Goal: Task Accomplishment & Management: Complete application form

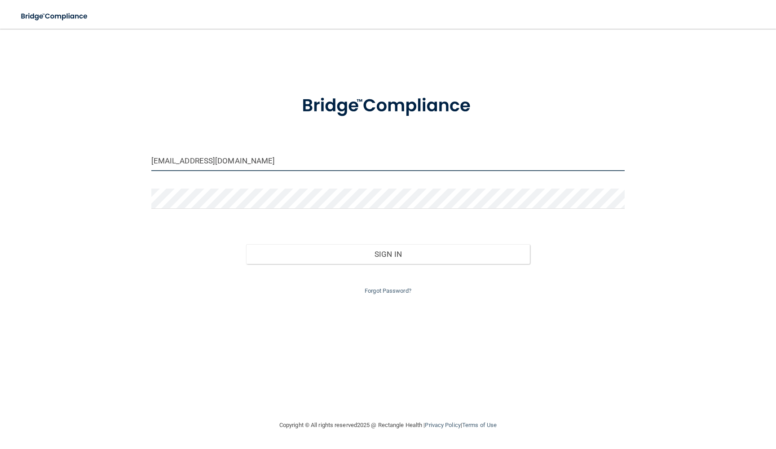
type input "[EMAIL_ADDRESS][DOMAIN_NAME]"
click at [333, 254] on button "Sign In" at bounding box center [388, 254] width 284 height 20
click at [343, 253] on button "Sign In" at bounding box center [388, 254] width 284 height 20
click at [290, 254] on button "Sign In" at bounding box center [388, 254] width 284 height 20
type input "[EMAIL_ADDRESS][DOMAIN_NAME]"
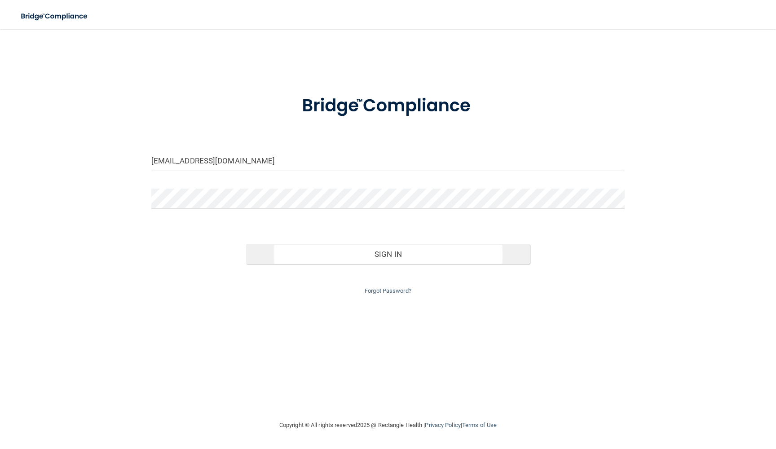
click at [387, 252] on button "Sign In" at bounding box center [388, 254] width 284 height 20
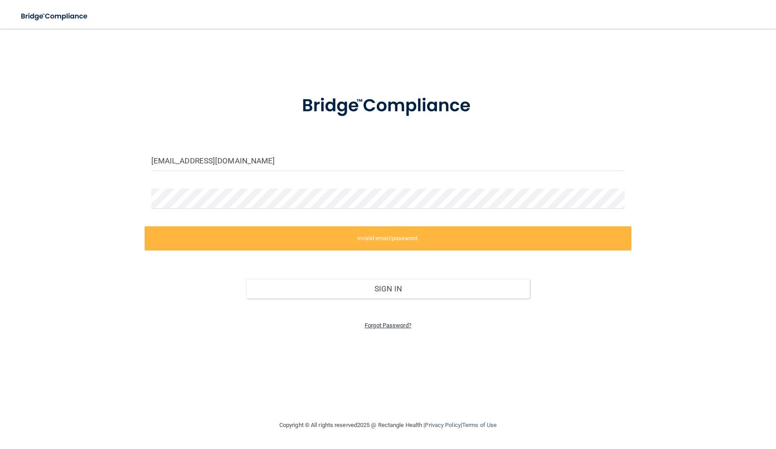
click at [401, 322] on link "Forgot Password?" at bounding box center [387, 325] width 47 height 7
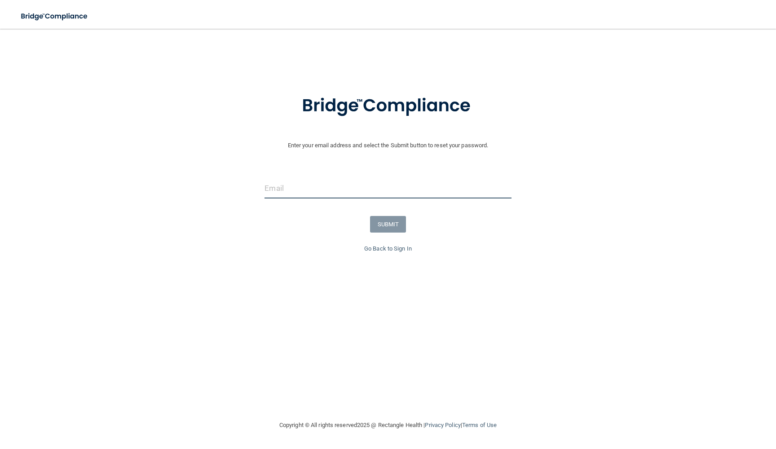
click at [315, 193] on input "email" at bounding box center [387, 188] width 246 height 20
type input "[EMAIL_ADDRESS][DOMAIN_NAME]"
click at [387, 221] on button "SUBMIT" at bounding box center [388, 224] width 36 height 17
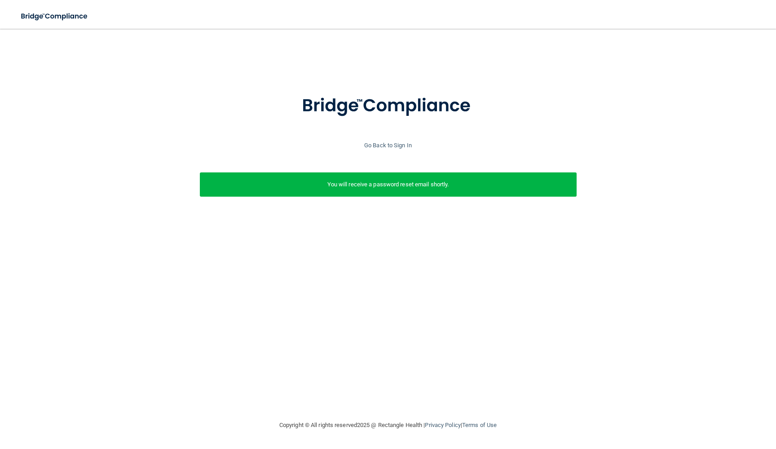
click at [379, 181] on p "You will receive a password reset email shortly." at bounding box center [387, 184] width 363 height 11
click at [387, 144] on link "Go Back to Sign In" at bounding box center [388, 145] width 48 height 7
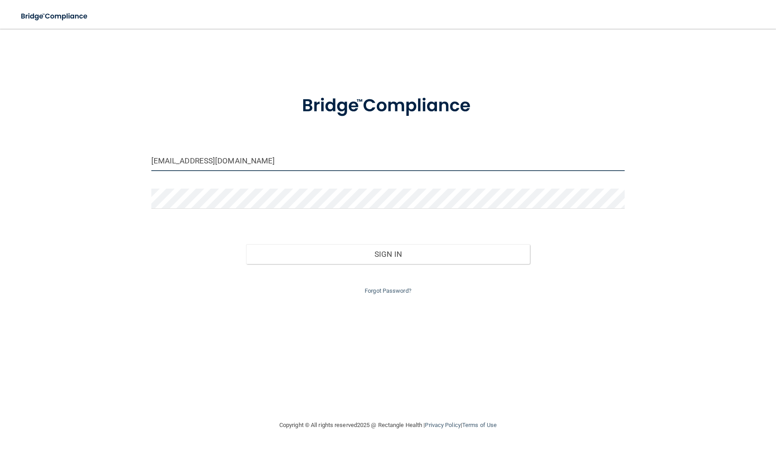
type input "[EMAIL_ADDRESS][DOMAIN_NAME]"
click at [408, 251] on button "Sign In" at bounding box center [388, 254] width 284 height 20
click at [389, 250] on button "Sign In" at bounding box center [388, 254] width 284 height 20
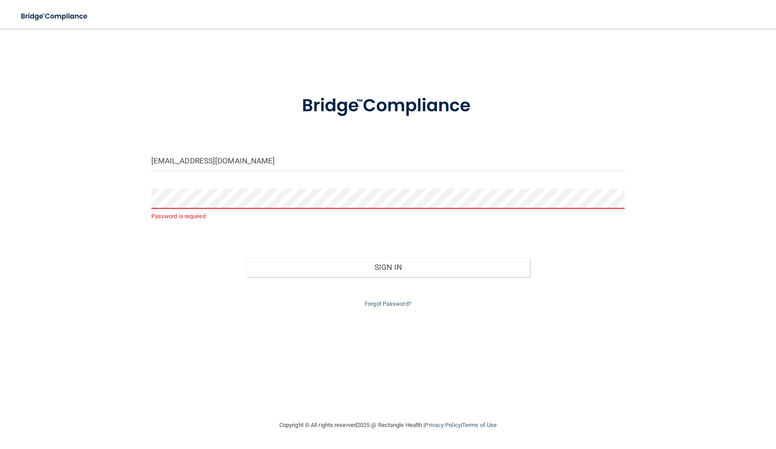
click at [268, 223] on div "Password is required" at bounding box center [388, 209] width 487 height 40
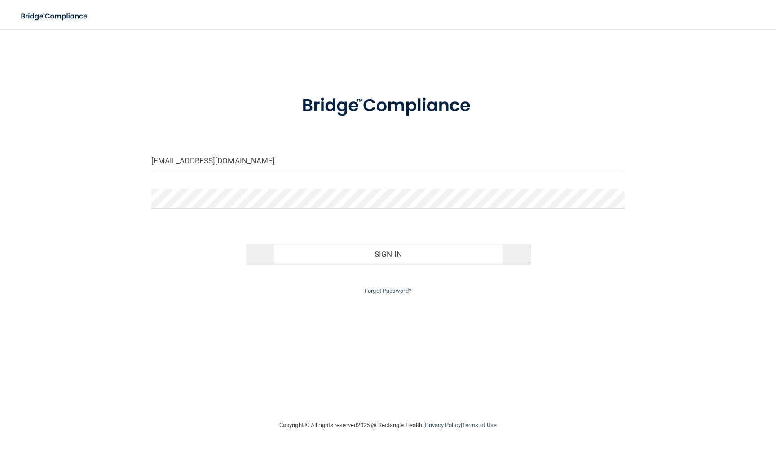
click at [345, 257] on button "Sign In" at bounding box center [388, 254] width 284 height 20
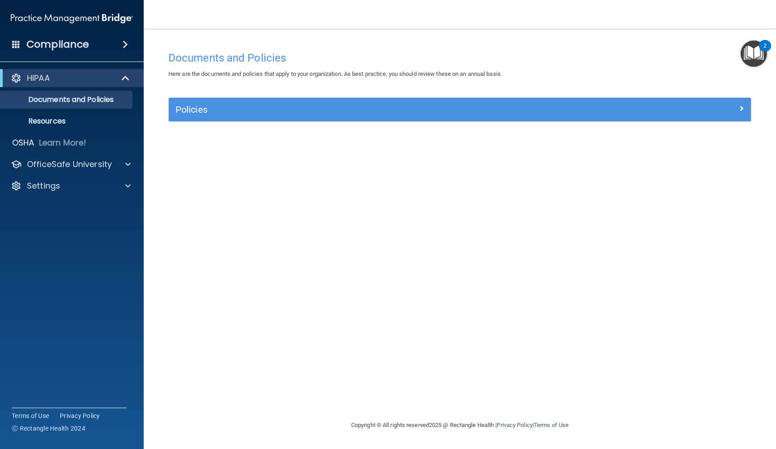
click at [355, 111] on h5 "Policies" at bounding box center [386, 110] width 423 height 10
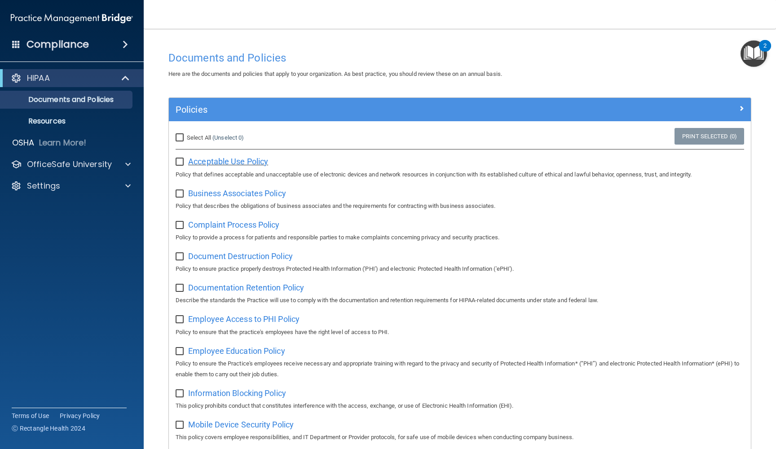
click at [207, 163] on span "Acceptable Use Policy" at bounding box center [228, 161] width 80 height 9
click at [751, 56] on img "Open Resource Center, 2 new notifications" at bounding box center [753, 53] width 26 height 26
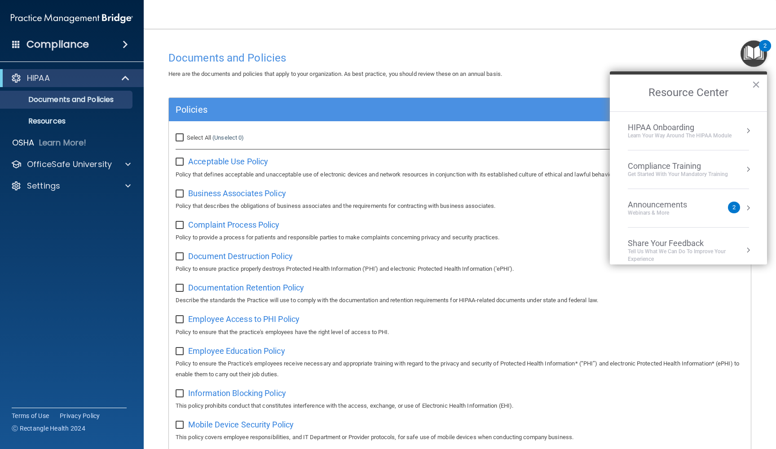
click at [633, 171] on div "Get Started with your mandatory training" at bounding box center [677, 175] width 100 height 8
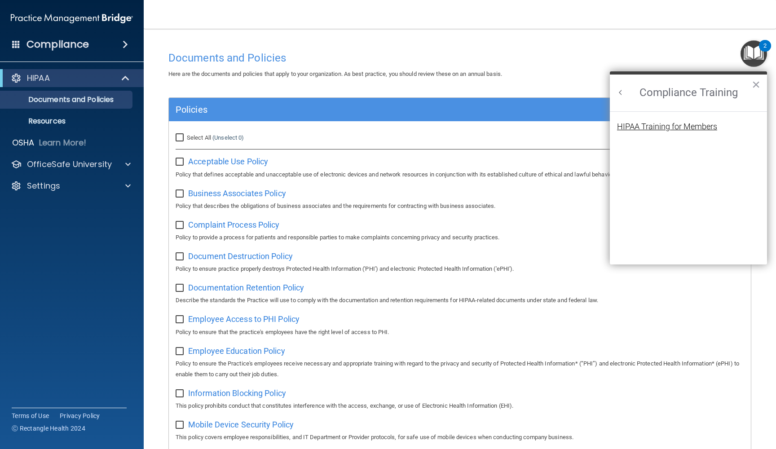
click at [661, 126] on div "HIPAA Training for Members" at bounding box center [667, 127] width 100 height 8
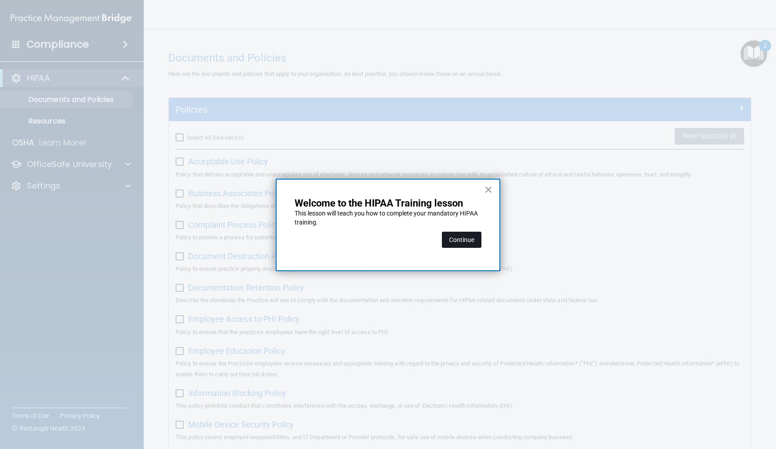
click at [473, 238] on button "Continue" at bounding box center [461, 240] width 39 height 16
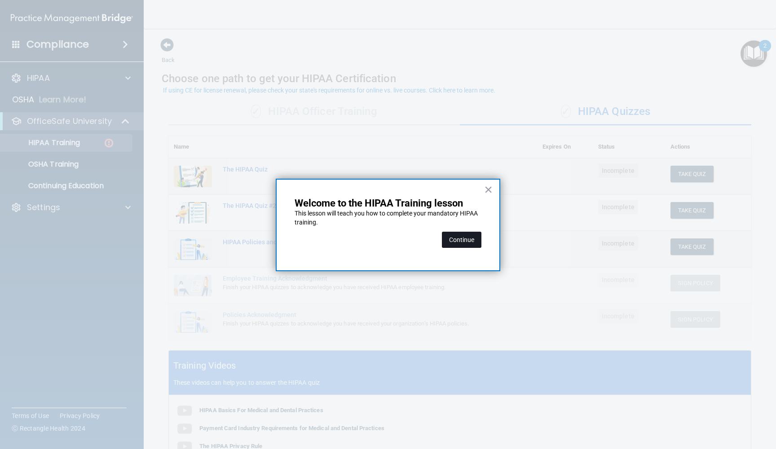
click at [464, 240] on button "Continue" at bounding box center [461, 240] width 39 height 16
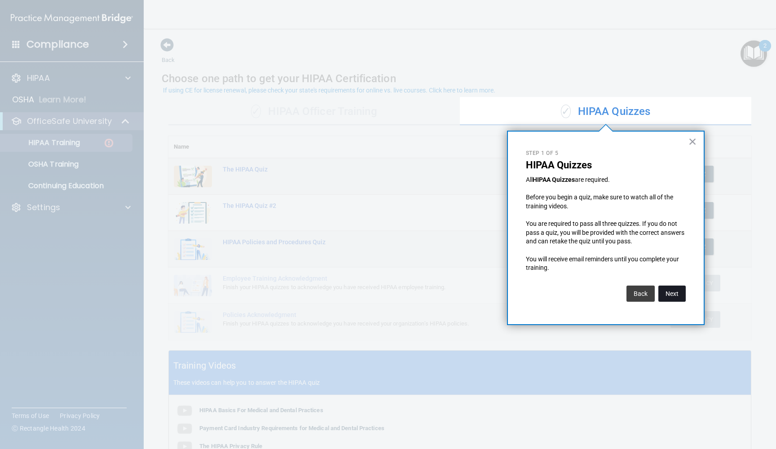
click at [671, 290] on button "Next" at bounding box center [671, 293] width 27 height 16
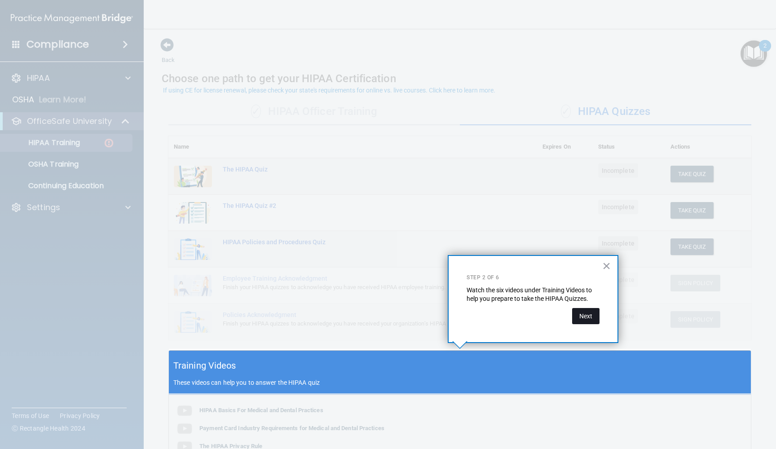
click at [583, 315] on button "Next" at bounding box center [585, 316] width 27 height 16
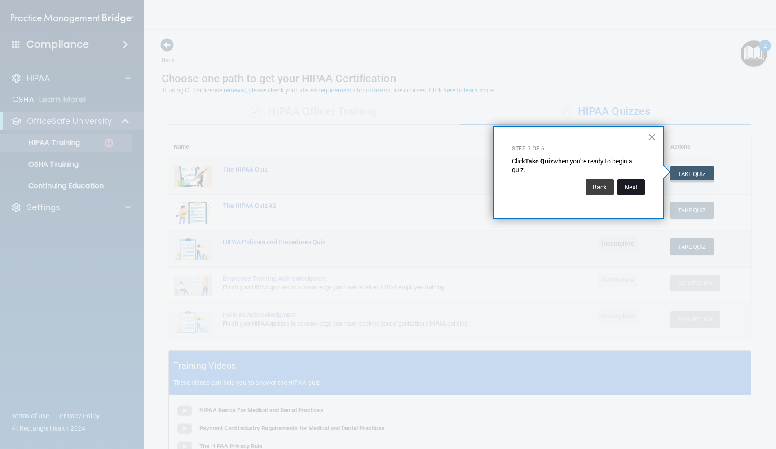
click at [626, 187] on button "Next" at bounding box center [630, 187] width 27 height 16
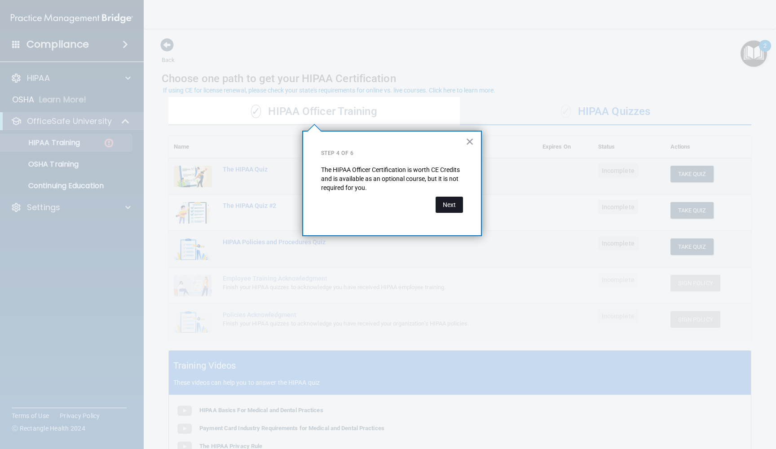
click at [453, 205] on button "Next" at bounding box center [448, 205] width 27 height 16
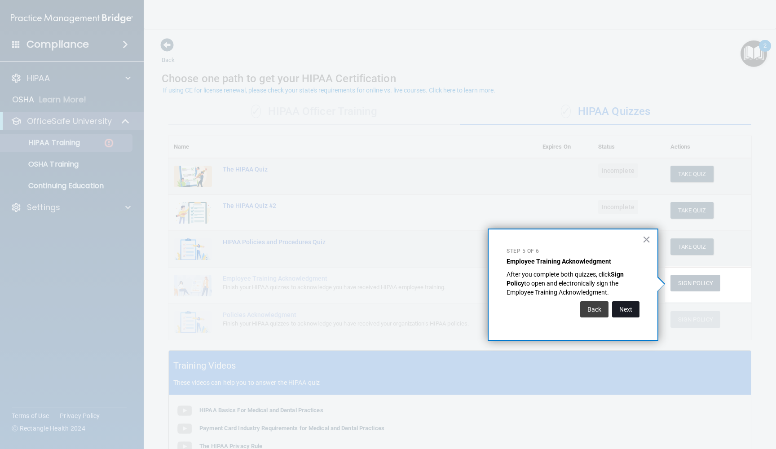
click at [627, 309] on button "Next" at bounding box center [625, 309] width 27 height 16
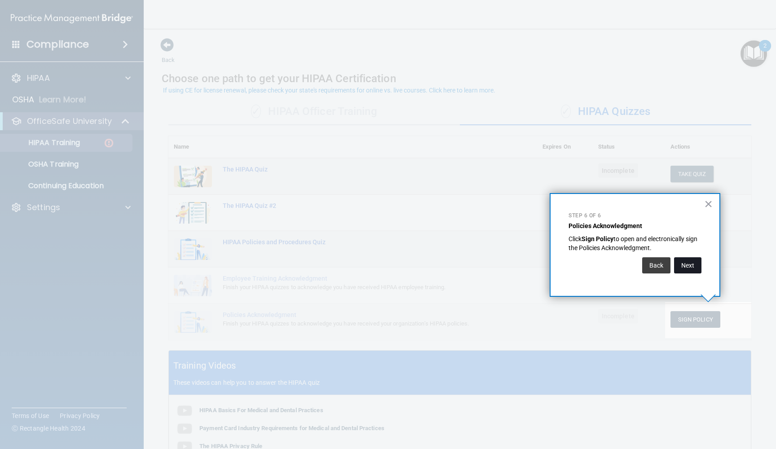
click at [690, 264] on button "Next" at bounding box center [687, 265] width 27 height 16
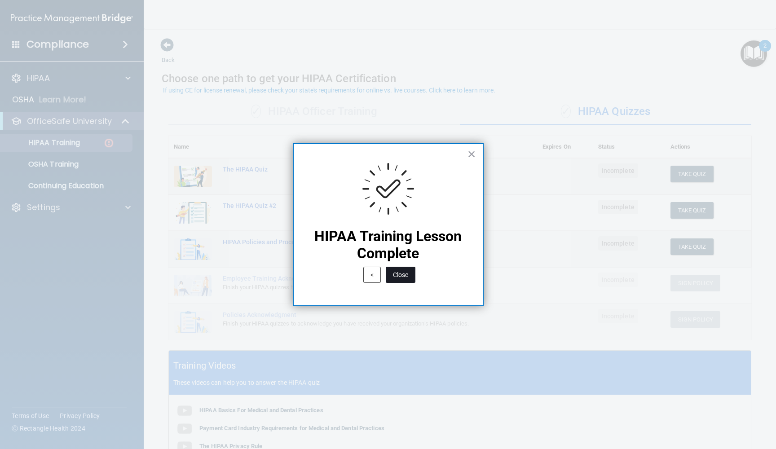
click at [401, 273] on button "Close" at bounding box center [401, 275] width 30 height 16
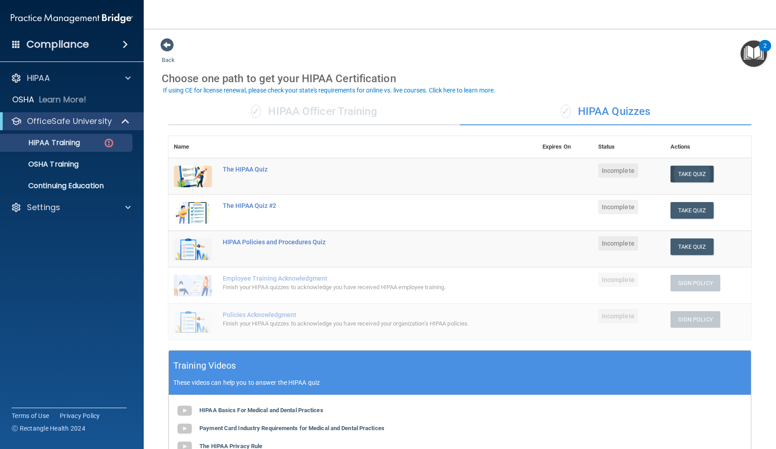
click at [691, 171] on button "Take Quiz" at bounding box center [691, 174] width 43 height 17
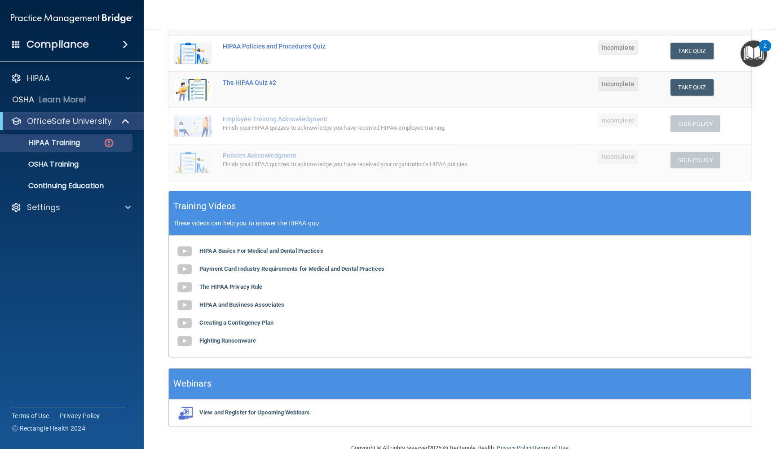
scroll to position [159, 0]
click at [183, 248] on img at bounding box center [184, 252] width 18 height 18
click at [185, 266] on img at bounding box center [184, 270] width 18 height 18
click at [185, 284] on img at bounding box center [184, 288] width 18 height 18
click at [186, 304] on img at bounding box center [184, 306] width 18 height 18
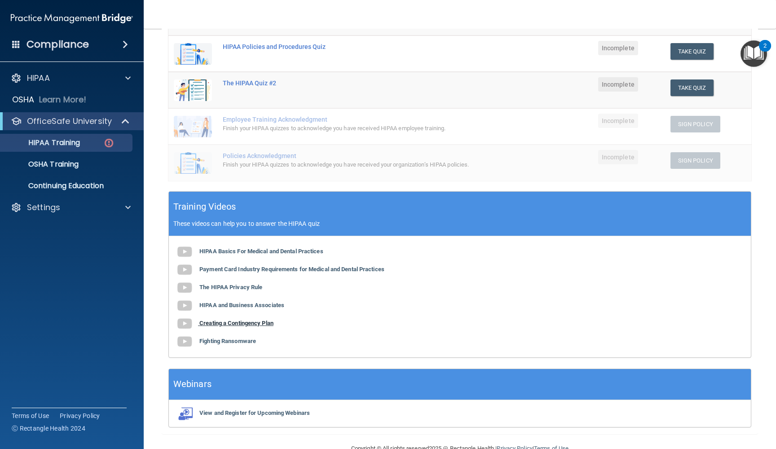
click at [185, 322] on img at bounding box center [184, 324] width 18 height 18
click at [184, 339] on img at bounding box center [184, 342] width 18 height 18
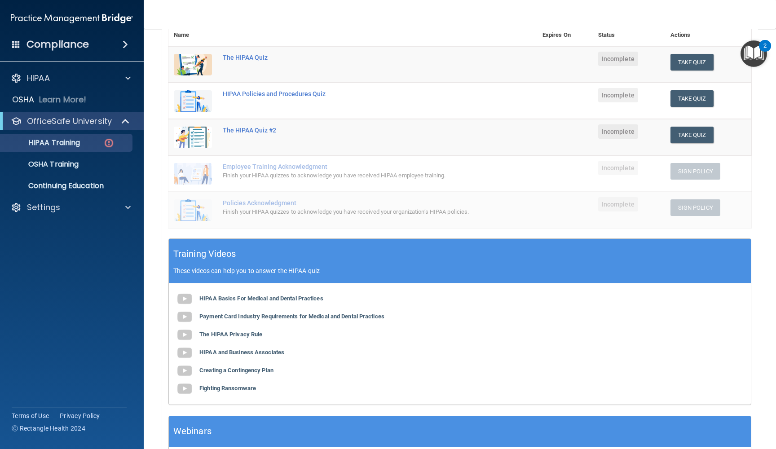
scroll to position [108, 0]
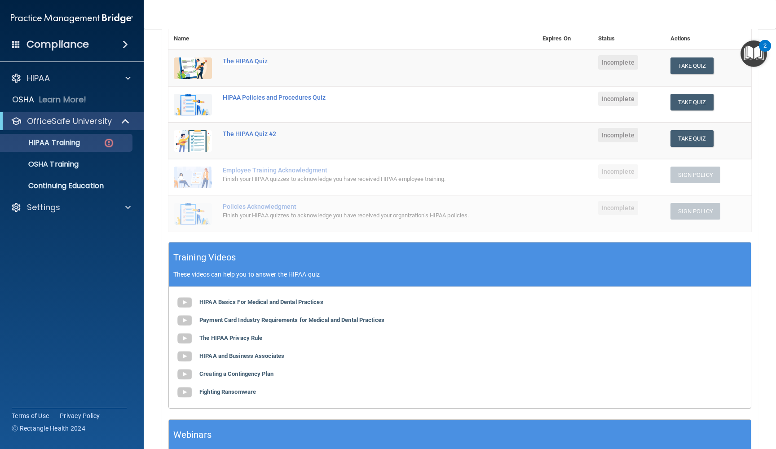
click at [255, 57] on div "The HIPAA Quiz" at bounding box center [357, 60] width 269 height 7
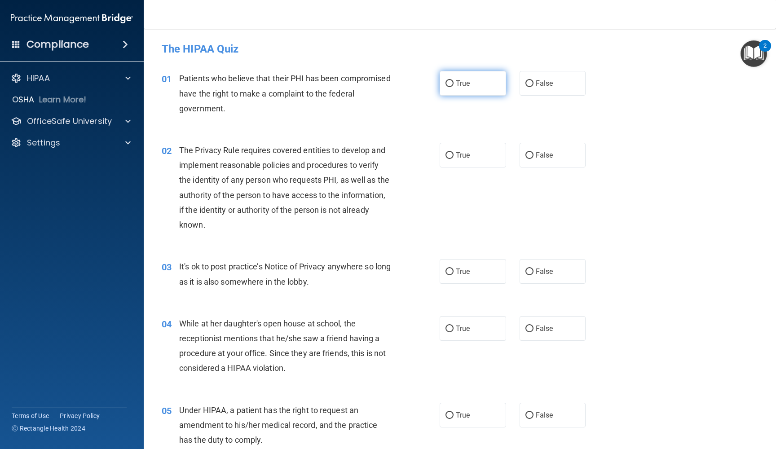
click at [449, 80] on input "True" at bounding box center [449, 83] width 8 height 7
radio input "true"
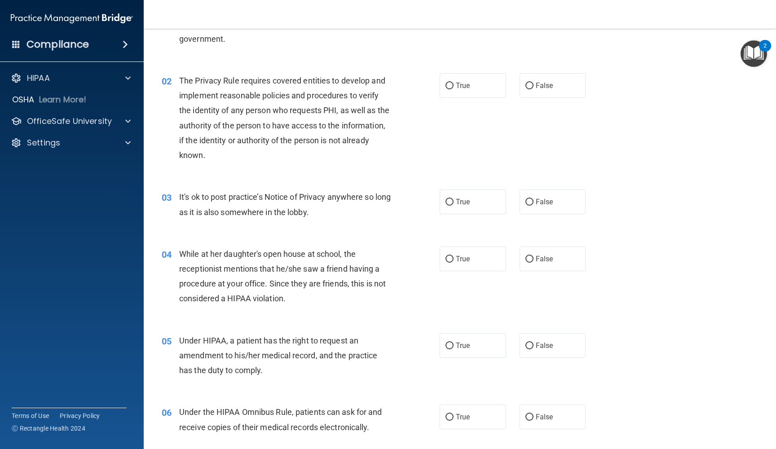
scroll to position [82, 0]
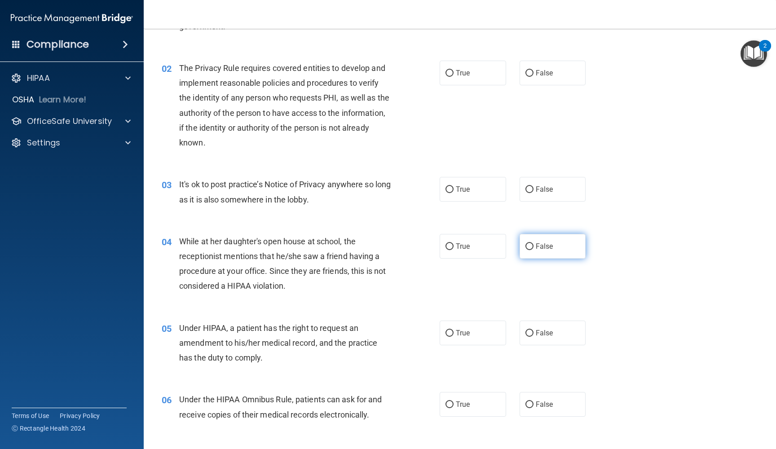
click at [531, 245] on input "False" at bounding box center [529, 246] width 8 height 7
radio input "true"
click at [449, 189] on input "True" at bounding box center [449, 189] width 8 height 7
radio input "true"
click at [452, 70] on input "True" at bounding box center [449, 73] width 8 height 7
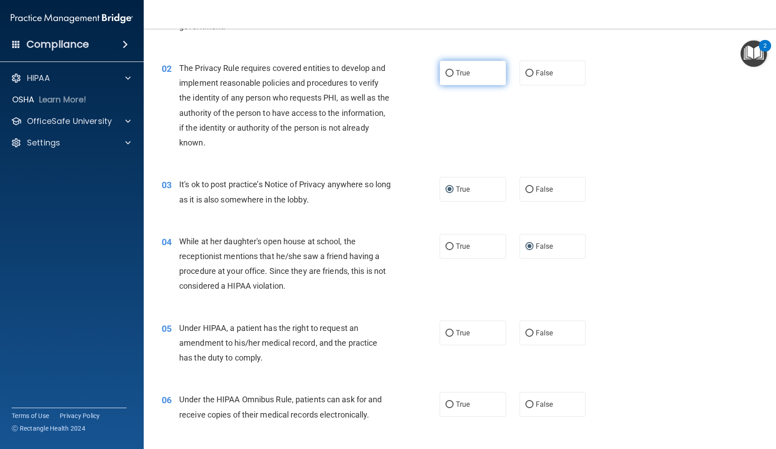
radio input "true"
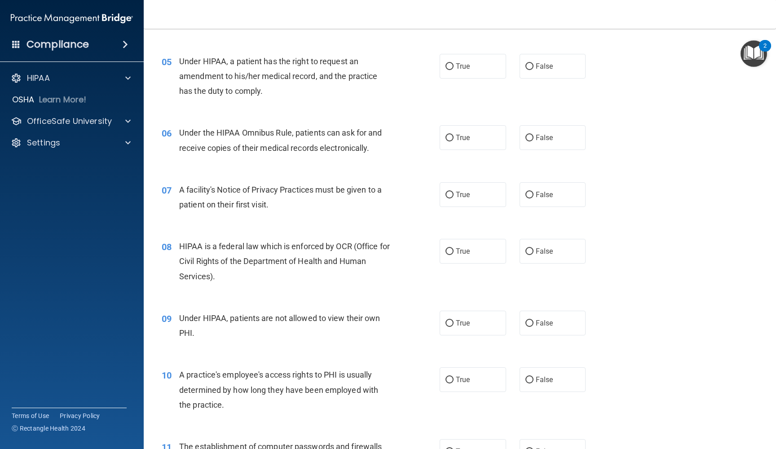
scroll to position [351, 0]
click at [449, 62] on input "True" at bounding box center [449, 64] width 8 height 7
radio input "true"
click at [449, 134] on input "True" at bounding box center [449, 135] width 8 height 7
radio input "true"
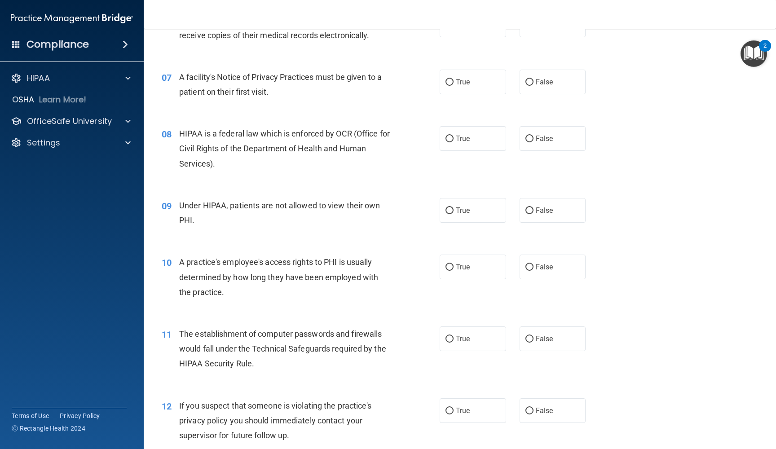
scroll to position [465, 0]
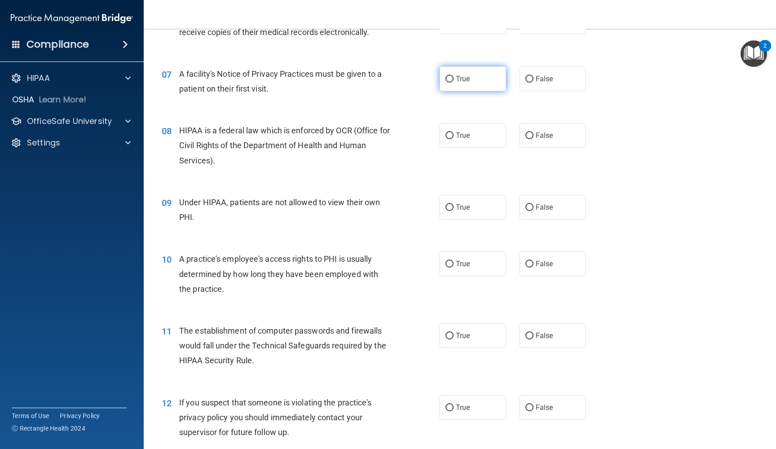
click at [448, 76] on input "True" at bounding box center [449, 79] width 8 height 7
radio input "true"
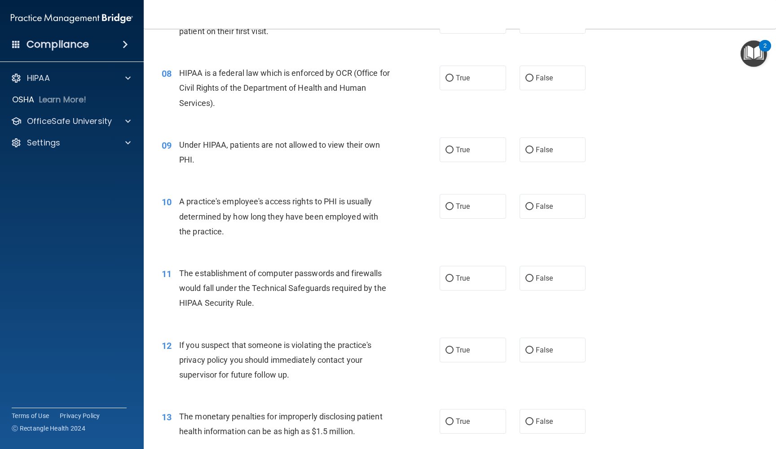
scroll to position [526, 0]
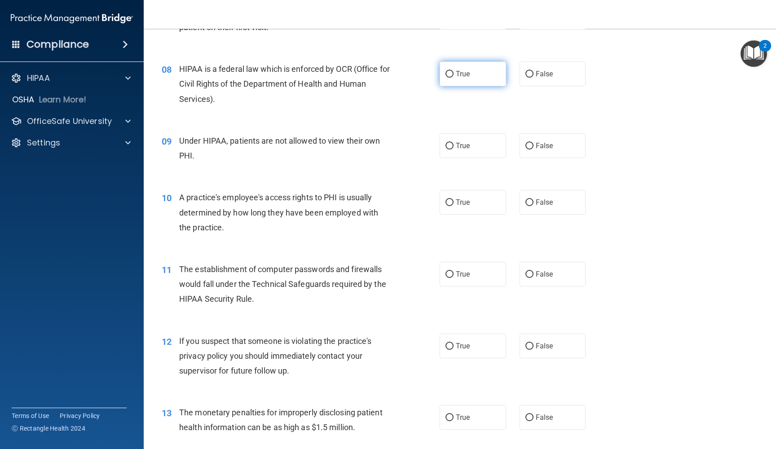
click at [449, 72] on input "True" at bounding box center [449, 74] width 8 height 7
radio input "true"
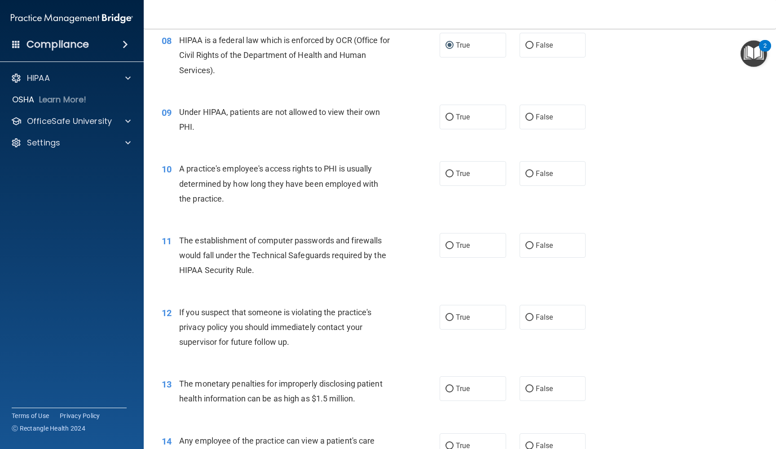
scroll to position [558, 0]
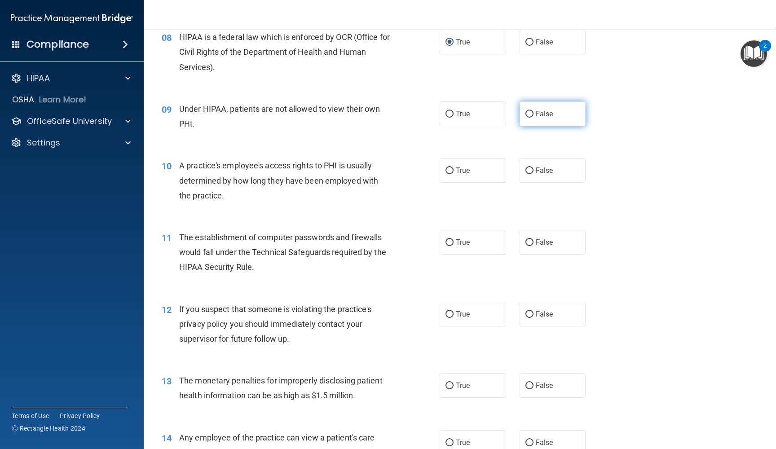
click at [528, 111] on input "False" at bounding box center [529, 114] width 8 height 7
radio input "true"
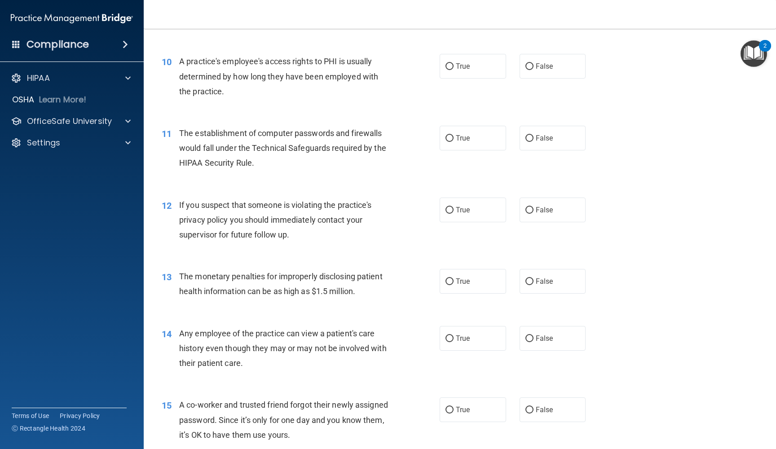
scroll to position [664, 0]
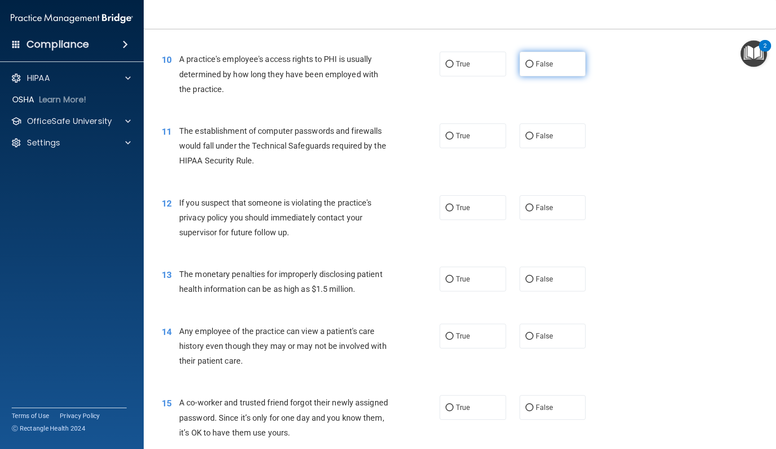
click at [530, 61] on input "False" at bounding box center [529, 64] width 8 height 7
radio input "true"
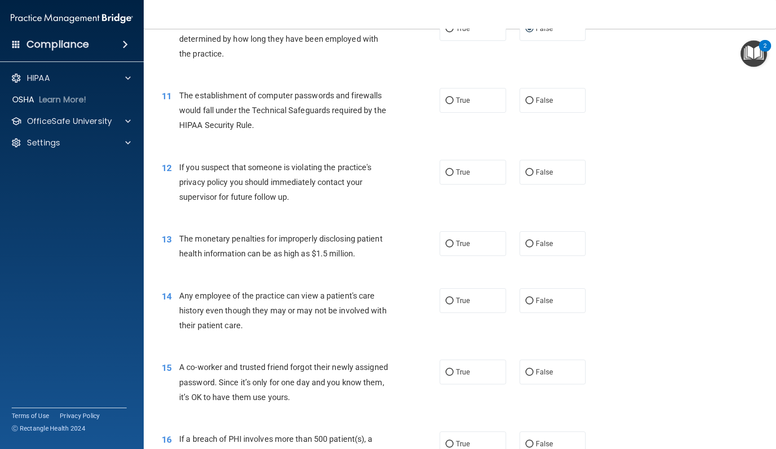
scroll to position [702, 0]
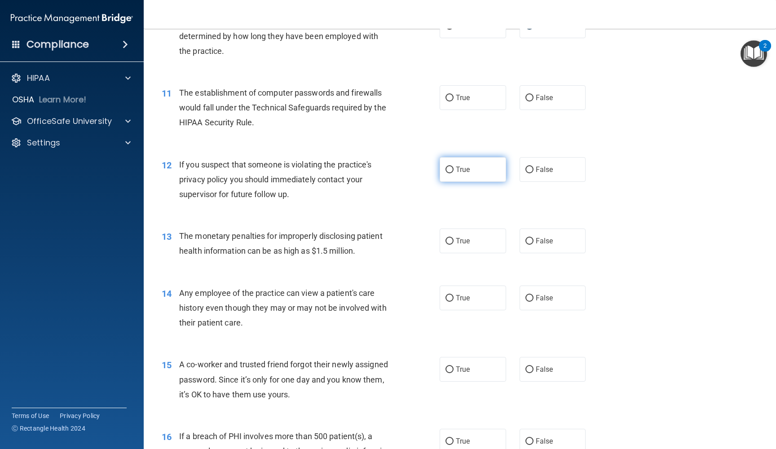
click at [451, 167] on input "True" at bounding box center [449, 170] width 8 height 7
radio input "true"
click at [450, 97] on input "True" at bounding box center [449, 98] width 8 height 7
radio input "true"
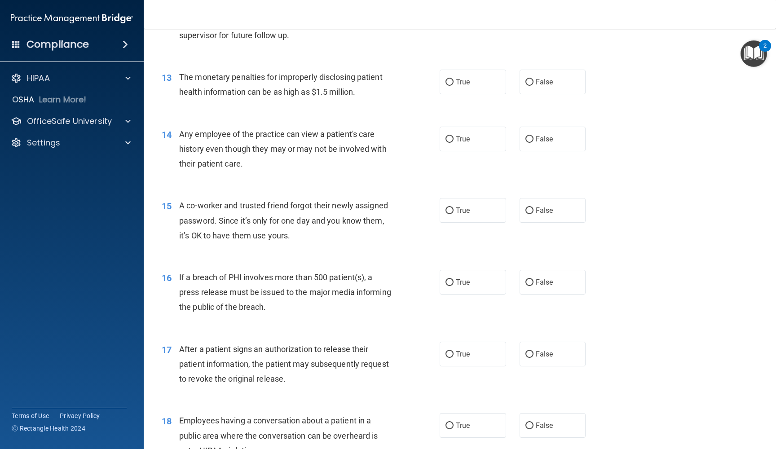
scroll to position [863, 0]
click at [449, 78] on input "True" at bounding box center [449, 81] width 8 height 7
radio input "true"
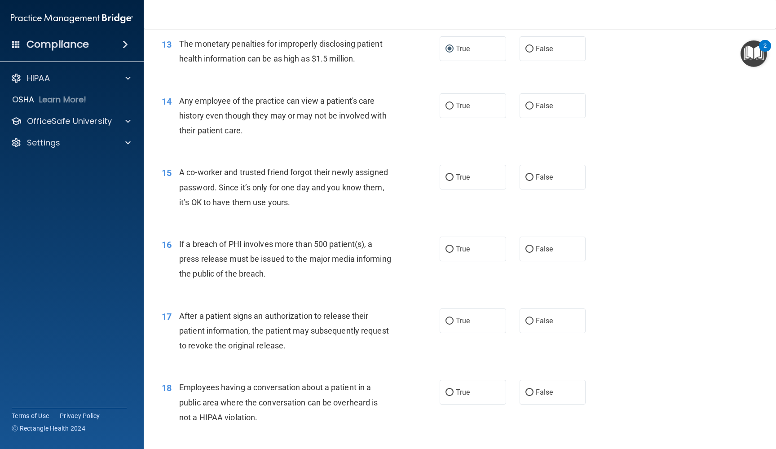
scroll to position [895, 0]
click at [451, 102] on input "True" at bounding box center [449, 105] width 8 height 7
radio input "true"
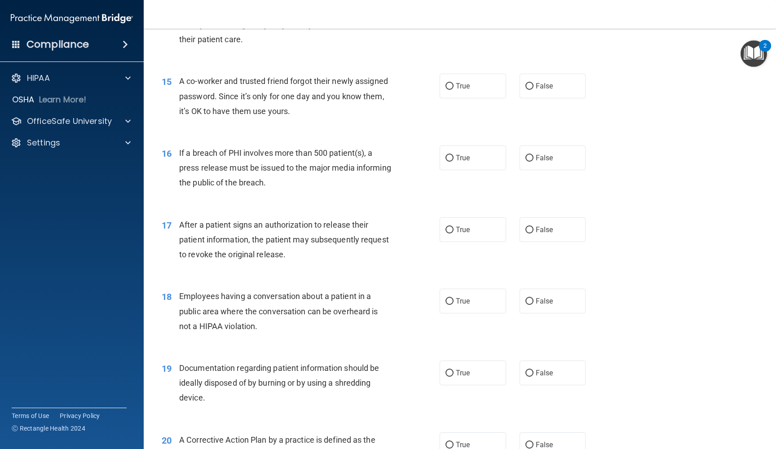
scroll to position [989, 0]
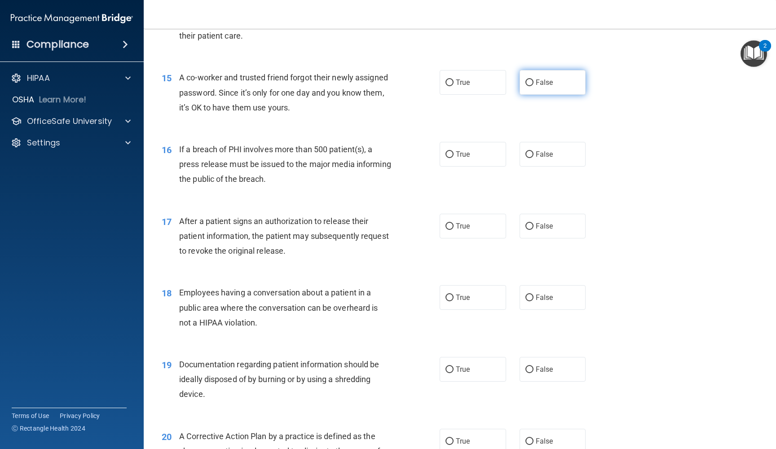
click at [529, 79] on input "False" at bounding box center [529, 82] width 8 height 7
radio input "true"
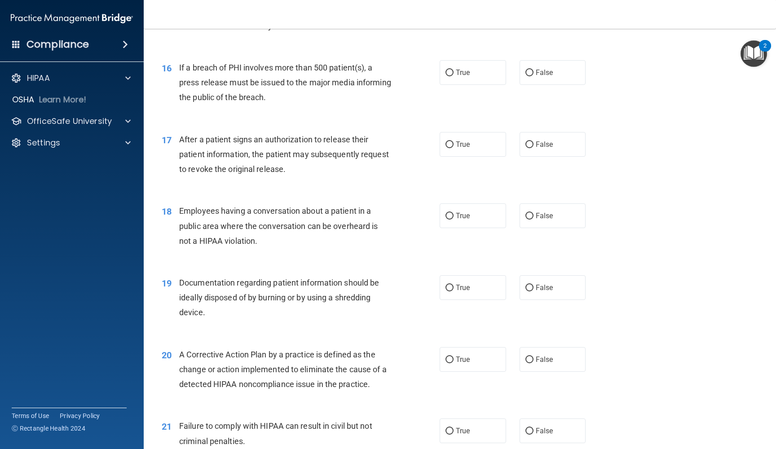
scroll to position [1071, 0]
click at [530, 70] on input "False" at bounding box center [529, 73] width 8 height 7
radio input "true"
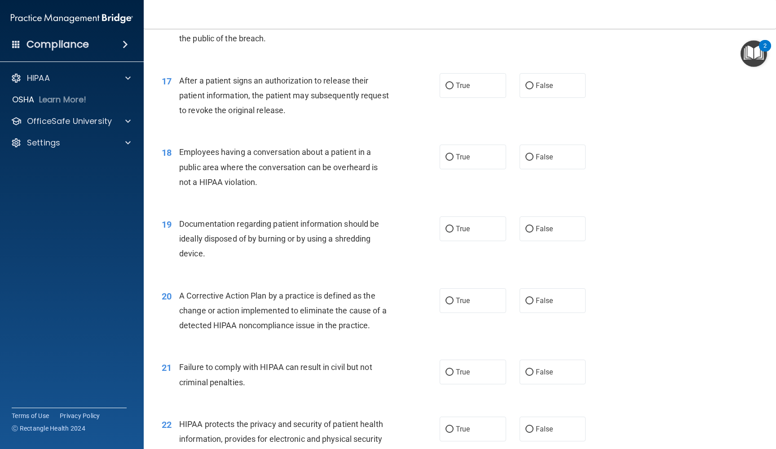
scroll to position [1128, 0]
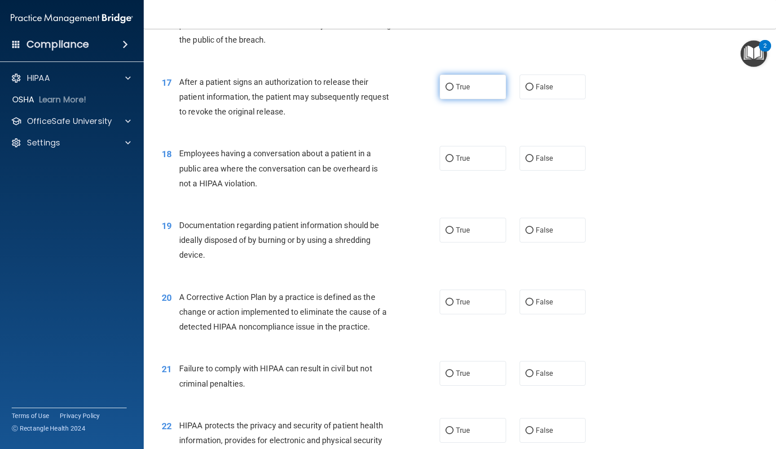
click at [451, 77] on label "True" at bounding box center [472, 87] width 66 height 25
click at [451, 84] on input "True" at bounding box center [449, 87] width 8 height 7
radio input "true"
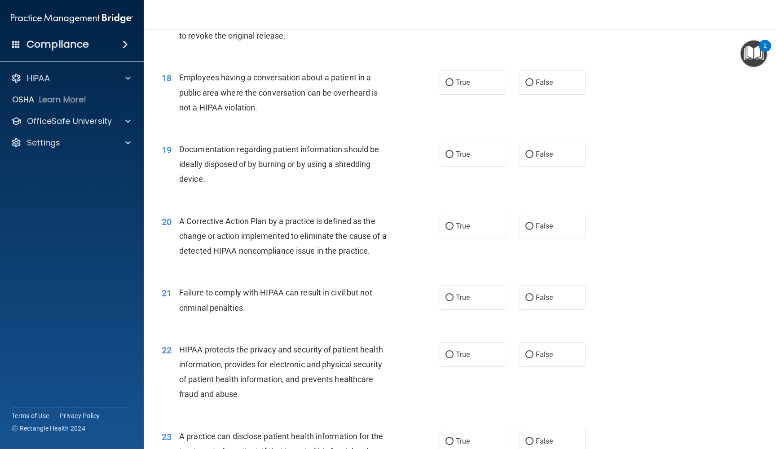
scroll to position [1206, 0]
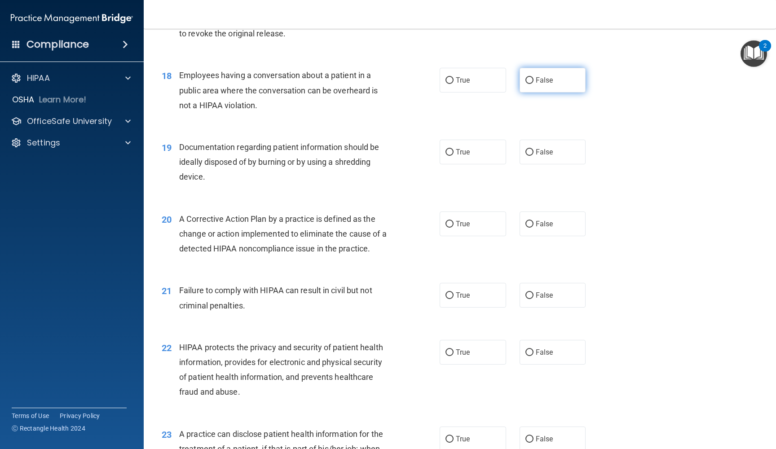
click at [530, 77] on input "False" at bounding box center [529, 80] width 8 height 7
radio input "true"
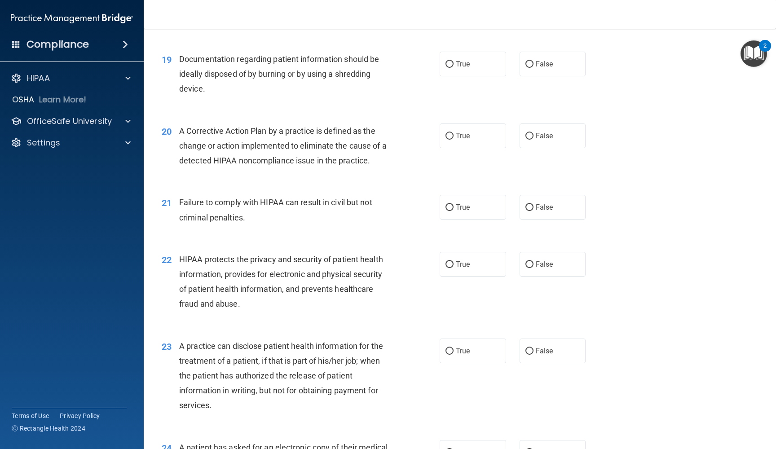
scroll to position [1299, 0]
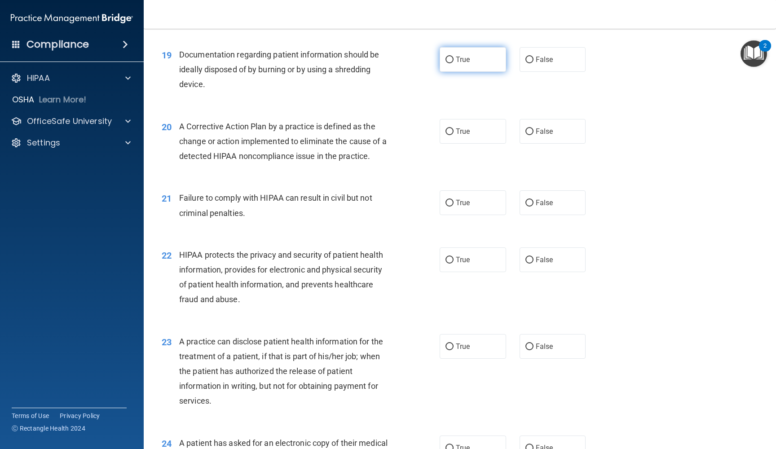
click at [448, 57] on input "True" at bounding box center [449, 60] width 8 height 7
radio input "true"
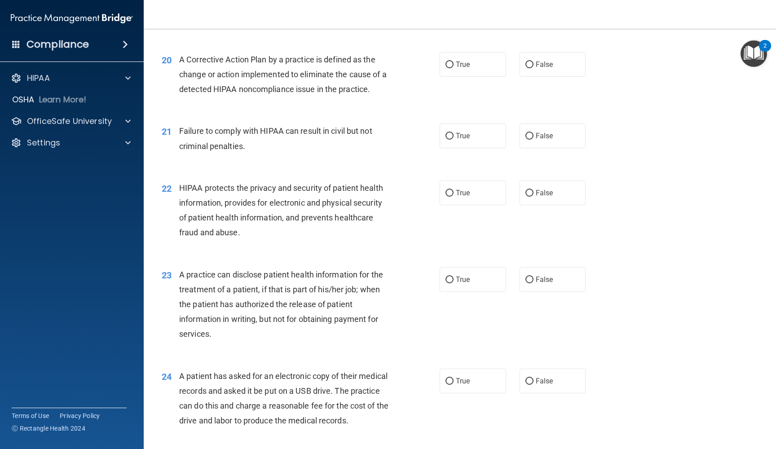
scroll to position [1366, 0]
click at [525, 61] on input "False" at bounding box center [529, 64] width 8 height 7
radio input "true"
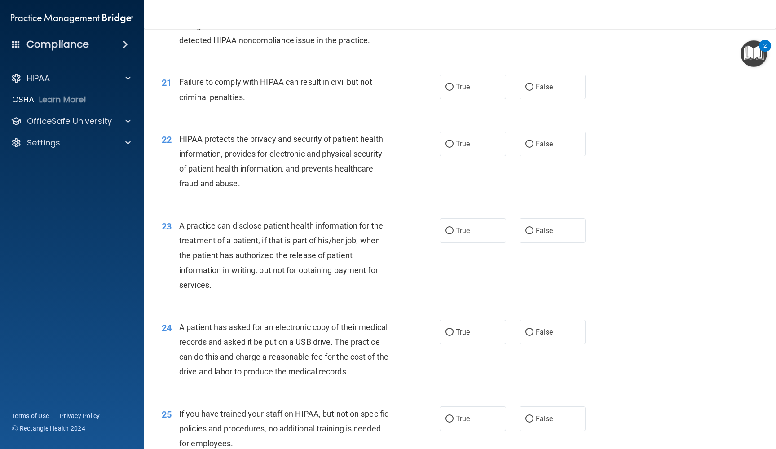
scroll to position [1416, 0]
click at [528, 83] on input "False" at bounding box center [529, 86] width 8 height 7
radio input "true"
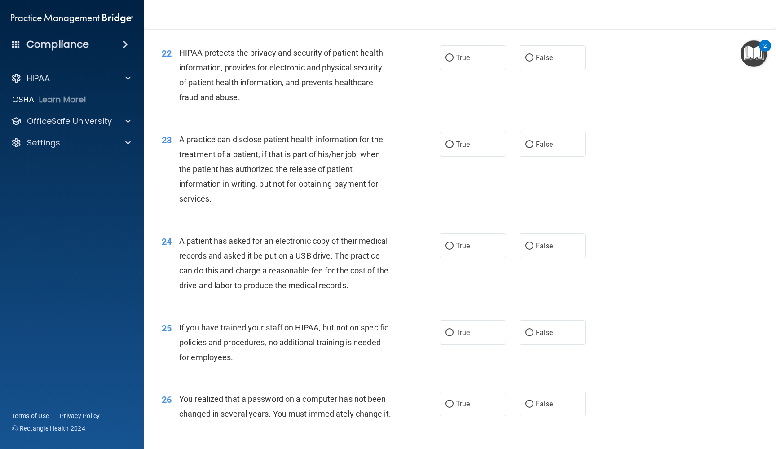
scroll to position [1502, 0]
click at [529, 54] on label "False" at bounding box center [552, 56] width 66 height 25
click at [529, 54] on input "False" at bounding box center [529, 57] width 8 height 7
radio input "true"
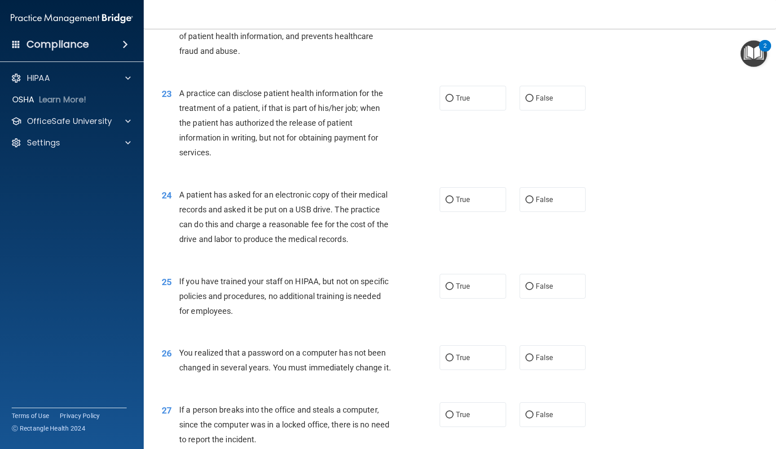
scroll to position [1552, 0]
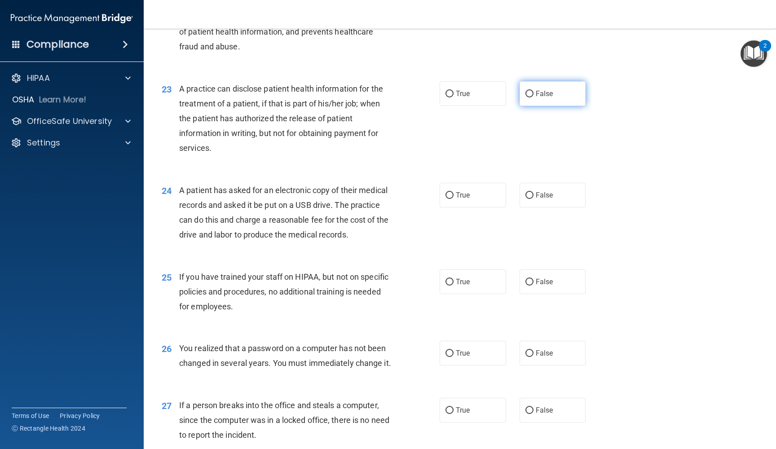
click at [530, 91] on input "False" at bounding box center [529, 94] width 8 height 7
radio input "true"
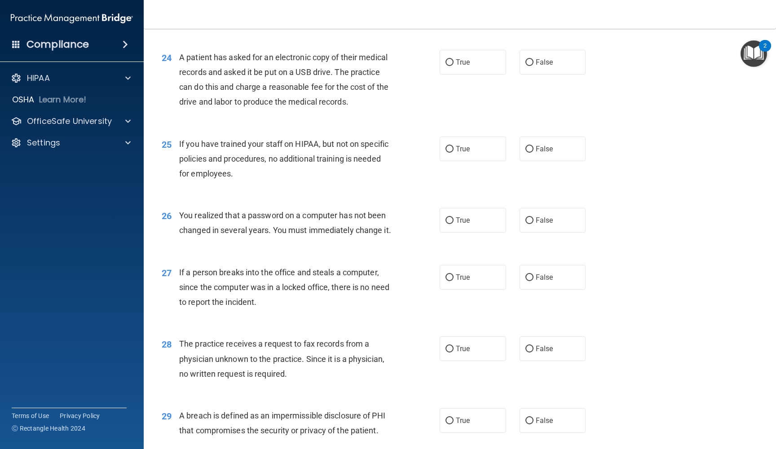
scroll to position [1685, 0]
click at [449, 58] on input "True" at bounding box center [449, 61] width 8 height 7
radio input "true"
click at [526, 145] on input "False" at bounding box center [529, 148] width 8 height 7
radio input "true"
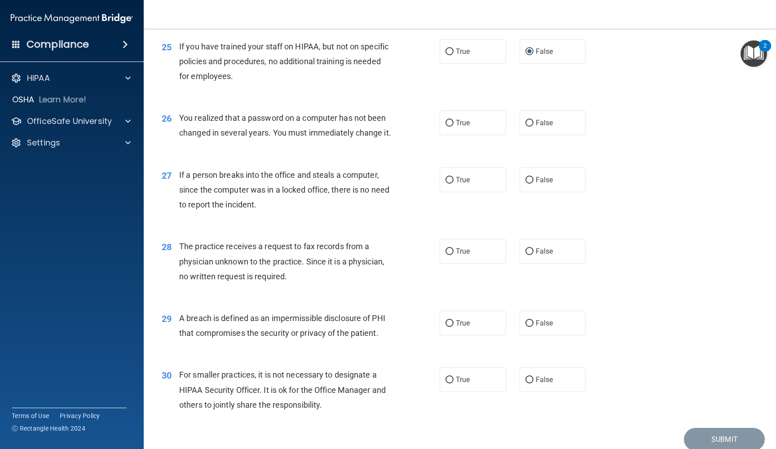
scroll to position [1782, 0]
click at [532, 111] on label "False" at bounding box center [552, 122] width 66 height 25
click at [532, 119] on input "False" at bounding box center [529, 122] width 8 height 7
radio input "true"
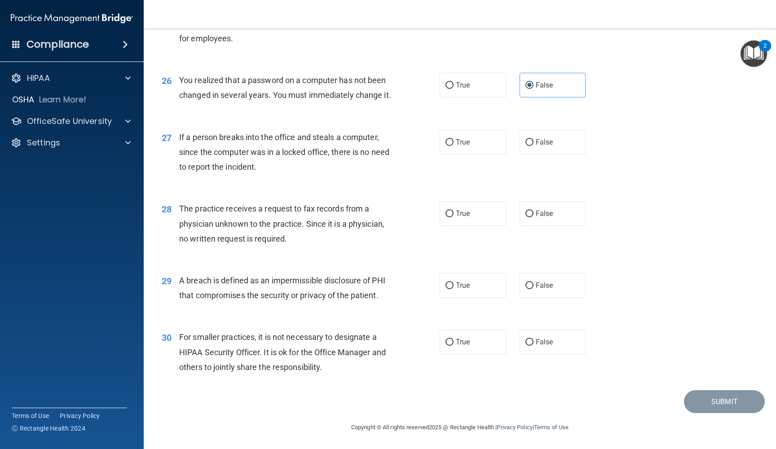
scroll to position [1825, 0]
click at [530, 143] on input "False" at bounding box center [529, 142] width 8 height 7
radio input "true"
click at [530, 214] on input "False" at bounding box center [529, 214] width 8 height 7
radio input "true"
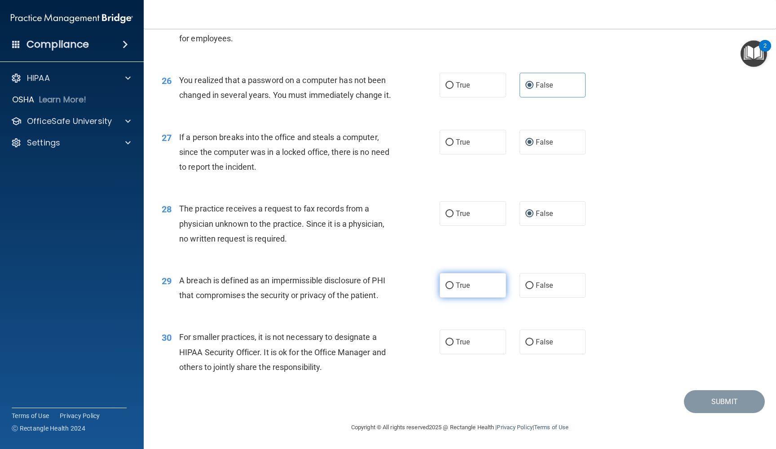
click at [449, 286] on input "True" at bounding box center [449, 285] width 8 height 7
radio input "true"
click at [528, 343] on input "False" at bounding box center [529, 342] width 8 height 7
radio input "true"
click at [713, 399] on button "Submit" at bounding box center [724, 401] width 81 height 23
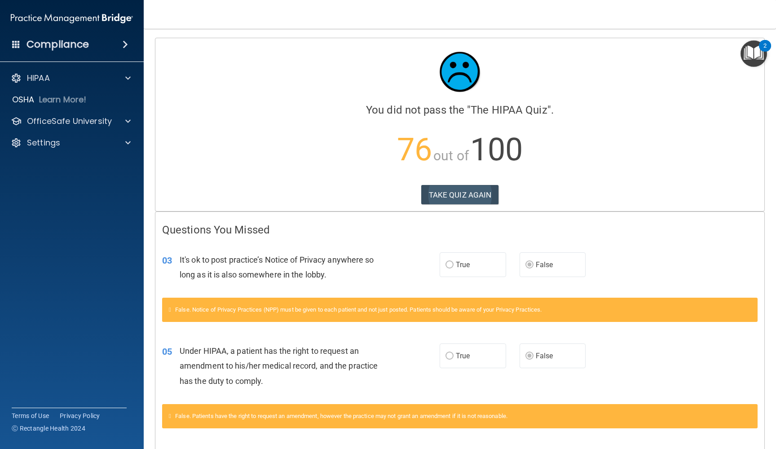
click at [440, 190] on button "TAKE QUIZ AGAIN" at bounding box center [460, 195] width 78 height 20
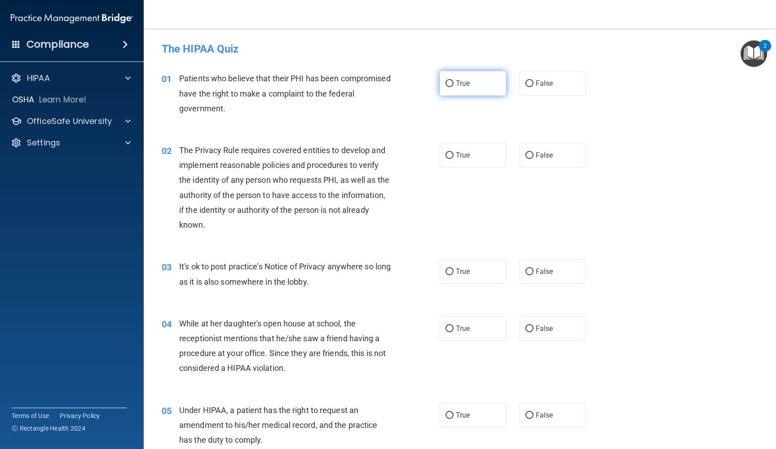
click at [450, 83] on input "True" at bounding box center [449, 83] width 8 height 7
radio input "true"
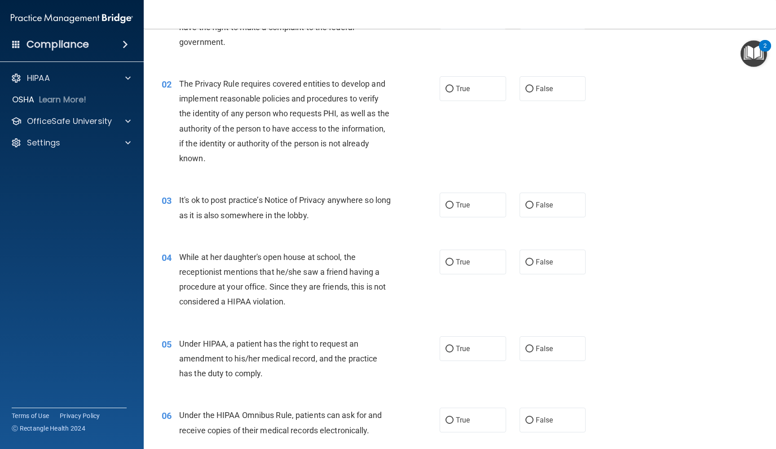
scroll to position [67, 0]
click at [448, 88] on input "True" at bounding box center [449, 88] width 8 height 7
radio input "true"
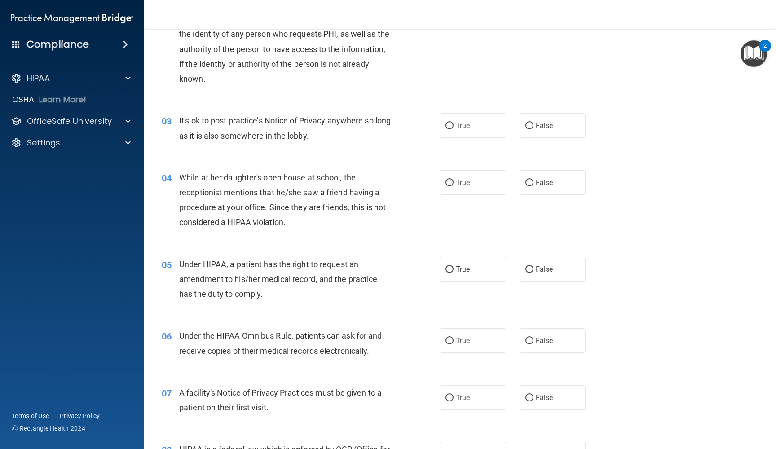
scroll to position [147, 0]
click at [527, 122] on input "False" at bounding box center [529, 125] width 8 height 7
radio input "true"
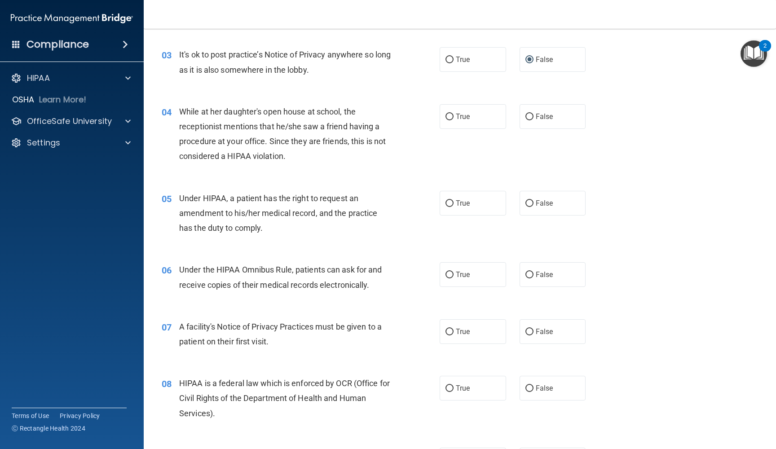
scroll to position [214, 0]
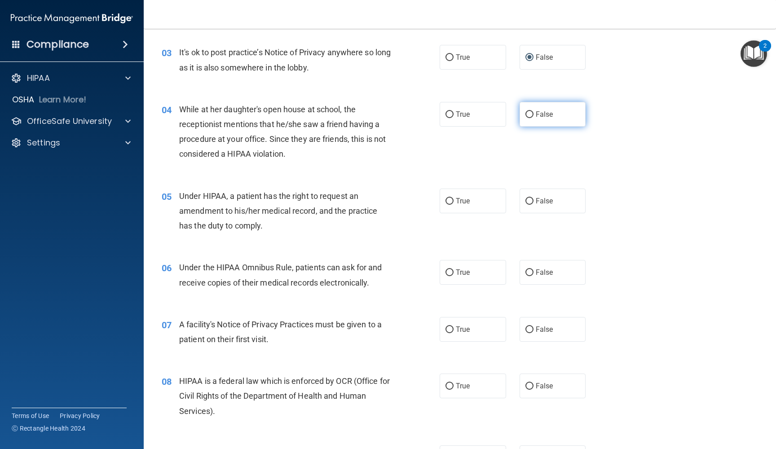
click at [531, 113] on input "False" at bounding box center [529, 114] width 8 height 7
radio input "true"
click at [530, 198] on input "False" at bounding box center [529, 201] width 8 height 7
radio input "true"
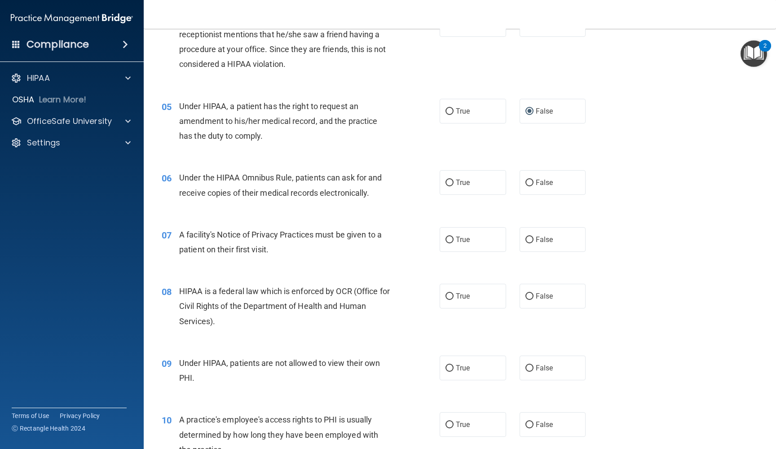
scroll to position [307, 0]
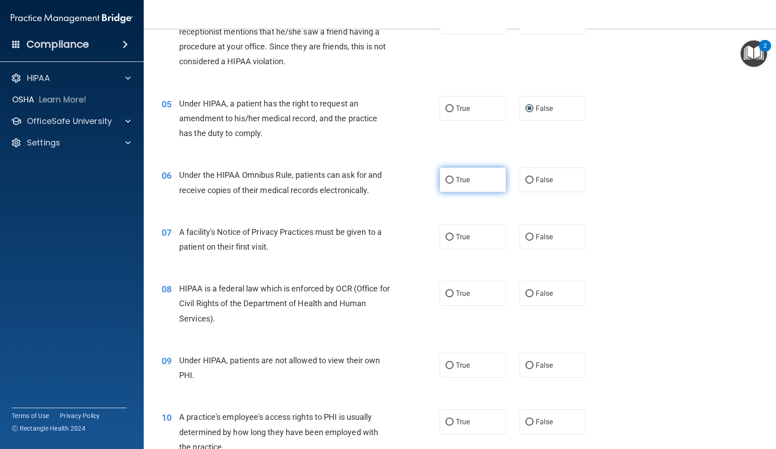
click at [451, 177] on input "True" at bounding box center [449, 180] width 8 height 7
radio input "true"
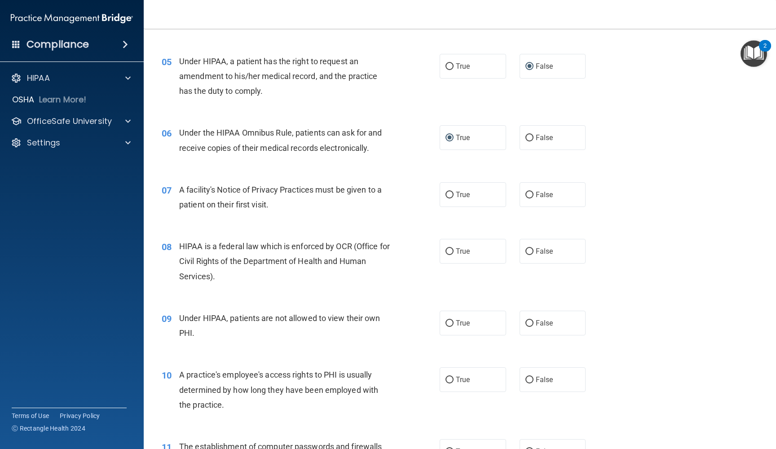
scroll to position [349, 0]
click at [447, 191] on input "True" at bounding box center [449, 194] width 8 height 7
radio input "true"
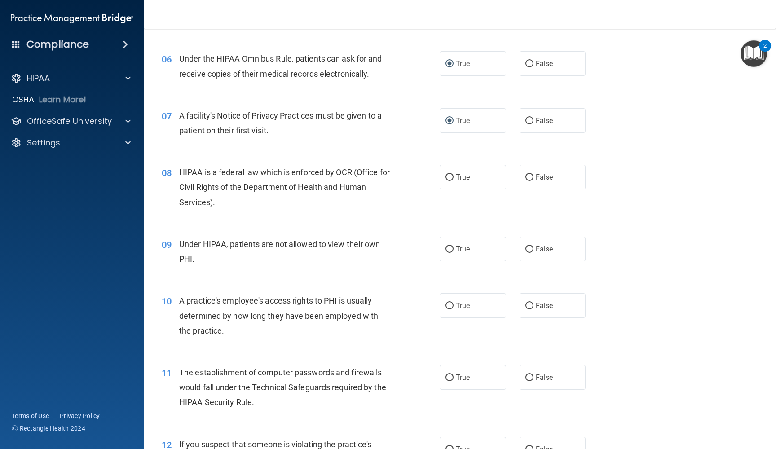
scroll to position [424, 0]
click at [448, 174] on input "True" at bounding box center [449, 176] width 8 height 7
radio input "true"
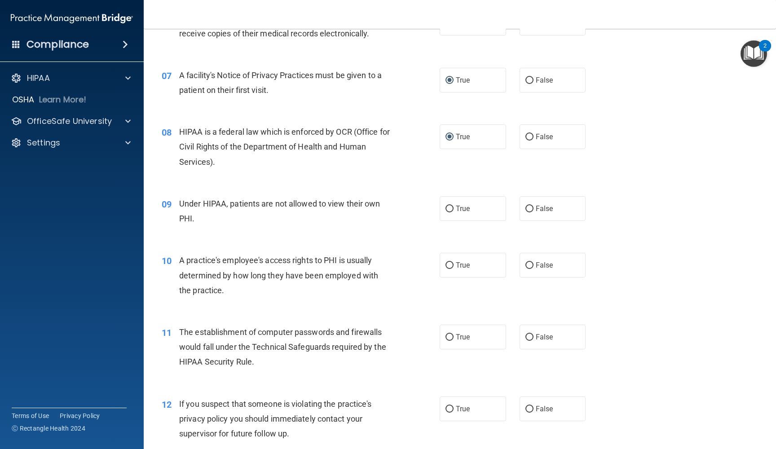
scroll to position [471, 0]
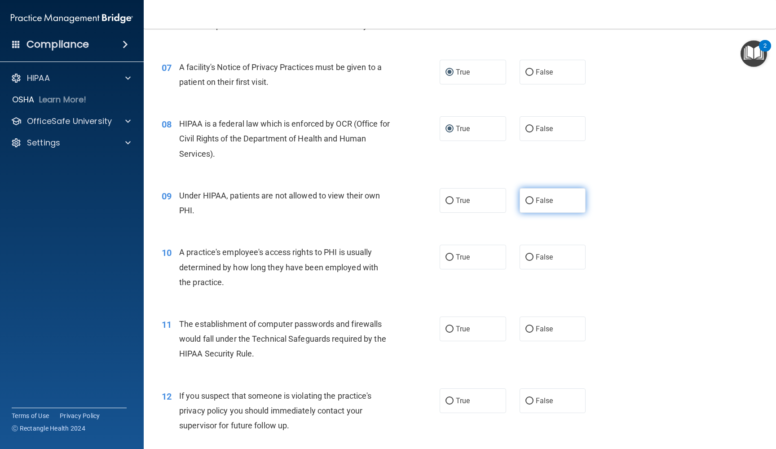
click at [530, 198] on input "False" at bounding box center [529, 200] width 8 height 7
radio input "true"
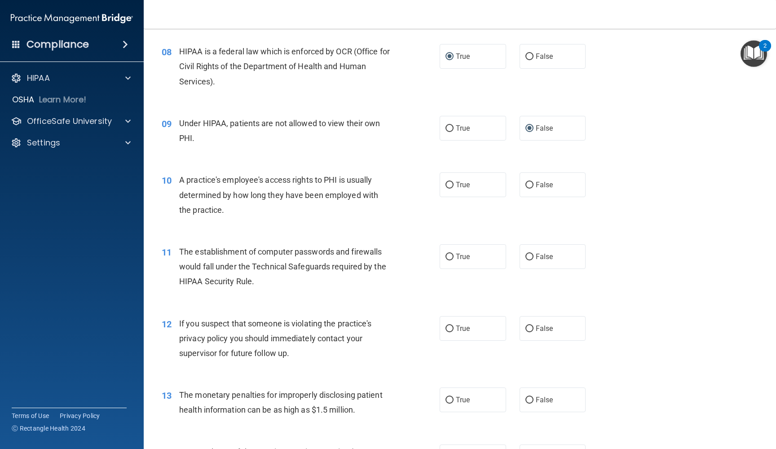
scroll to position [544, 0]
click at [532, 181] on input "False" at bounding box center [529, 184] width 8 height 7
radio input "true"
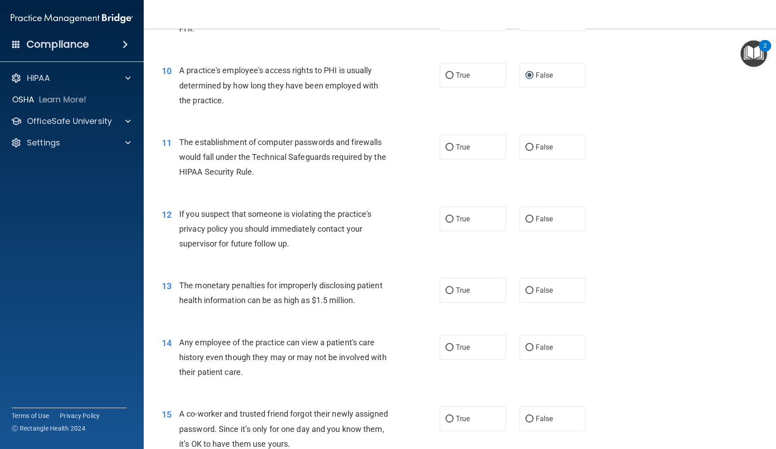
scroll to position [654, 0]
click at [450, 144] on input "True" at bounding box center [449, 147] width 8 height 7
radio input "true"
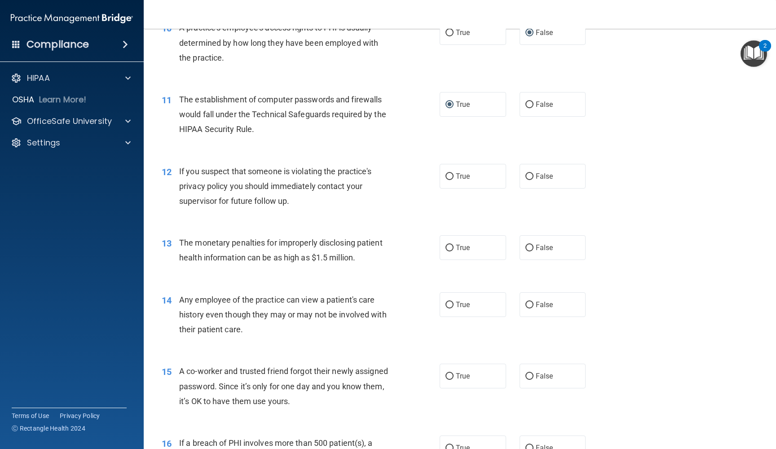
scroll to position [700, 0]
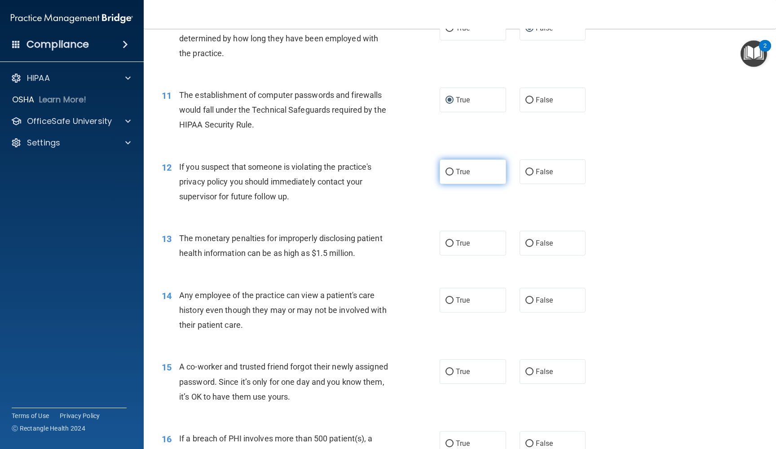
click at [450, 169] on input "True" at bounding box center [449, 172] width 8 height 7
radio input "true"
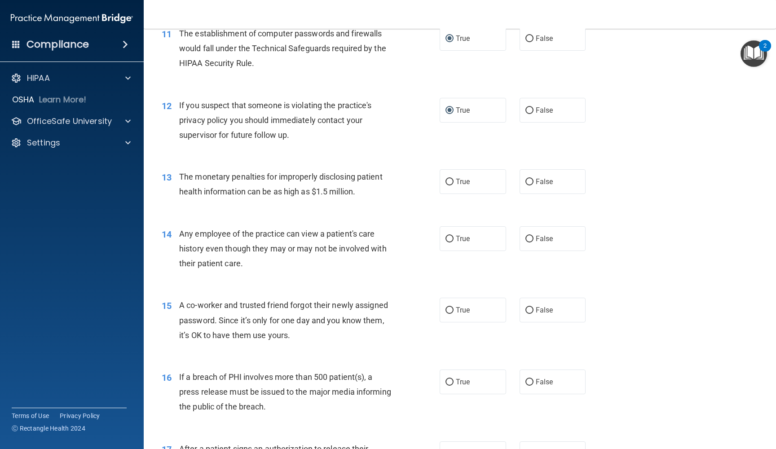
scroll to position [769, 0]
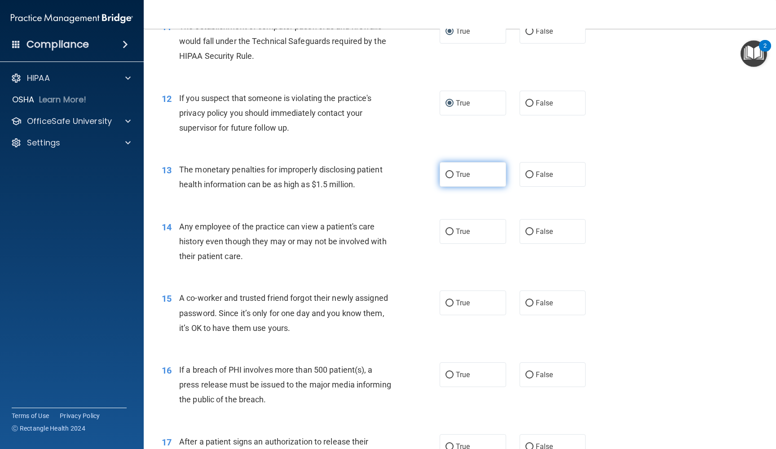
click at [448, 171] on input "True" at bounding box center [449, 174] width 8 height 7
radio input "true"
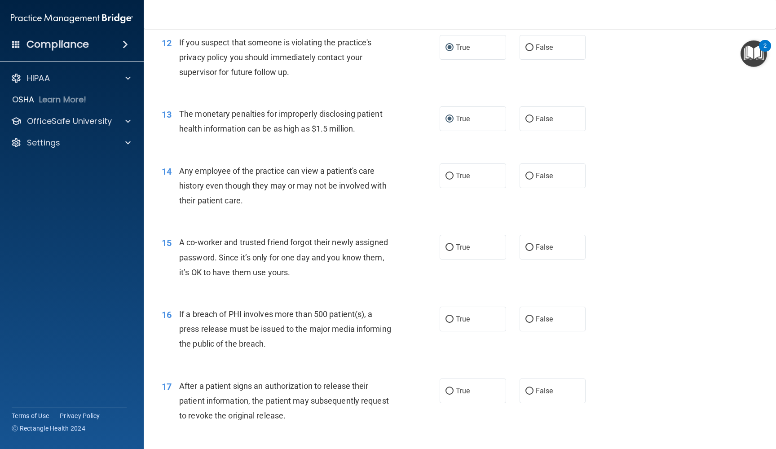
scroll to position [826, 0]
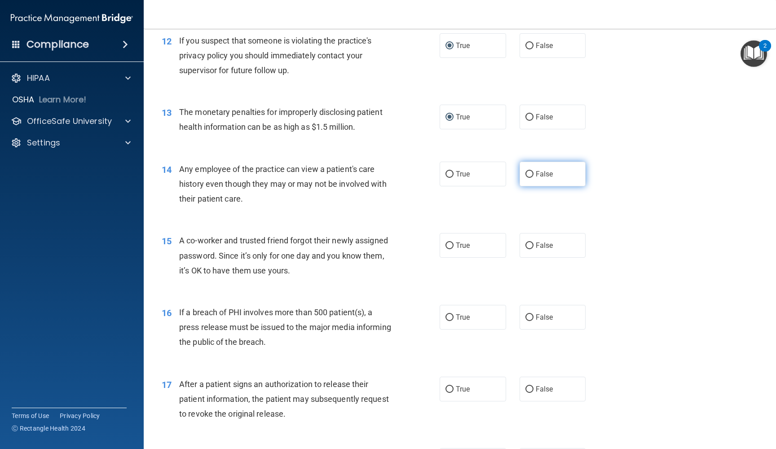
click at [527, 171] on input "False" at bounding box center [529, 174] width 8 height 7
radio input "true"
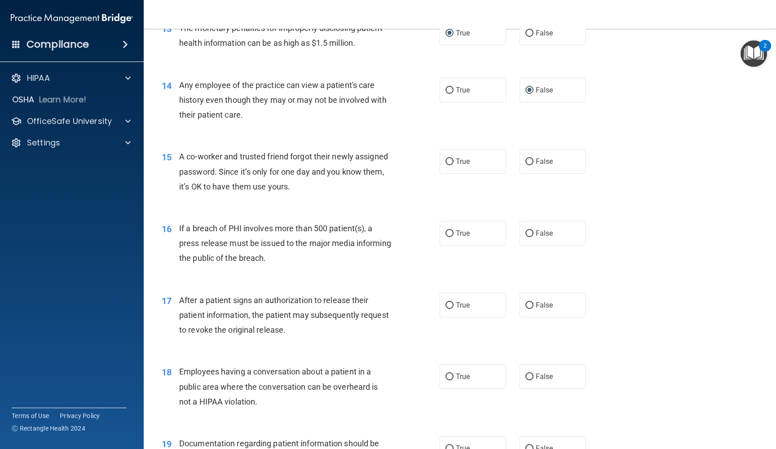
scroll to position [914, 0]
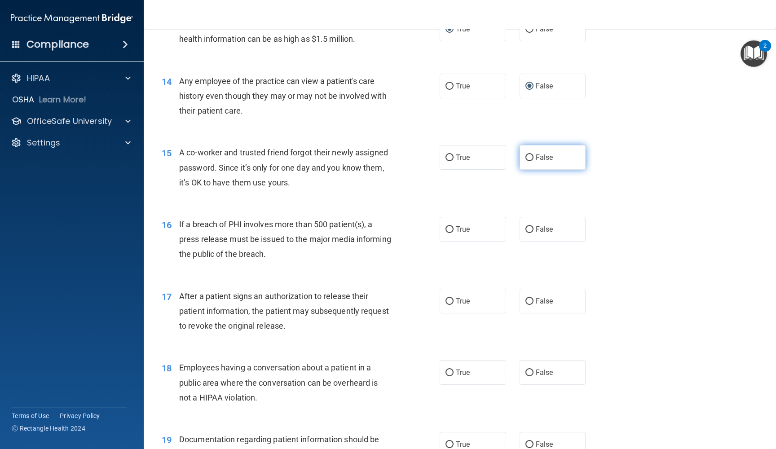
click at [529, 154] on input "False" at bounding box center [529, 157] width 8 height 7
radio input "true"
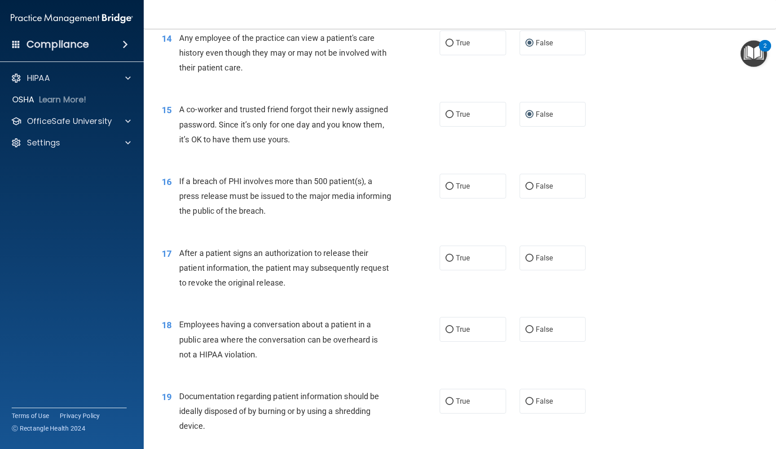
scroll to position [969, 0]
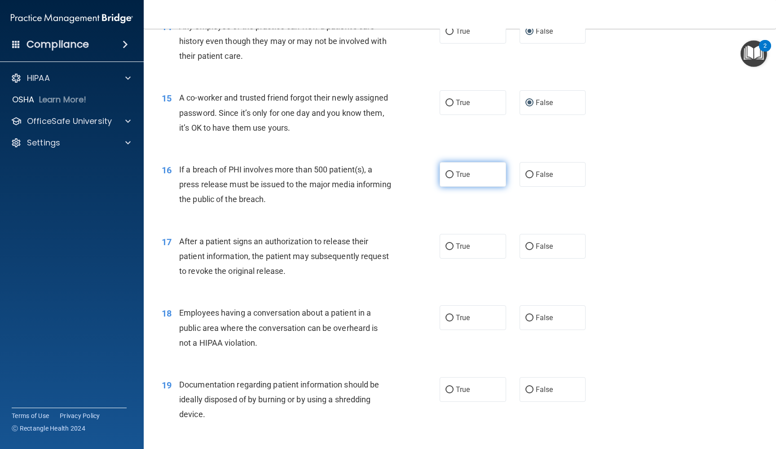
click at [452, 171] on input "True" at bounding box center [449, 174] width 8 height 7
radio input "true"
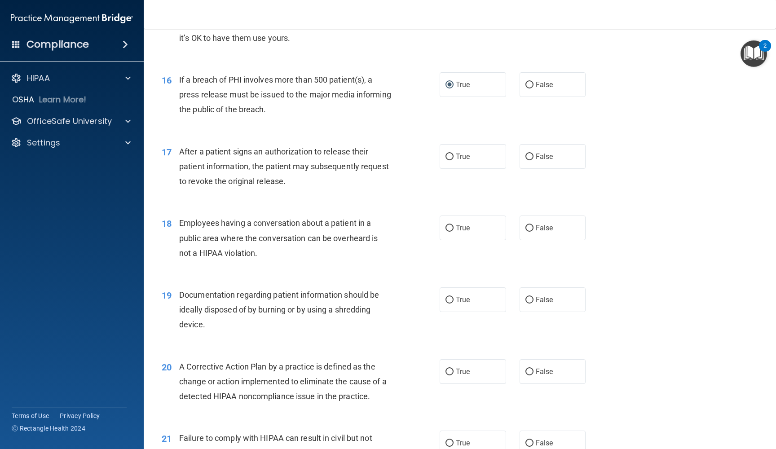
scroll to position [1062, 0]
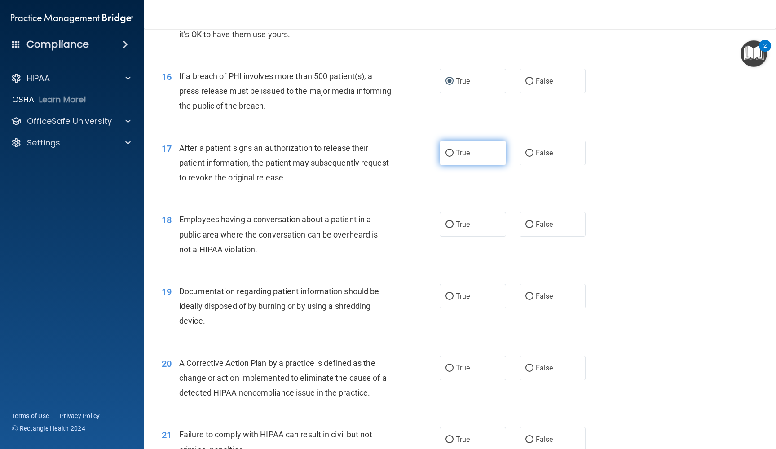
click at [448, 150] on input "True" at bounding box center [449, 153] width 8 height 7
radio input "true"
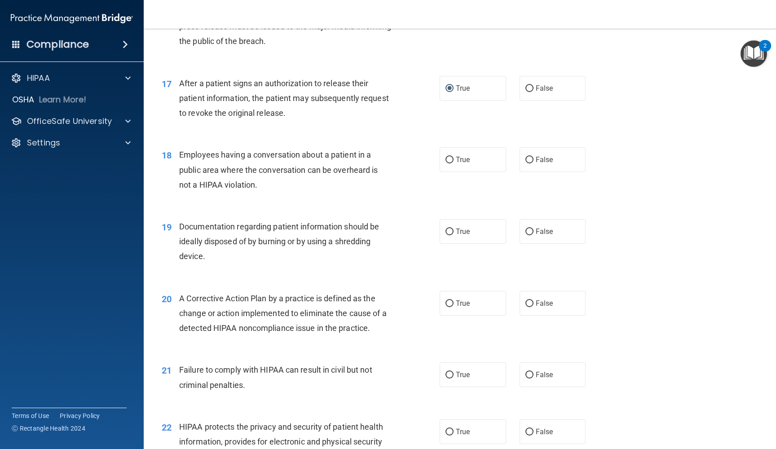
scroll to position [1139, 0]
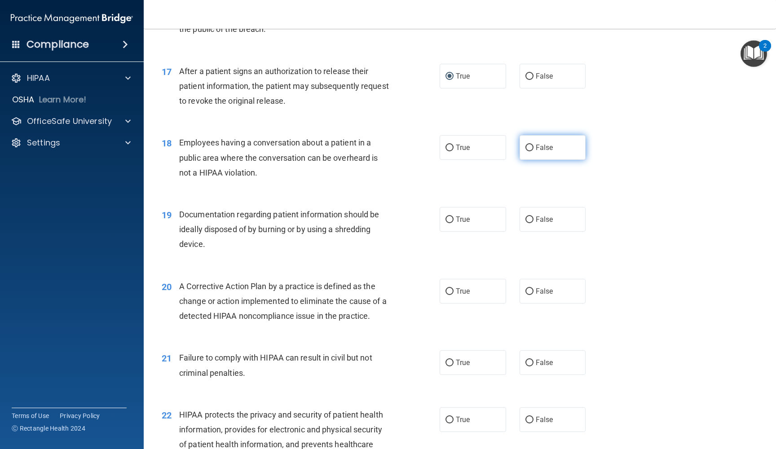
click at [530, 145] on input "False" at bounding box center [529, 148] width 8 height 7
radio input "true"
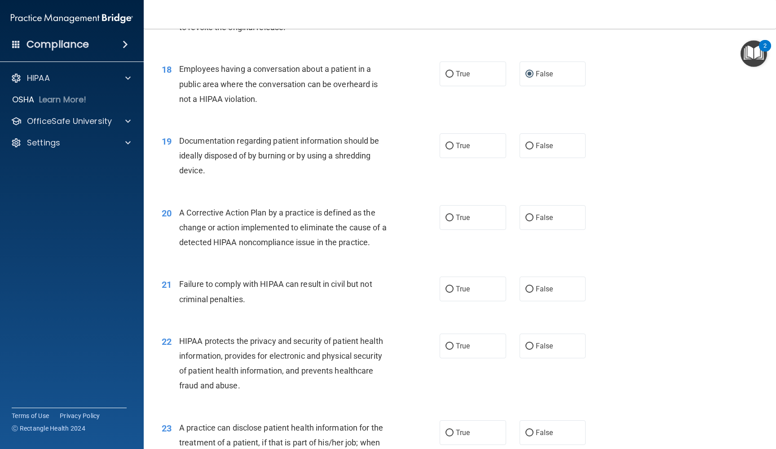
scroll to position [1215, 0]
click at [448, 141] on input "True" at bounding box center [449, 144] width 8 height 7
radio input "true"
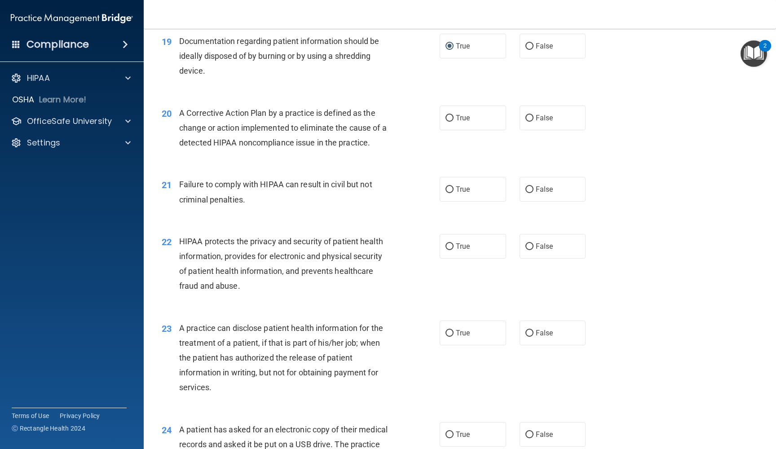
scroll to position [1319, 0]
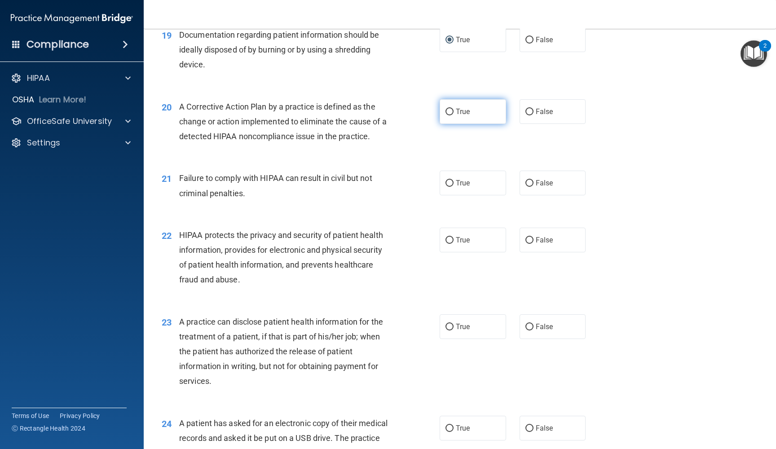
click at [450, 109] on input "True" at bounding box center [449, 112] width 8 height 7
radio input "true"
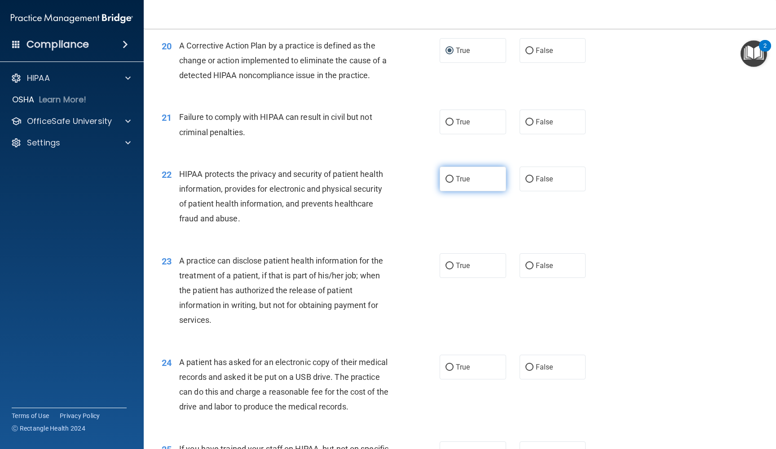
scroll to position [1382, 0]
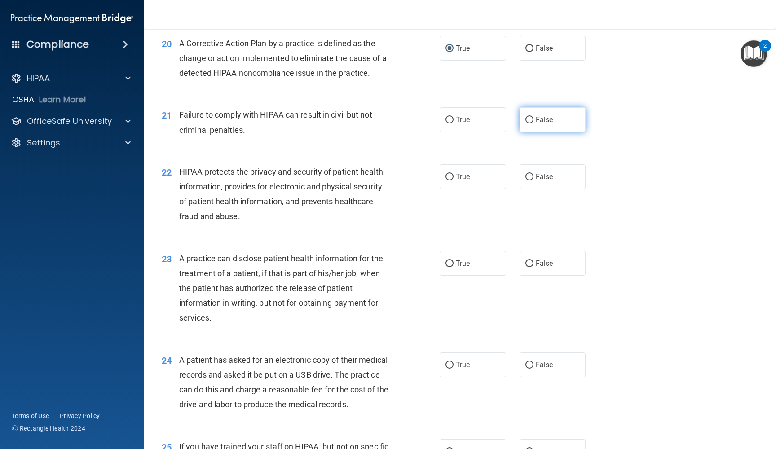
click at [530, 117] on input "False" at bounding box center [529, 120] width 8 height 7
radio input "true"
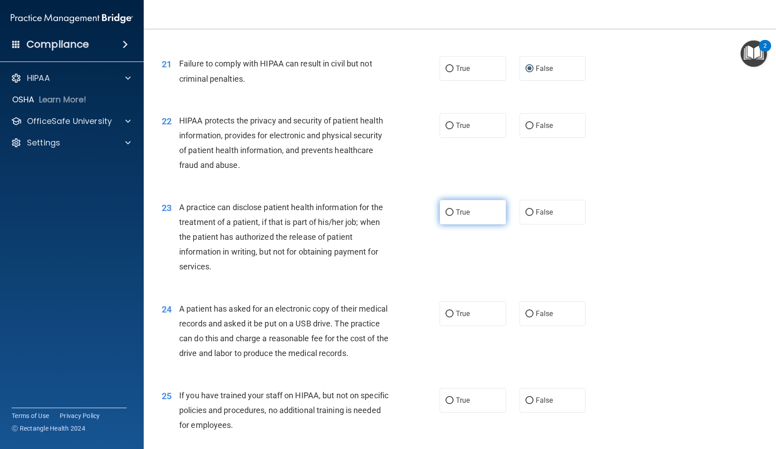
scroll to position [1438, 0]
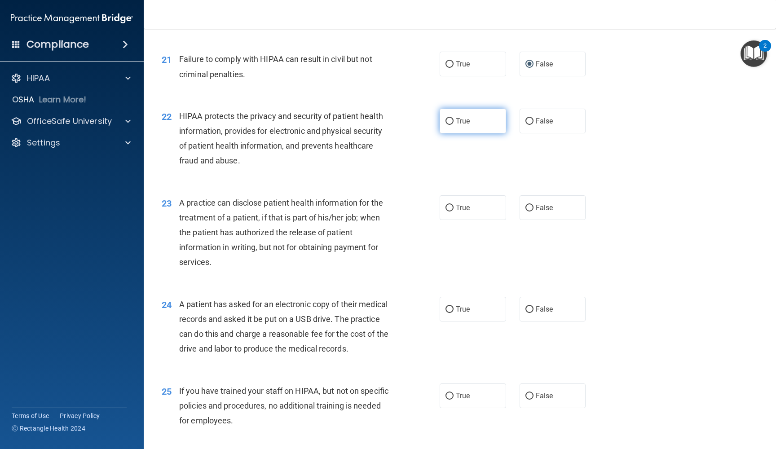
click at [450, 118] on input "True" at bounding box center [449, 121] width 8 height 7
radio input "true"
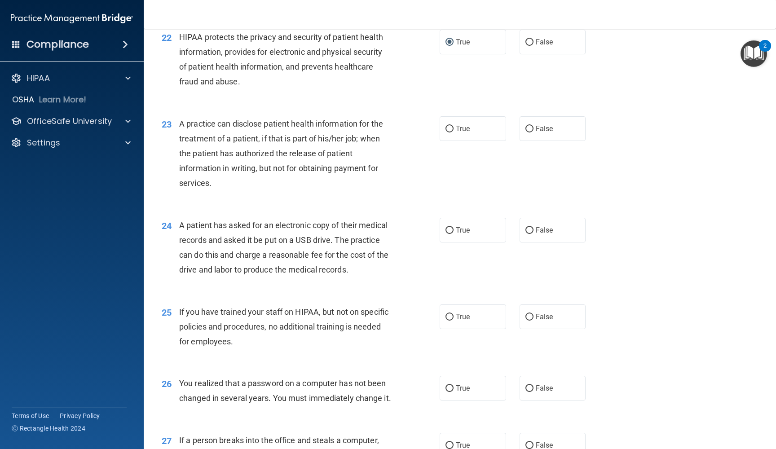
scroll to position [1519, 0]
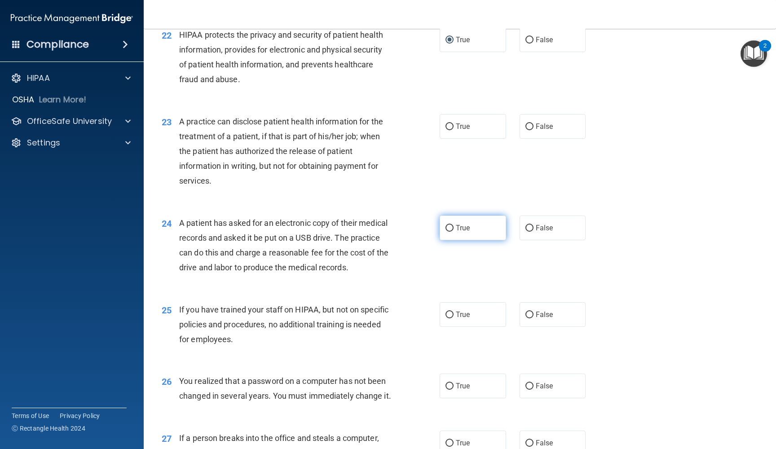
click at [448, 225] on input "True" at bounding box center [449, 228] width 8 height 7
radio input "true"
click at [527, 311] on input "False" at bounding box center [529, 314] width 8 height 7
radio input "true"
click at [450, 383] on input "True" at bounding box center [449, 386] width 8 height 7
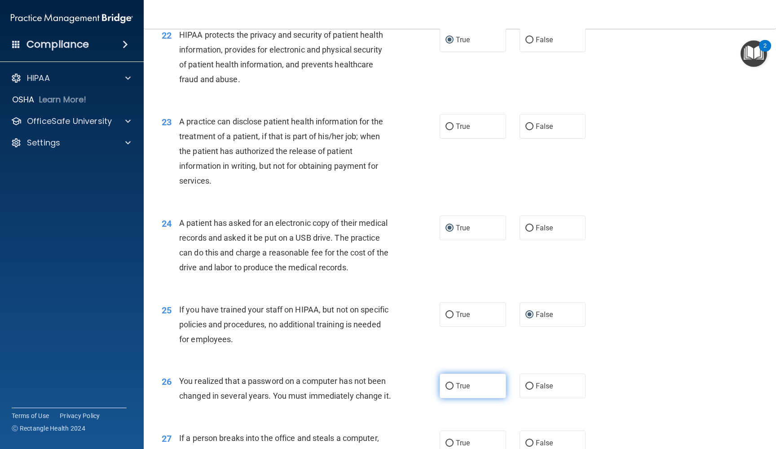
radio input "true"
click at [531, 123] on input "False" at bounding box center [529, 126] width 8 height 7
radio input "true"
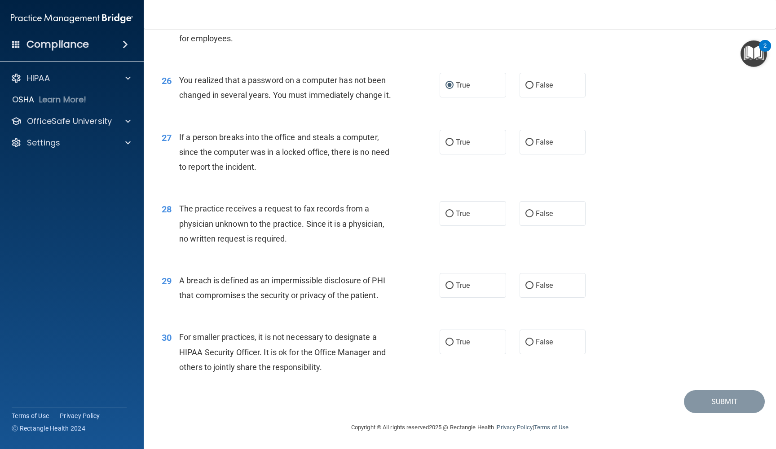
scroll to position [1825, 0]
click at [529, 144] on input "False" at bounding box center [529, 142] width 8 height 7
radio input "true"
click at [528, 215] on input "False" at bounding box center [529, 214] width 8 height 7
radio input "true"
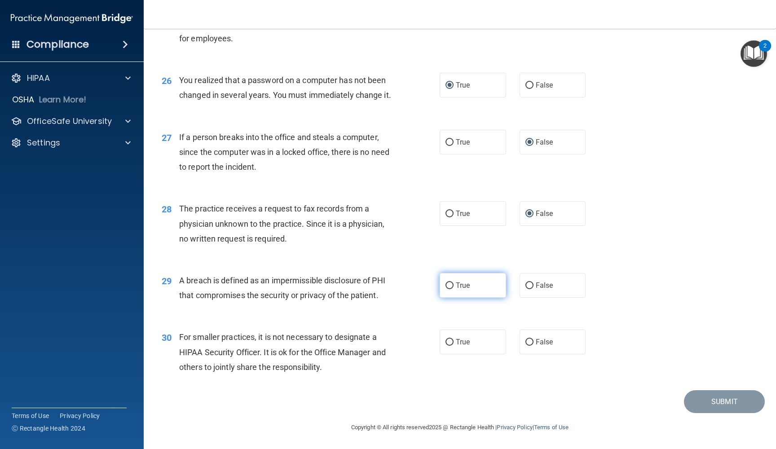
click at [450, 285] on input "True" at bounding box center [449, 285] width 8 height 7
radio input "true"
click at [529, 344] on input "False" at bounding box center [529, 342] width 8 height 7
radio input "true"
click at [719, 404] on button "Submit" at bounding box center [724, 401] width 81 height 23
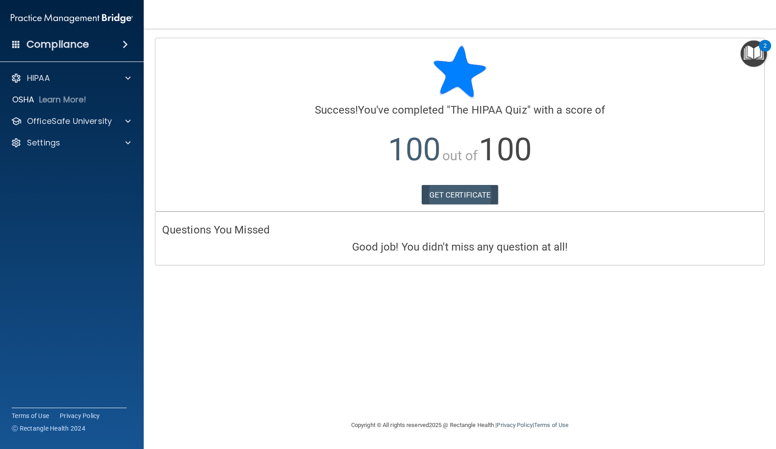
click at [461, 192] on link "GET CERTIFICATE" at bounding box center [459, 195] width 77 height 20
click at [34, 76] on p "HIPAA" at bounding box center [38, 78] width 23 height 11
click at [71, 46] on h4 "Compliance" at bounding box center [57, 44] width 62 height 13
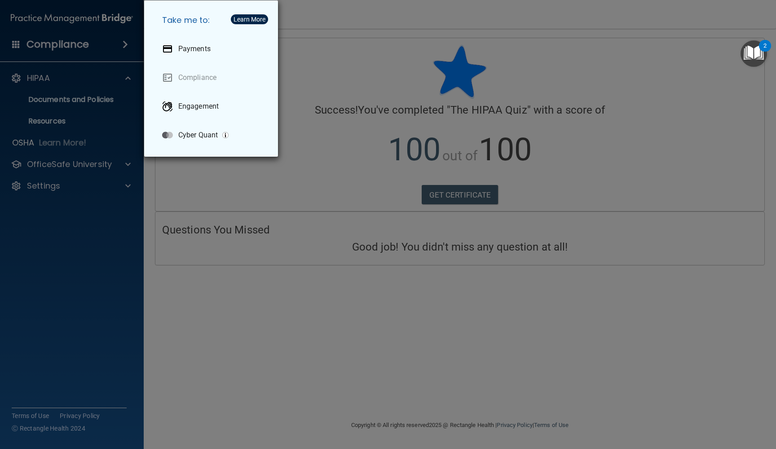
click at [232, 330] on div "Take me to: Payments Compliance Engagement Cyber Quant" at bounding box center [388, 224] width 776 height 449
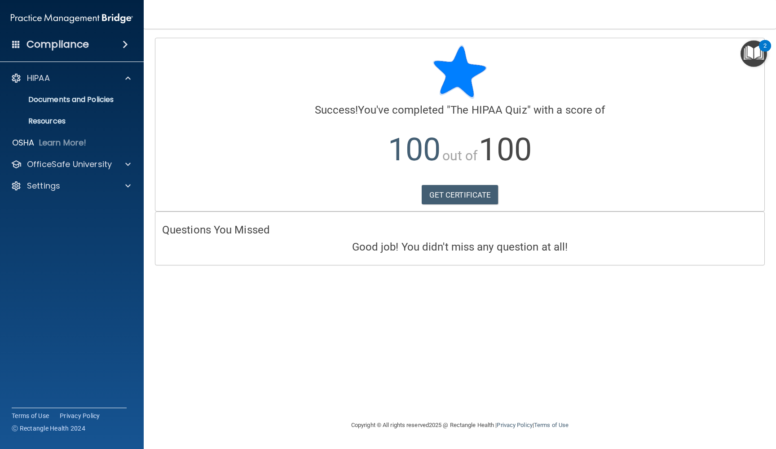
click at [748, 53] on img "Open Resource Center, 2 new notifications" at bounding box center [753, 53] width 26 height 26
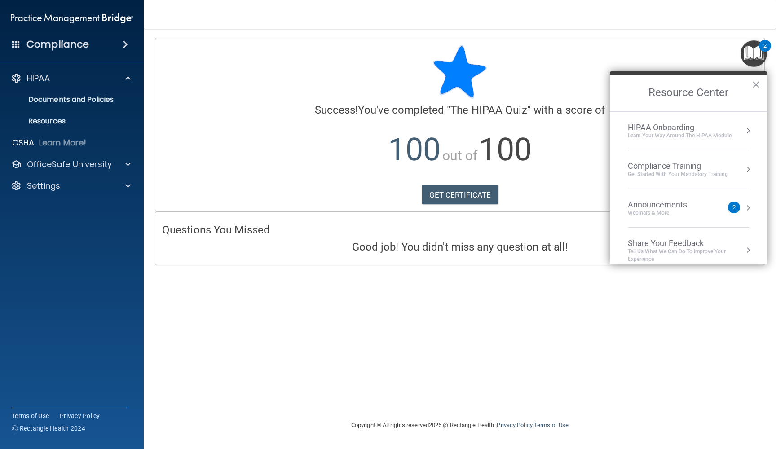
click at [659, 172] on div "Get Started with your mandatory training" at bounding box center [677, 175] width 100 height 8
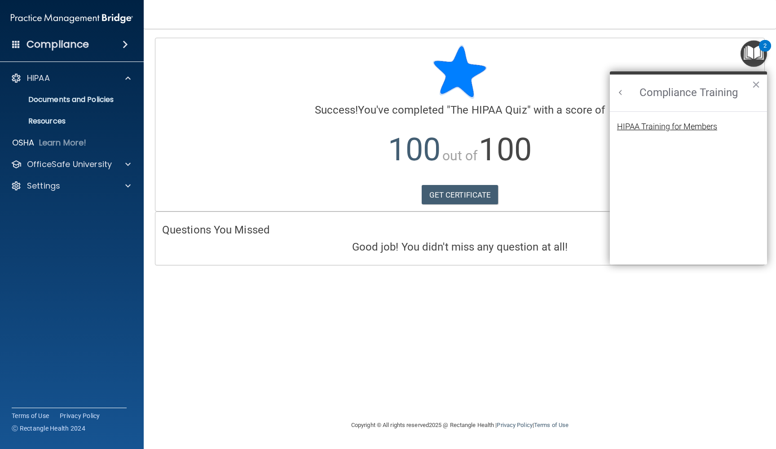
click at [667, 127] on div "HIPAA Training for Members" at bounding box center [667, 127] width 100 height 8
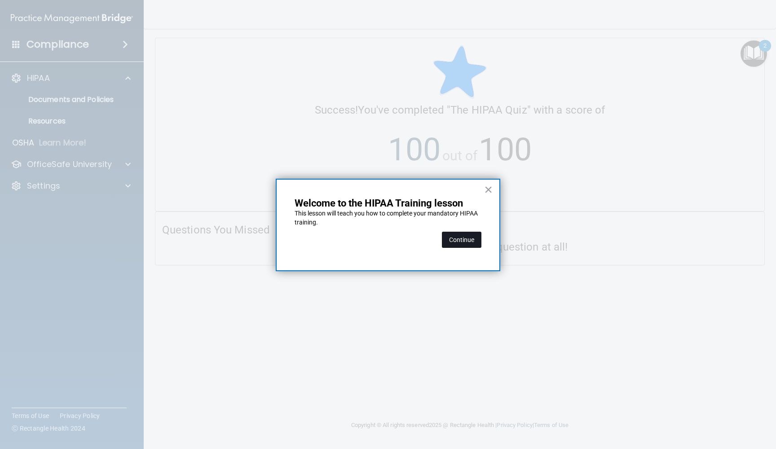
click at [470, 242] on button "Continue" at bounding box center [461, 240] width 39 height 16
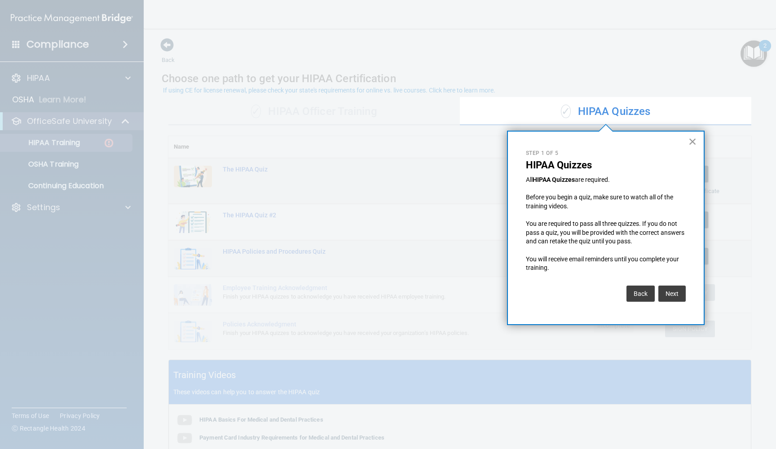
click at [692, 143] on button "×" at bounding box center [692, 141] width 9 height 14
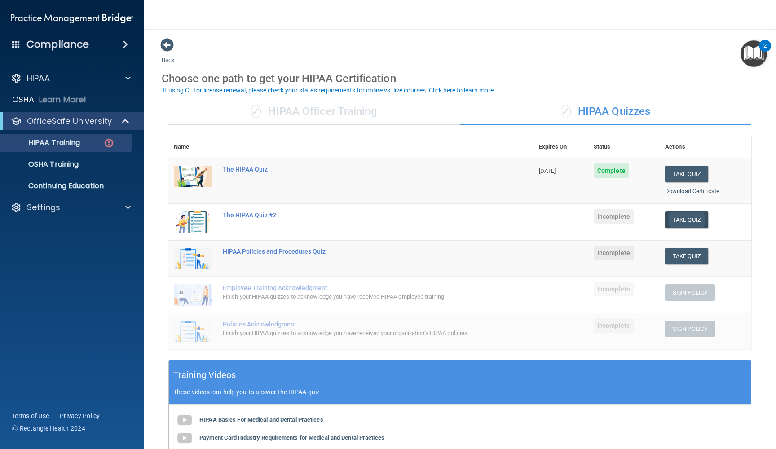
click at [690, 219] on button "Take Quiz" at bounding box center [686, 219] width 43 height 17
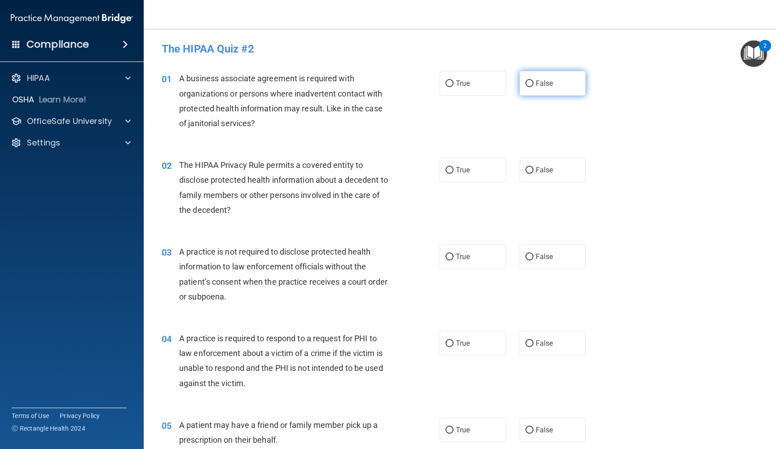
click at [531, 81] on input "False" at bounding box center [529, 83] width 8 height 7
radio input "true"
click at [529, 170] on input "False" at bounding box center [529, 170] width 8 height 7
radio input "true"
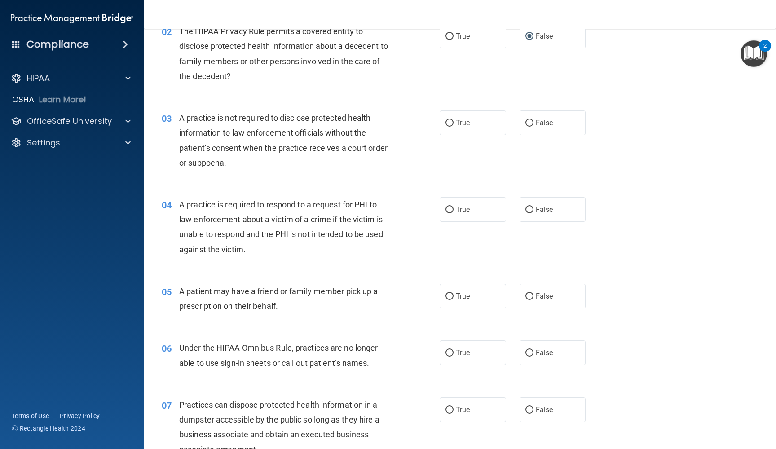
scroll to position [137, 0]
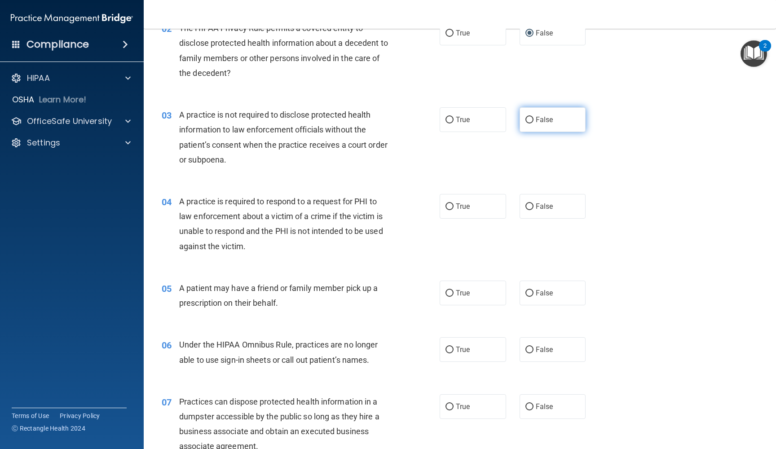
click at [527, 117] on input "False" at bounding box center [529, 120] width 8 height 7
radio input "true"
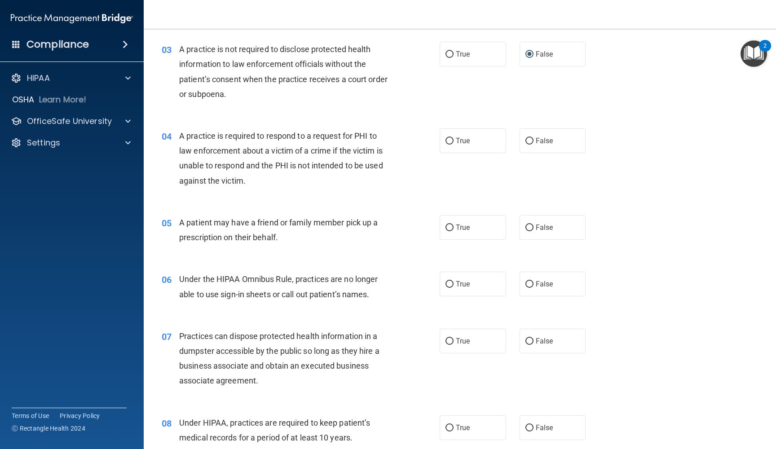
scroll to position [203, 0]
click at [530, 139] on input "False" at bounding box center [529, 140] width 8 height 7
radio input "true"
click at [450, 138] on input "True" at bounding box center [449, 140] width 8 height 7
radio input "true"
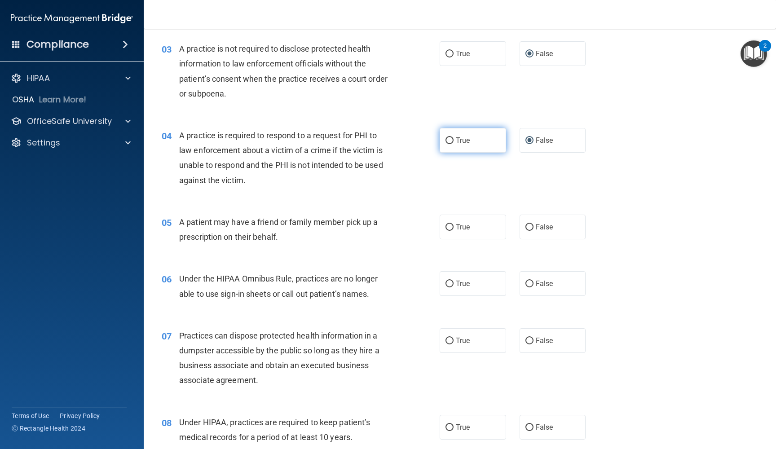
radio input "false"
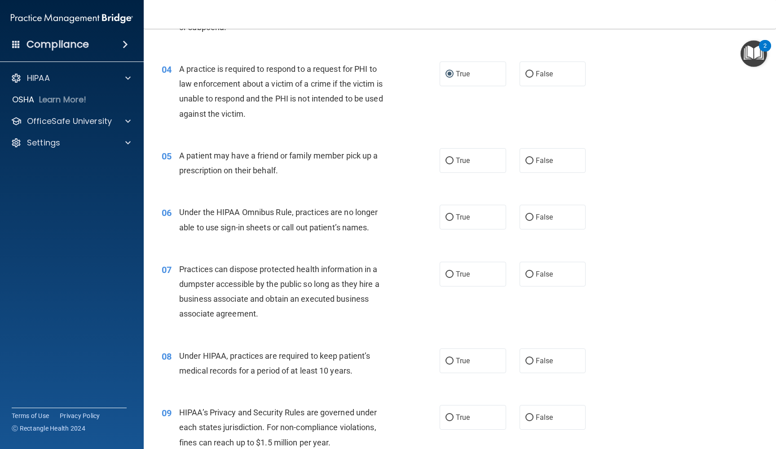
scroll to position [271, 0]
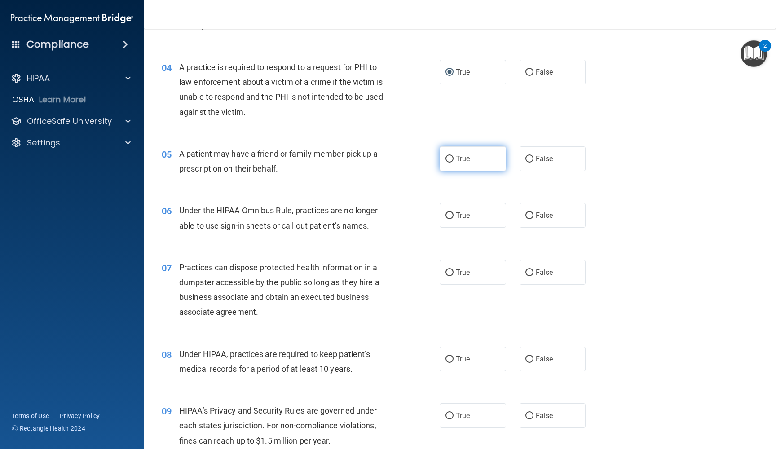
click at [449, 157] on input "True" at bounding box center [449, 159] width 8 height 7
radio input "true"
click at [530, 212] on input "False" at bounding box center [529, 215] width 8 height 7
radio input "true"
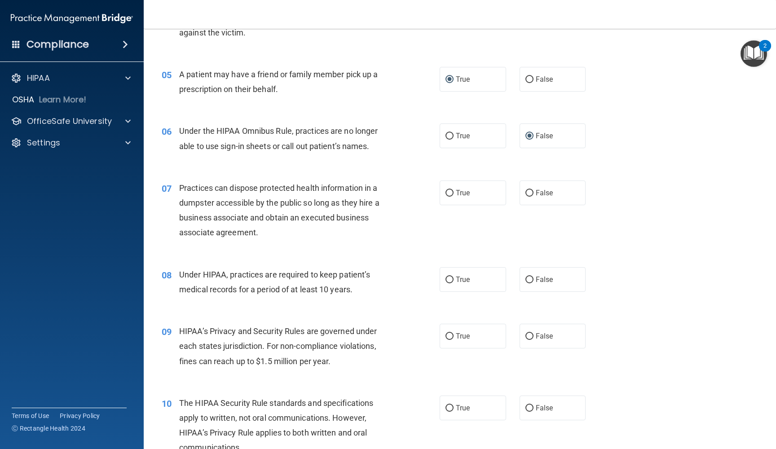
scroll to position [352, 0]
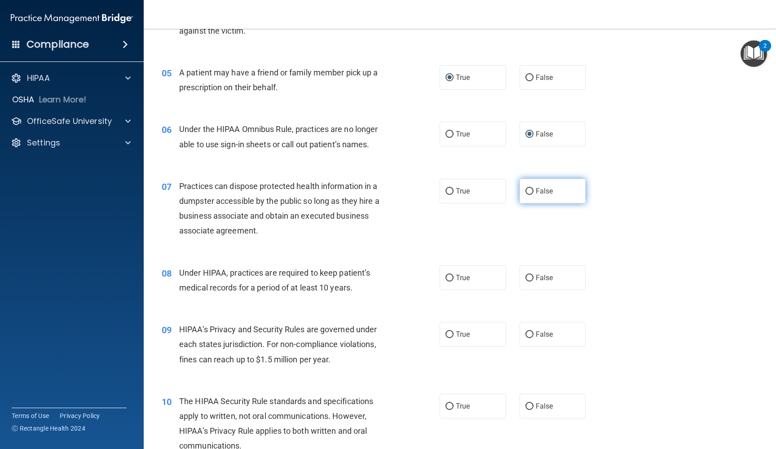
click at [529, 188] on input "False" at bounding box center [529, 191] width 8 height 7
radio input "true"
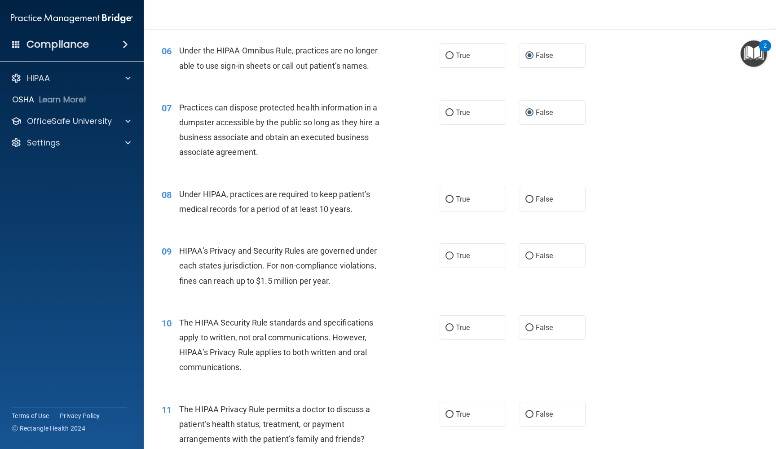
scroll to position [434, 0]
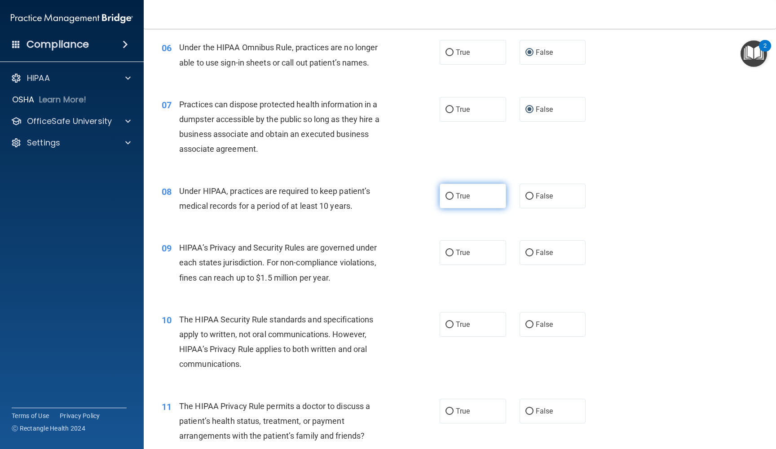
click at [450, 193] on input "True" at bounding box center [449, 196] width 8 height 7
radio input "true"
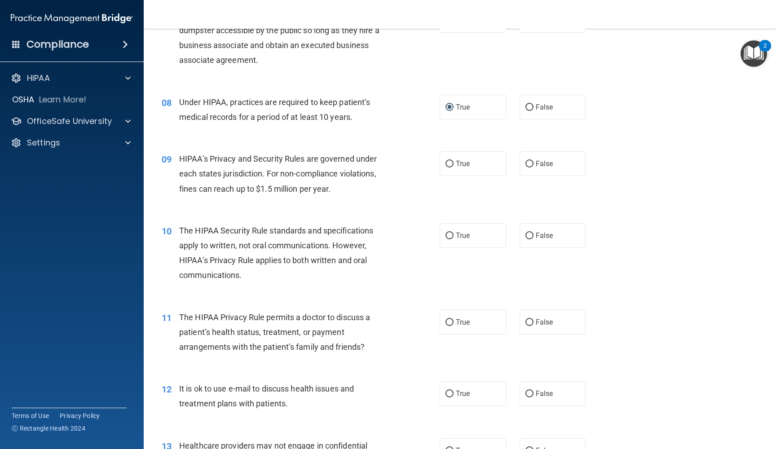
scroll to position [524, 0]
click at [451, 160] on input "True" at bounding box center [449, 163] width 8 height 7
radio input "true"
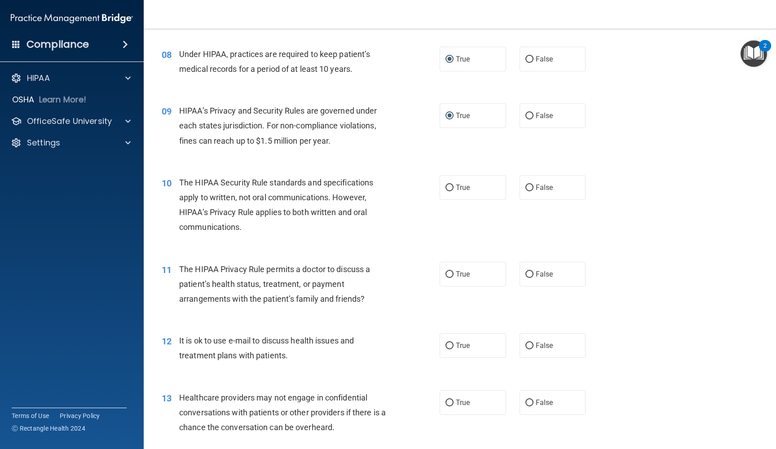
scroll to position [574, 0]
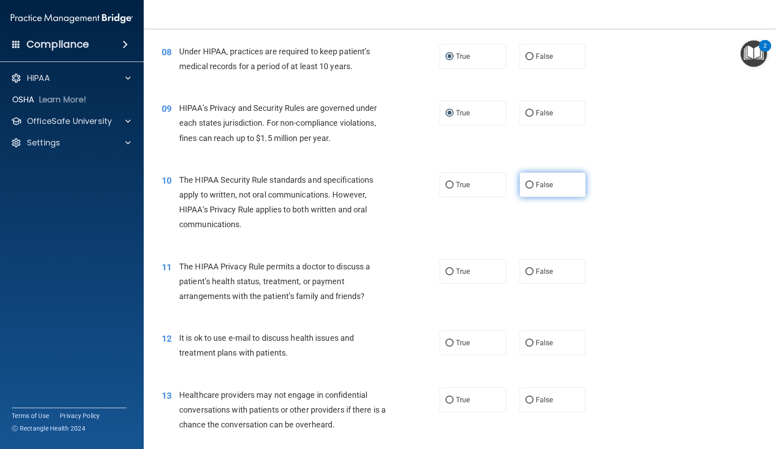
click at [527, 182] on input "False" at bounding box center [529, 185] width 8 height 7
radio input "true"
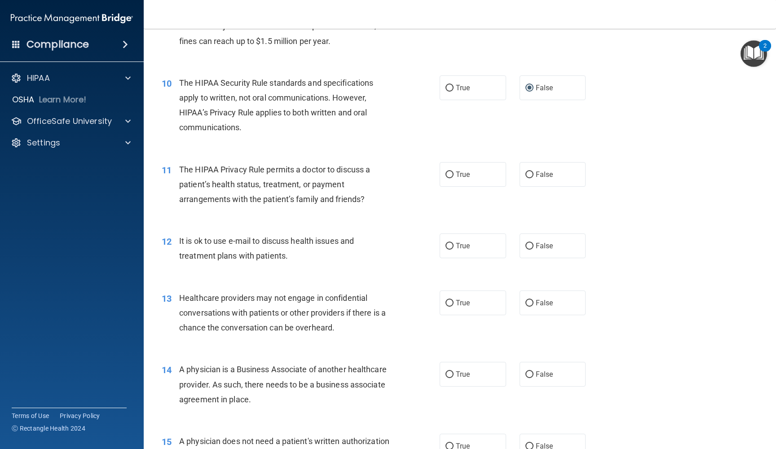
scroll to position [671, 0]
click at [450, 171] on input "True" at bounding box center [449, 174] width 8 height 7
radio input "true"
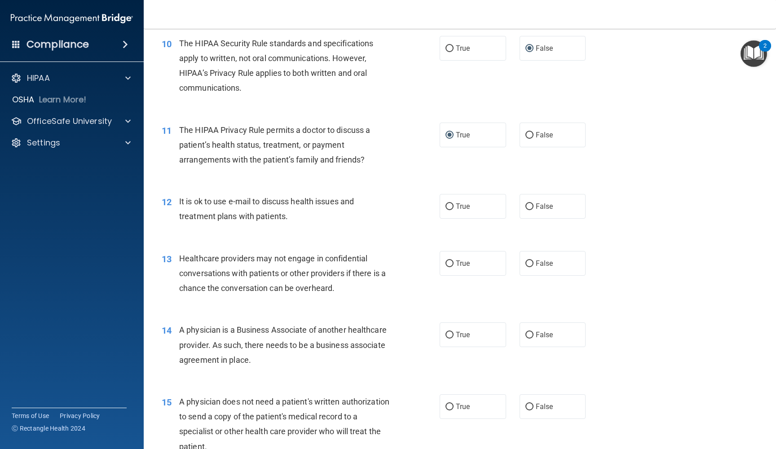
scroll to position [711, 0]
click at [527, 203] on input "False" at bounding box center [529, 205] width 8 height 7
radio input "true"
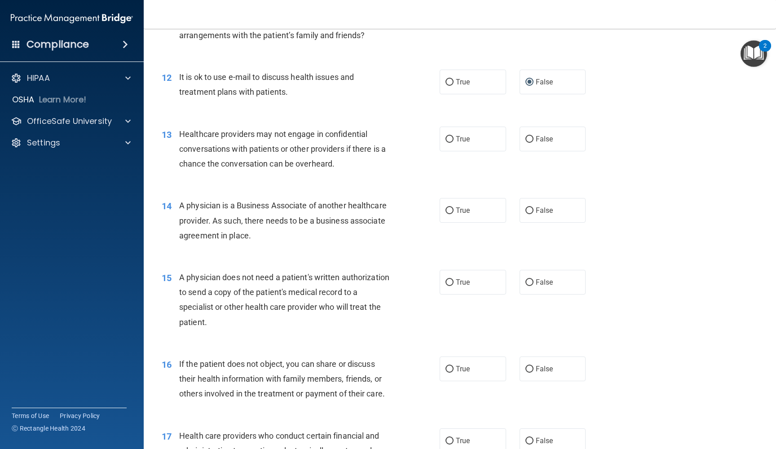
scroll to position [836, 0]
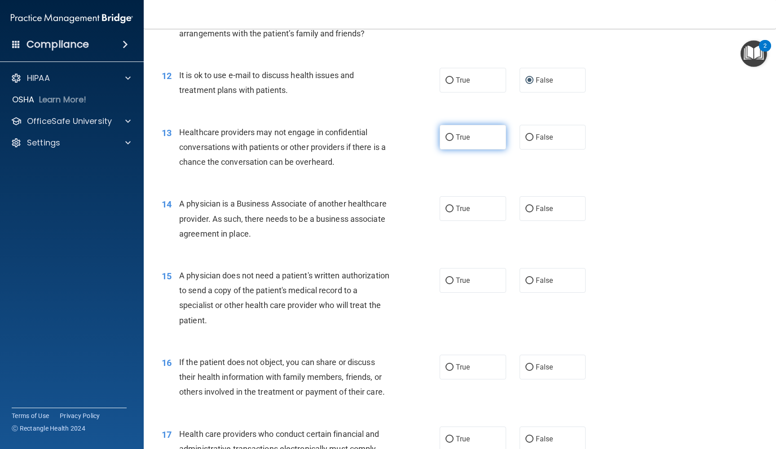
click at [449, 134] on input "True" at bounding box center [449, 137] width 8 height 7
radio input "true"
click at [449, 206] on input "True" at bounding box center [449, 209] width 8 height 7
radio input "true"
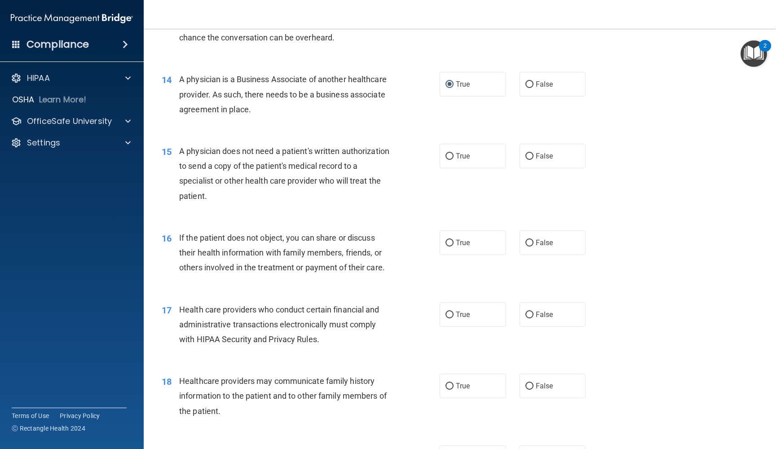
scroll to position [964, 0]
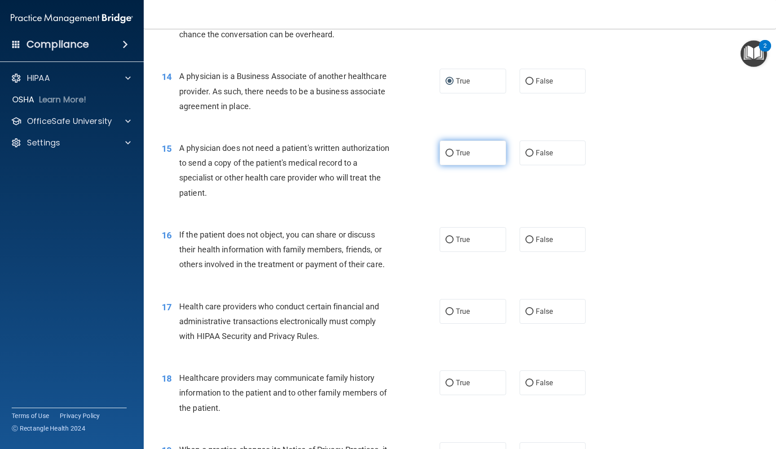
click at [449, 150] on input "True" at bounding box center [449, 153] width 8 height 7
radio input "true"
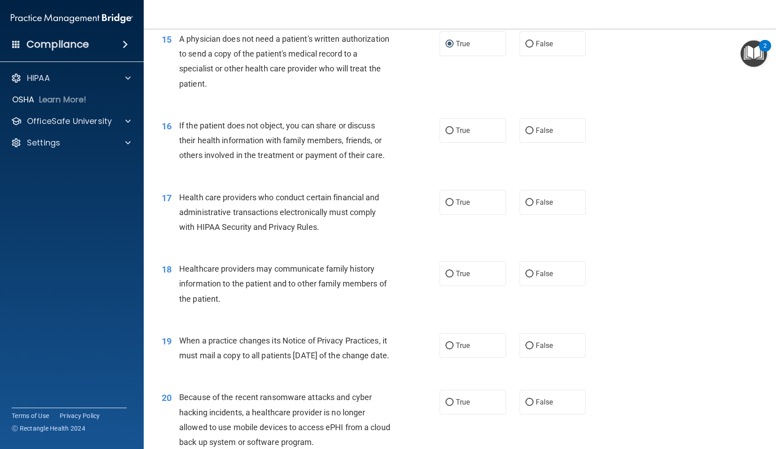
scroll to position [1078, 0]
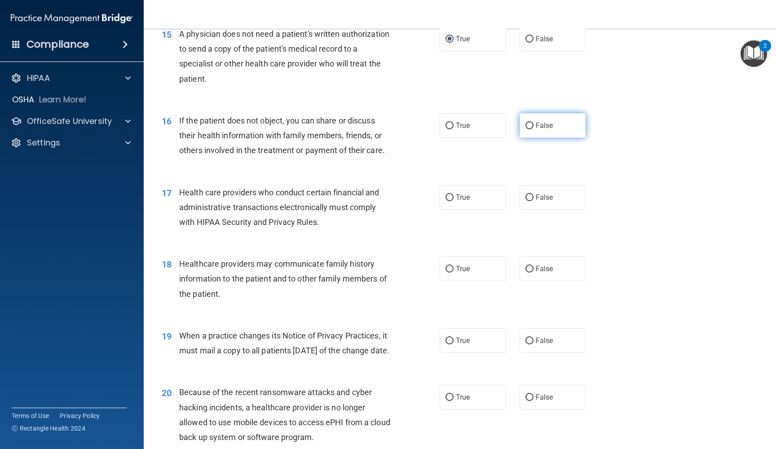
click at [527, 123] on input "False" at bounding box center [529, 126] width 8 height 7
radio input "true"
click at [449, 123] on input "True" at bounding box center [449, 126] width 8 height 7
radio input "true"
radio input "false"
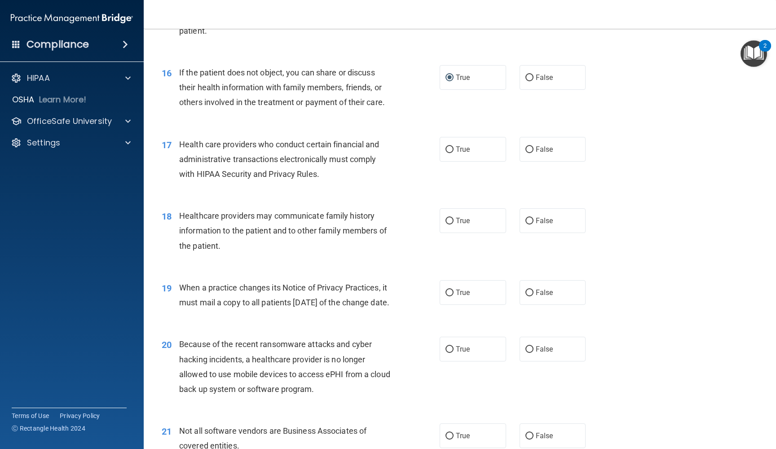
scroll to position [1127, 0]
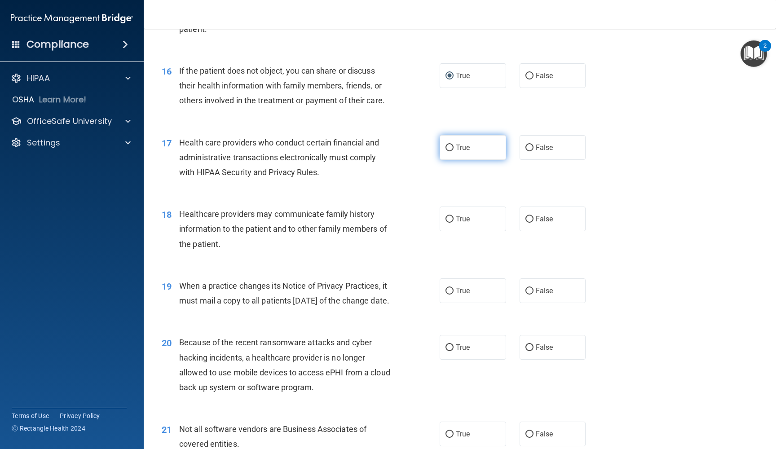
click at [448, 145] on input "True" at bounding box center [449, 148] width 8 height 7
radio input "true"
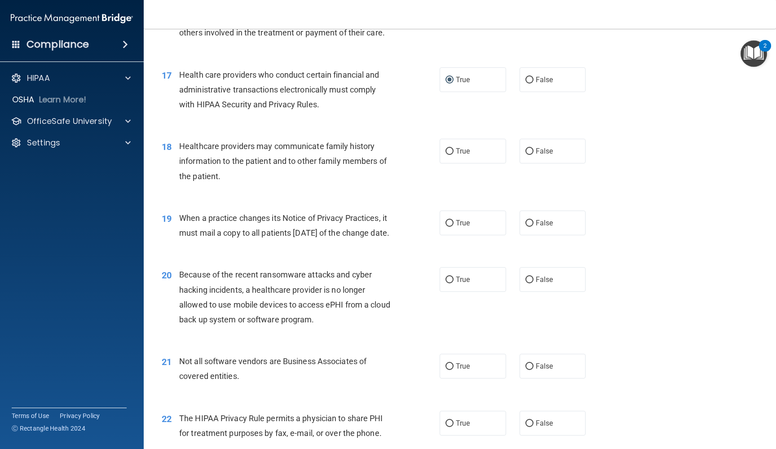
scroll to position [1198, 0]
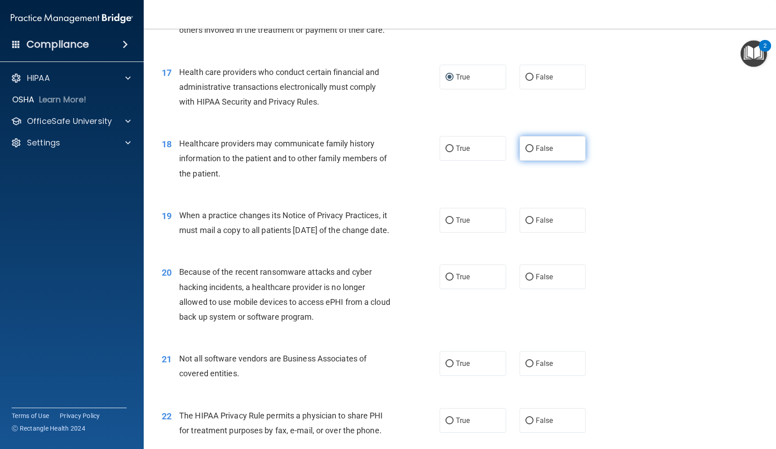
click at [531, 145] on input "False" at bounding box center [529, 148] width 8 height 7
radio input "true"
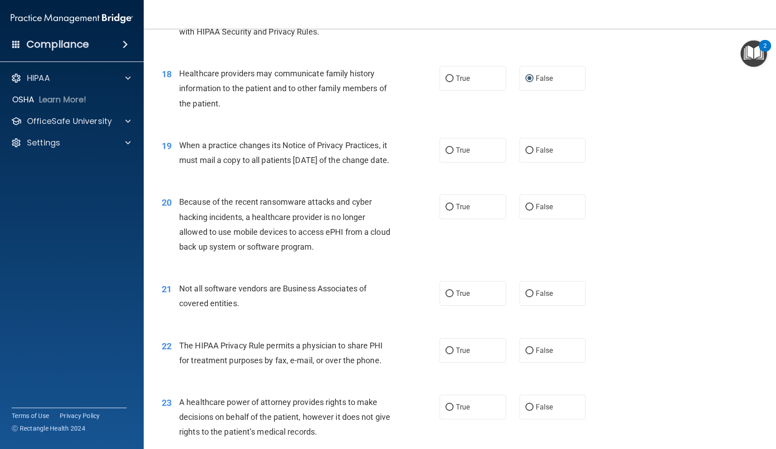
scroll to position [1274, 0]
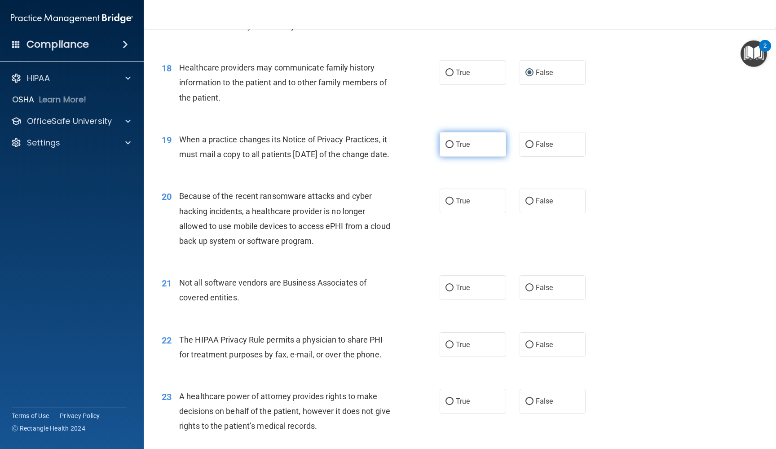
click at [453, 137] on label "True" at bounding box center [472, 144] width 66 height 25
click at [453, 141] on input "True" at bounding box center [449, 144] width 8 height 7
radio input "true"
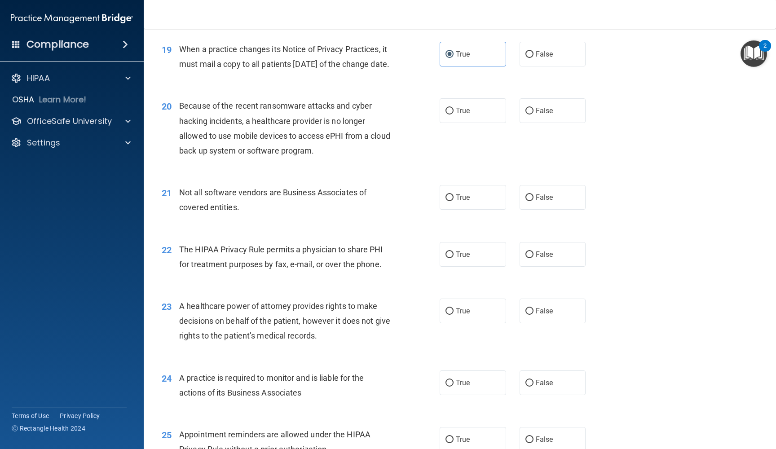
scroll to position [1368, 0]
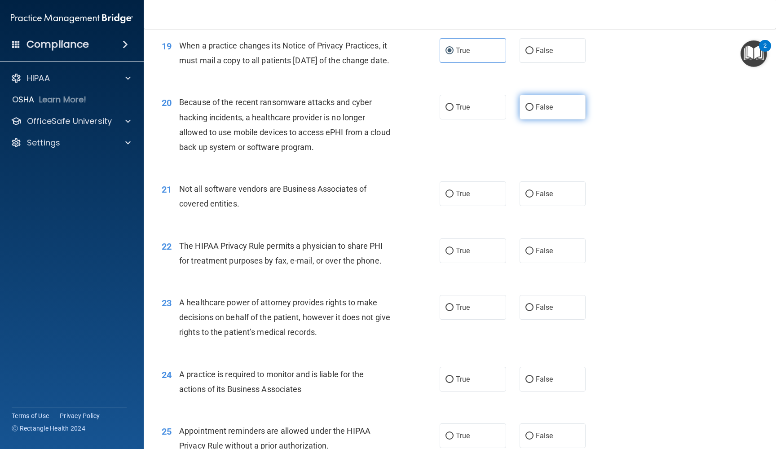
click at [527, 111] on input "False" at bounding box center [529, 107] width 8 height 7
radio input "true"
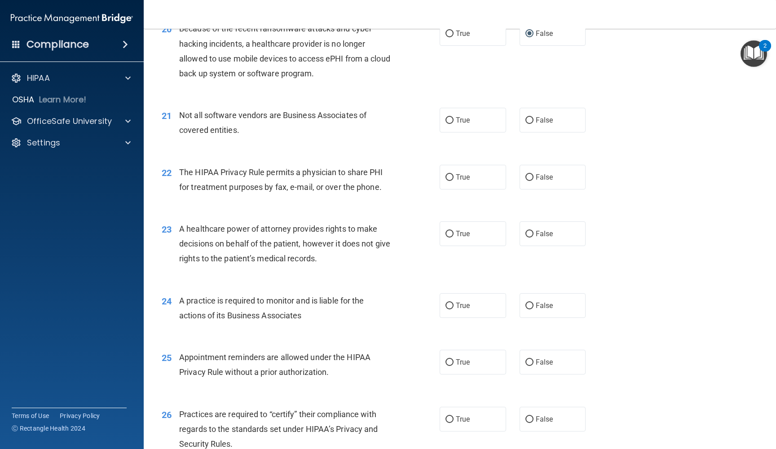
scroll to position [1444, 0]
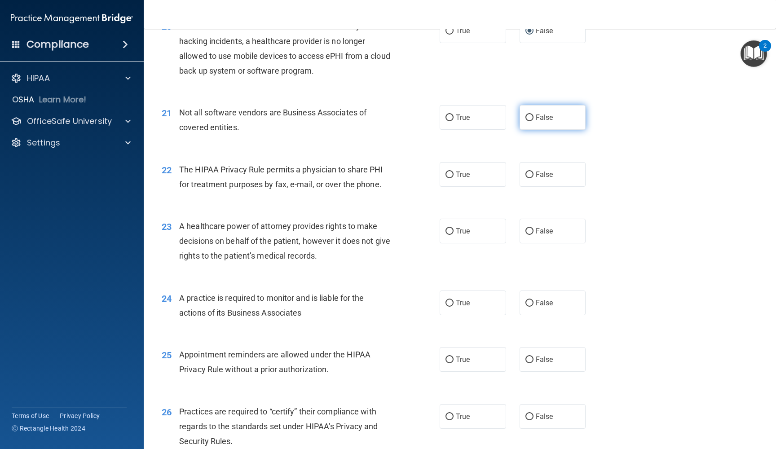
click at [528, 121] on input "False" at bounding box center [529, 117] width 8 height 7
radio input "true"
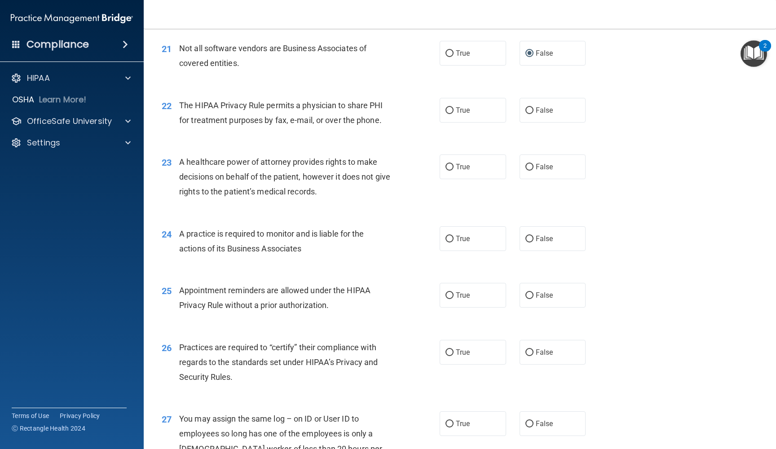
scroll to position [1509, 0]
click at [531, 113] on input "False" at bounding box center [529, 109] width 8 height 7
radio input "true"
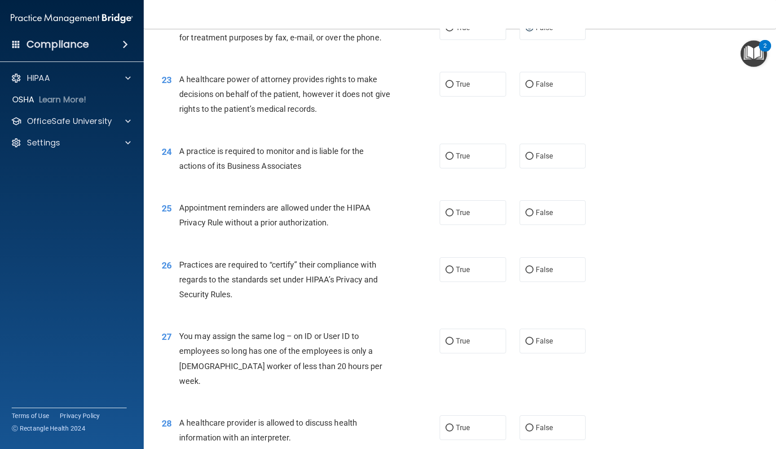
scroll to position [1592, 0]
click at [532, 87] on input "False" at bounding box center [529, 83] width 8 height 7
radio input "true"
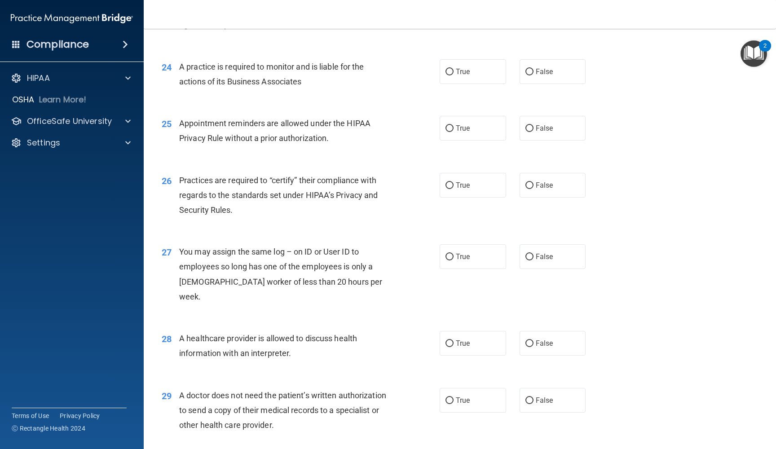
scroll to position [1676, 0]
click at [449, 75] on input "True" at bounding box center [449, 71] width 8 height 7
radio input "true"
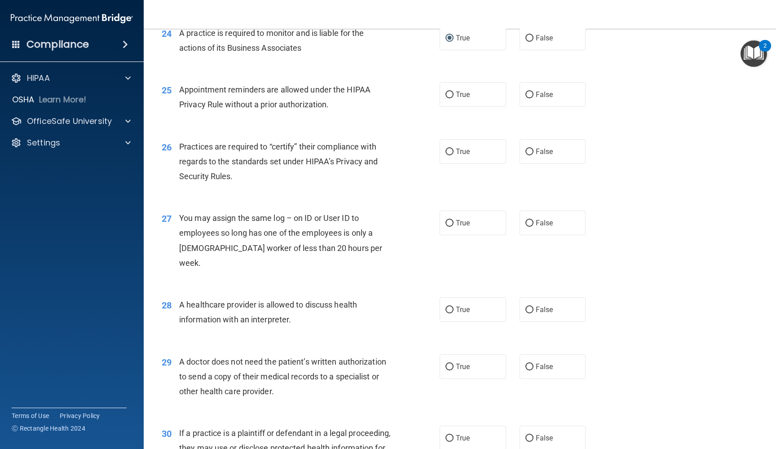
scroll to position [1711, 0]
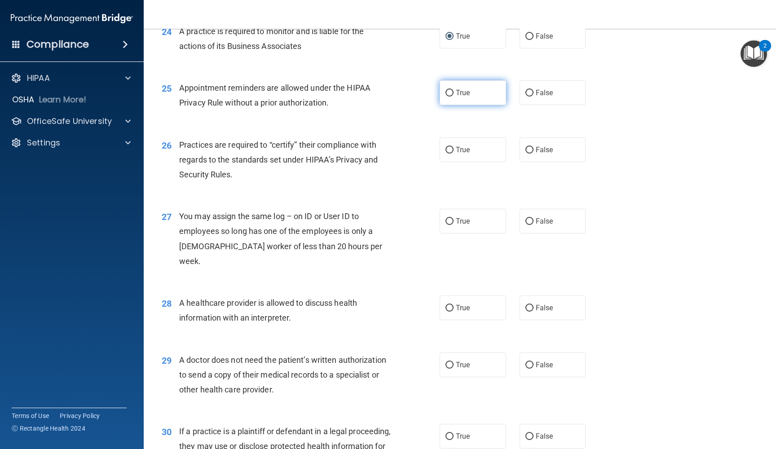
click at [451, 97] on input "True" at bounding box center [449, 93] width 8 height 7
radio input "true"
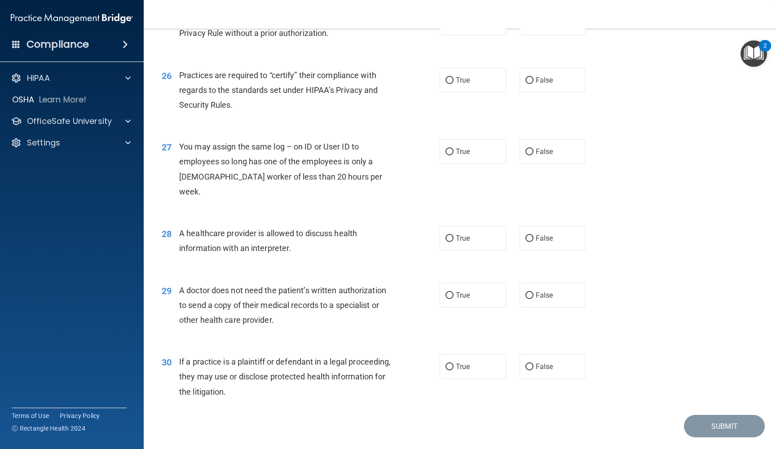
scroll to position [1781, 0]
click at [531, 83] on input "False" at bounding box center [529, 80] width 8 height 7
radio input "true"
click at [528, 155] on input "False" at bounding box center [529, 151] width 8 height 7
radio input "true"
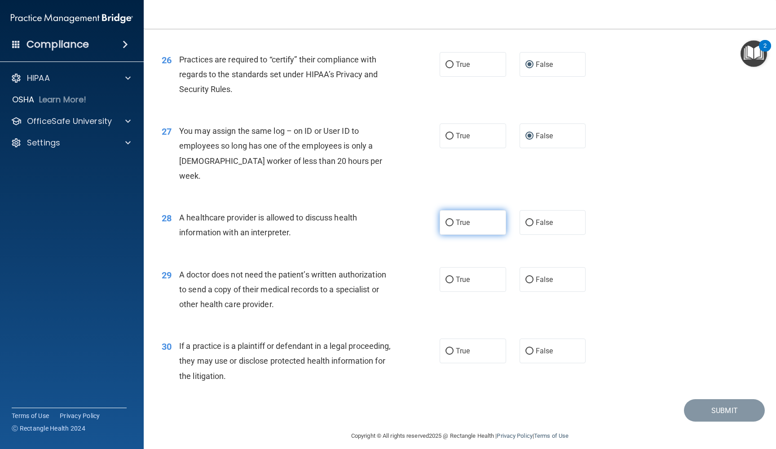
scroll to position [1795, 0]
click at [451, 220] on input "True" at bounding box center [449, 223] width 8 height 7
radio input "true"
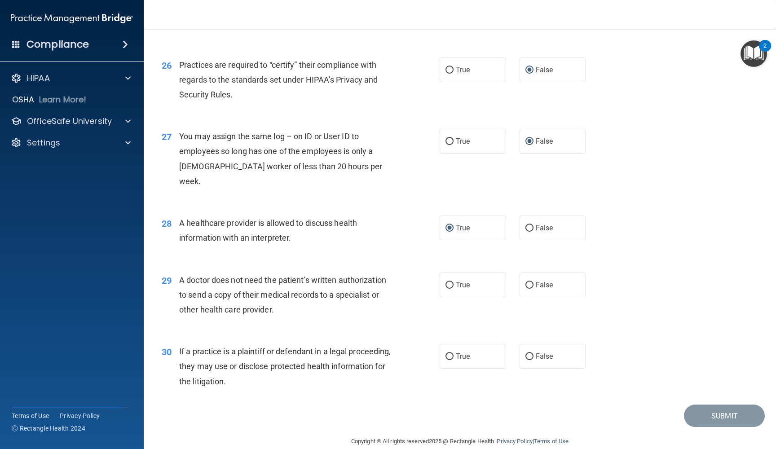
scroll to position [1790, 0]
click at [448, 283] on input "True" at bounding box center [449, 286] width 8 height 7
radio input "true"
click at [453, 354] on input "True" at bounding box center [449, 357] width 8 height 7
radio input "true"
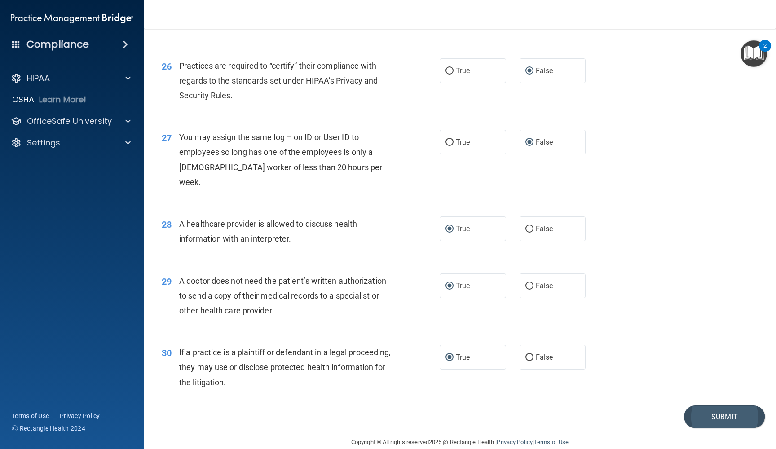
click at [719, 408] on button "Submit" at bounding box center [724, 416] width 81 height 23
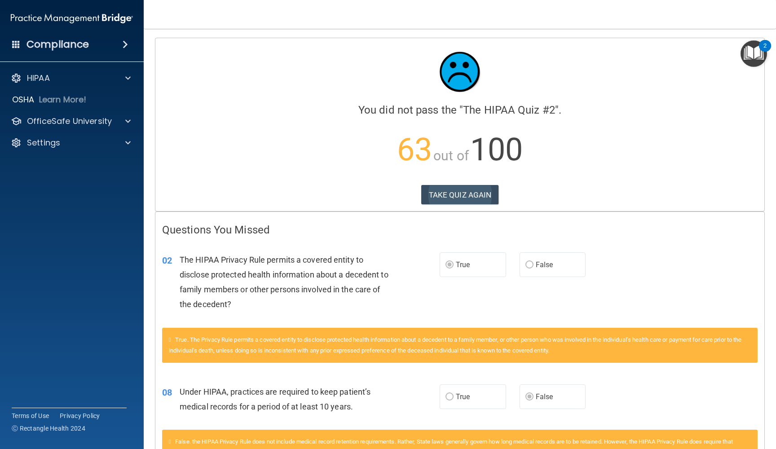
click at [459, 195] on button "TAKE QUIZ AGAIN" at bounding box center [460, 195] width 78 height 20
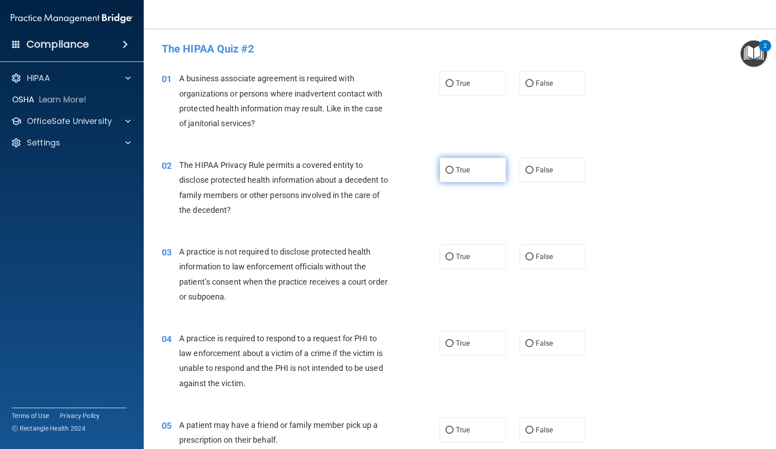
click at [450, 169] on input "True" at bounding box center [449, 170] width 8 height 7
radio input "true"
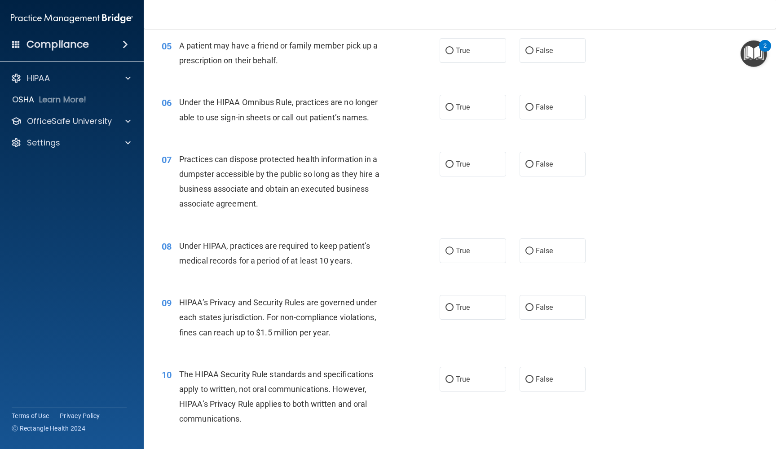
scroll to position [386, 0]
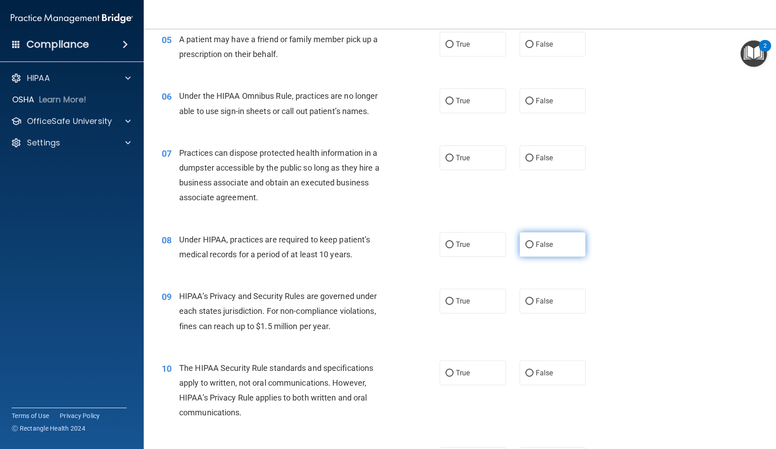
click at [530, 241] on input "False" at bounding box center [529, 244] width 8 height 7
radio input "true"
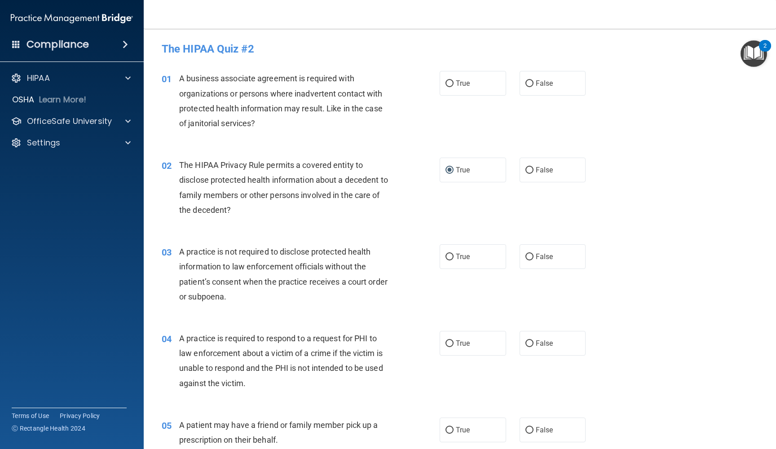
scroll to position [0, 0]
click at [530, 83] on input "False" at bounding box center [529, 83] width 8 height 7
radio input "true"
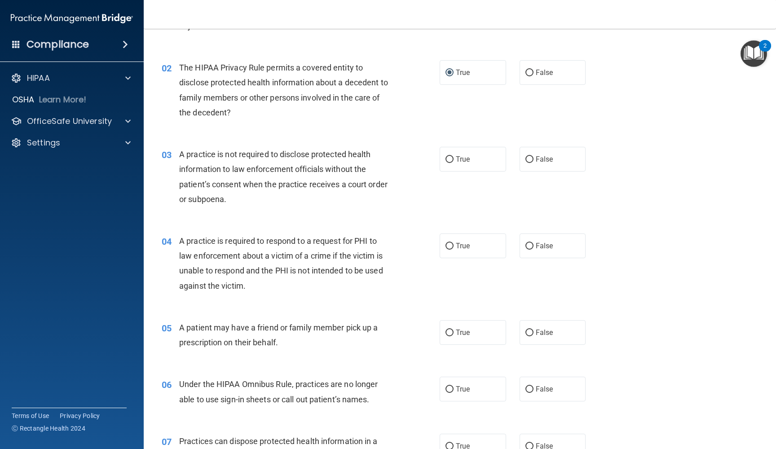
scroll to position [103, 0]
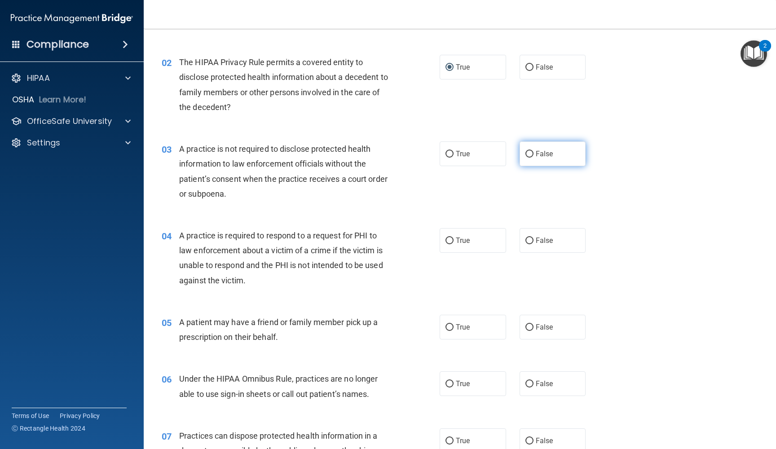
click at [530, 152] on input "False" at bounding box center [529, 154] width 8 height 7
radio input "true"
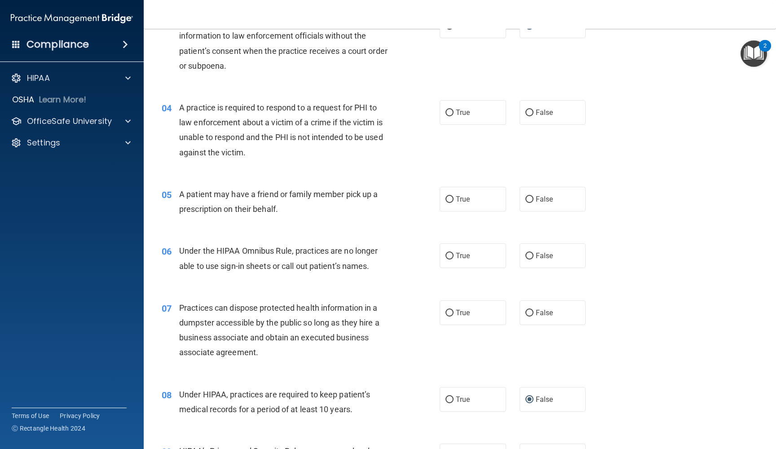
scroll to position [232, 0]
click at [449, 109] on input "True" at bounding box center [449, 112] width 8 height 7
radio input "true"
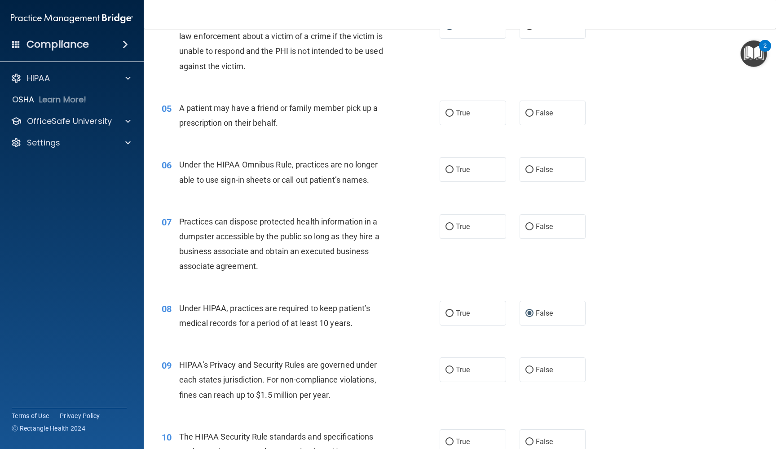
scroll to position [318, 0]
click at [449, 109] on input "True" at bounding box center [449, 112] width 8 height 7
radio input "true"
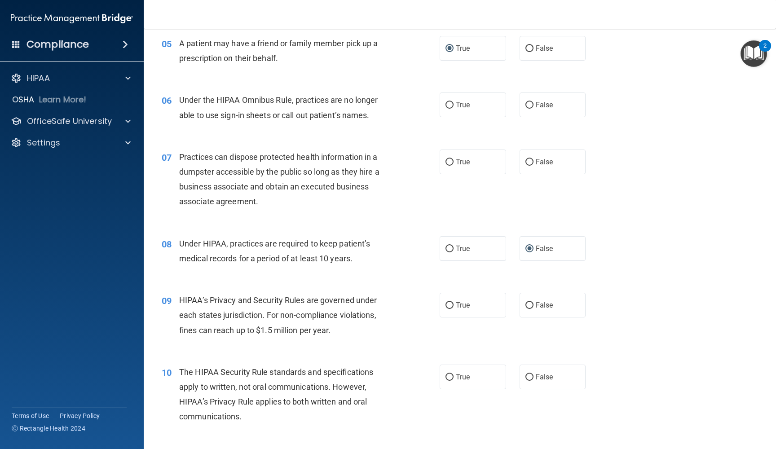
scroll to position [386, 0]
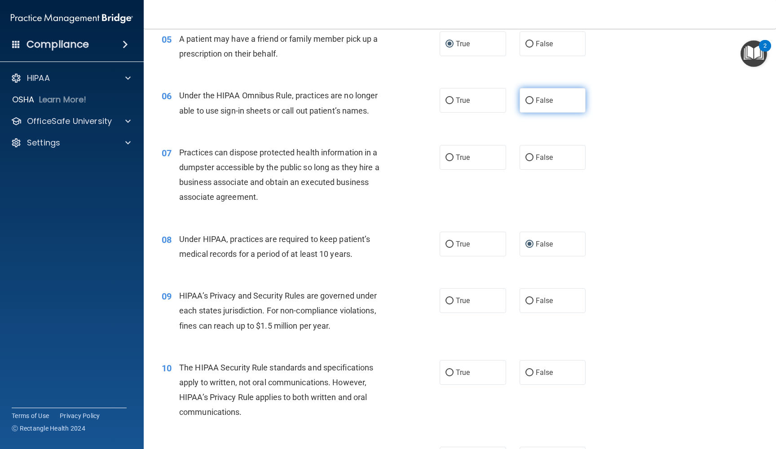
click at [527, 97] on input "False" at bounding box center [529, 100] width 8 height 7
radio input "true"
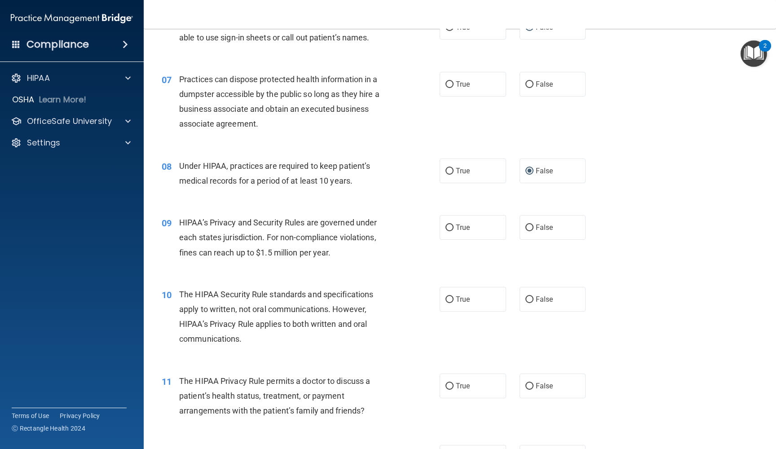
scroll to position [474, 0]
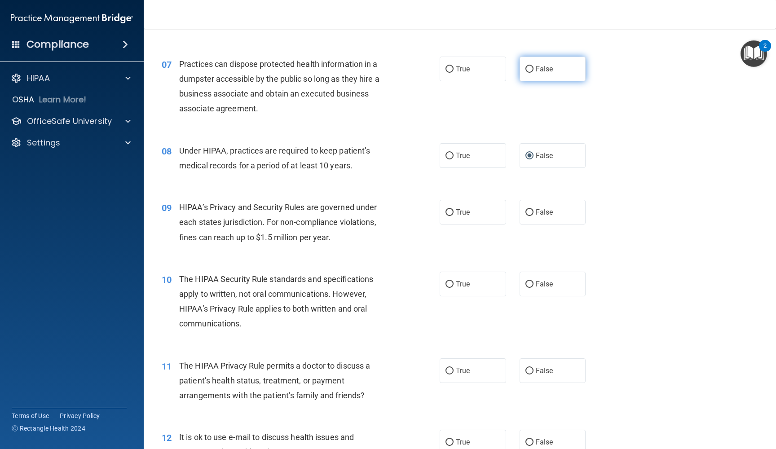
click at [533, 65] on label "False" at bounding box center [552, 69] width 66 height 25
click at [533, 66] on input "False" at bounding box center [529, 69] width 8 height 7
radio input "true"
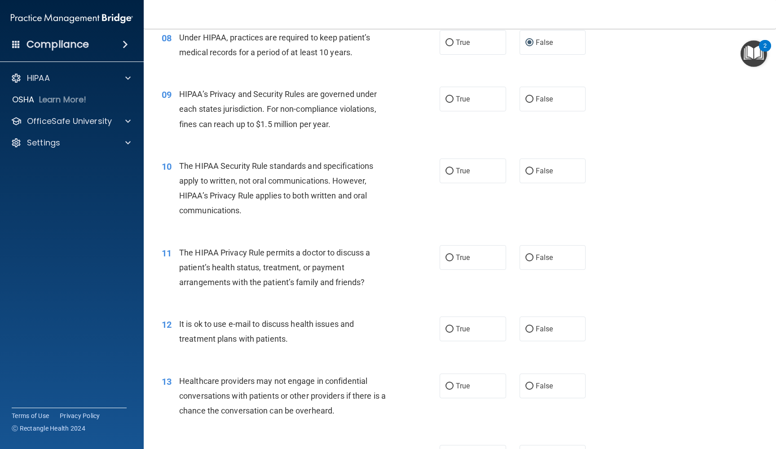
scroll to position [588, 0]
click at [526, 96] on input "False" at bounding box center [529, 99] width 8 height 7
radio input "true"
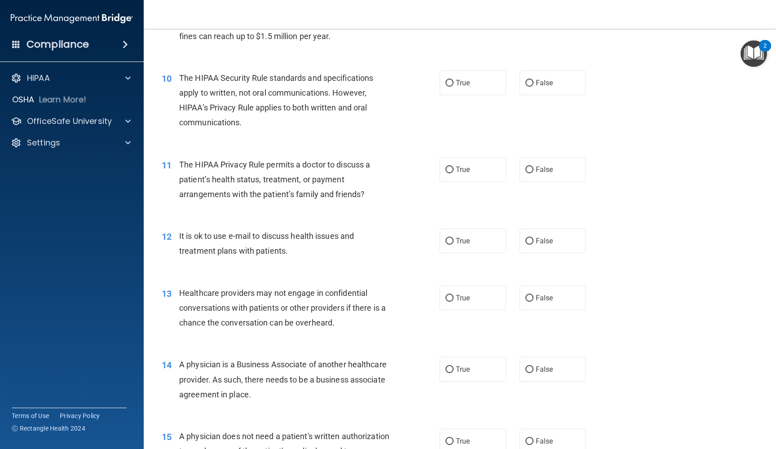
scroll to position [682, 0]
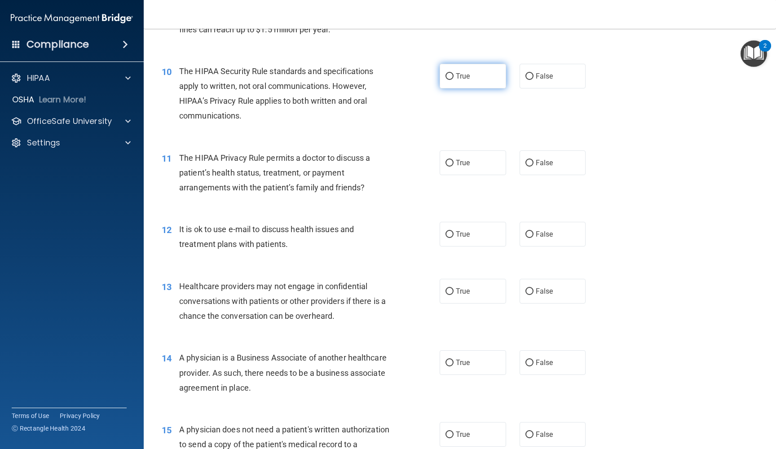
click at [449, 73] on input "True" at bounding box center [449, 76] width 8 height 7
radio input "true"
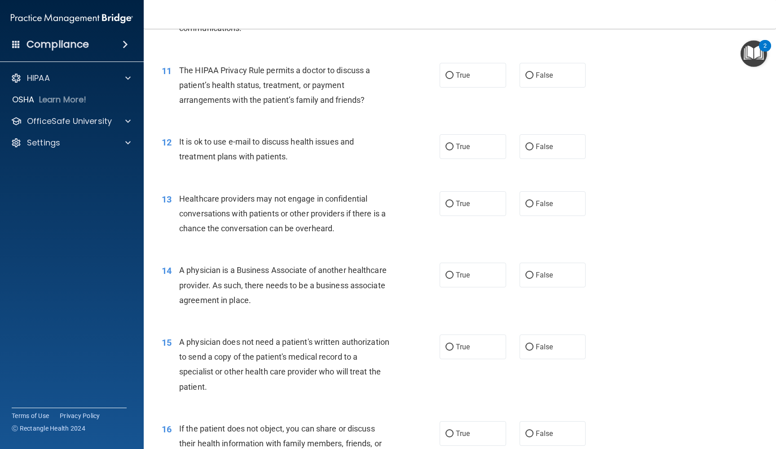
scroll to position [772, 0]
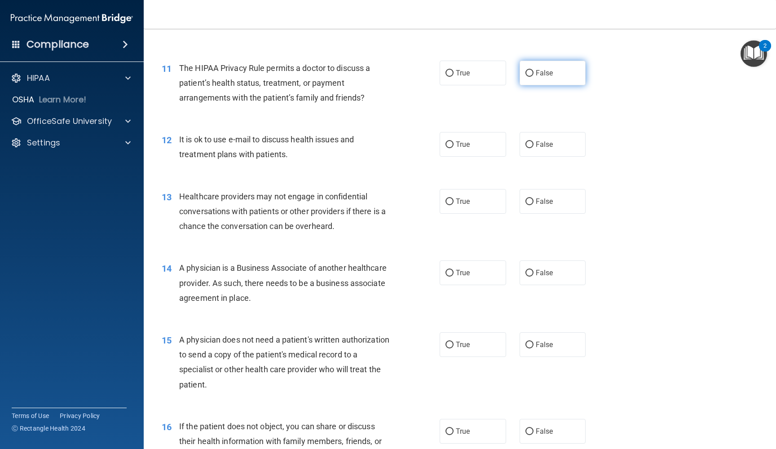
click at [531, 70] on input "False" at bounding box center [529, 73] width 8 height 7
radio input "true"
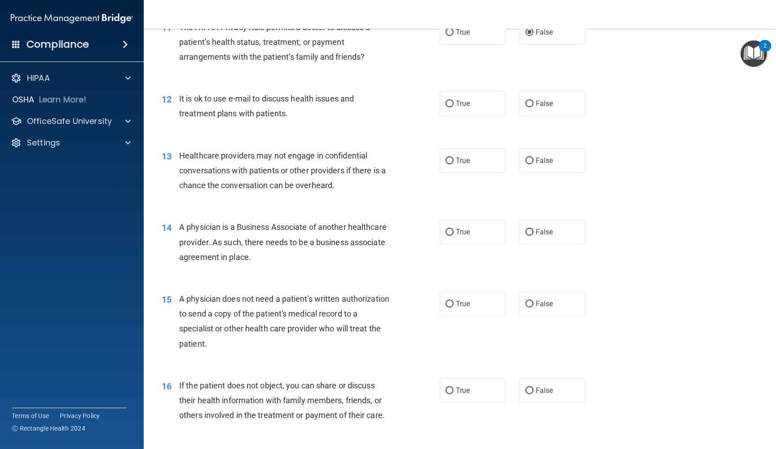
scroll to position [827, 0]
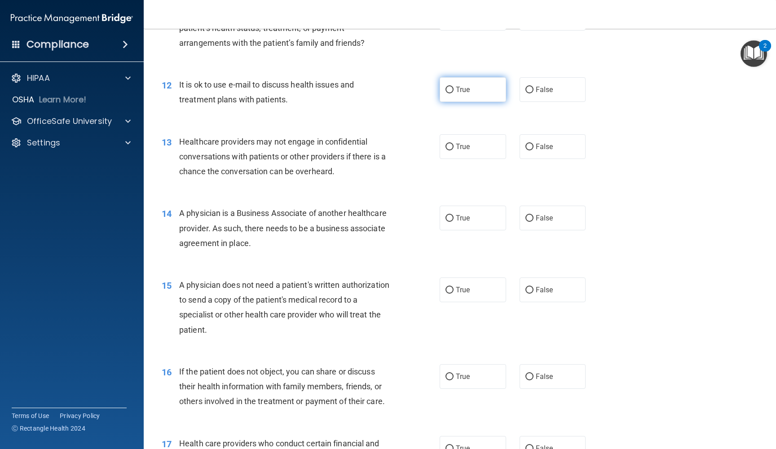
click at [448, 87] on input "True" at bounding box center [449, 90] width 8 height 7
radio input "true"
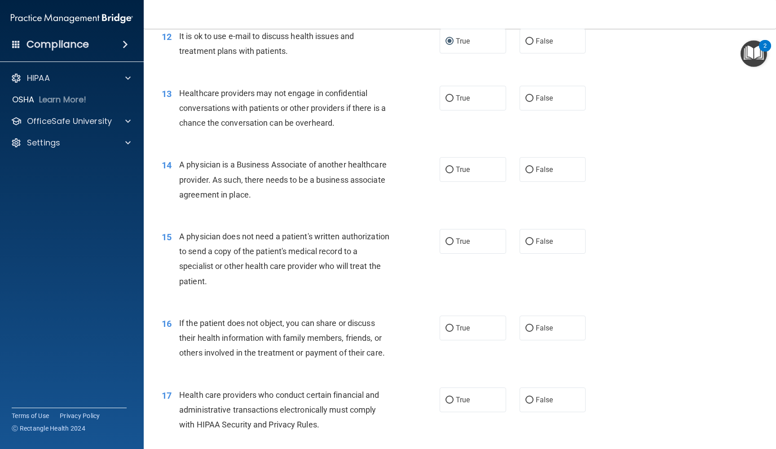
scroll to position [891, 0]
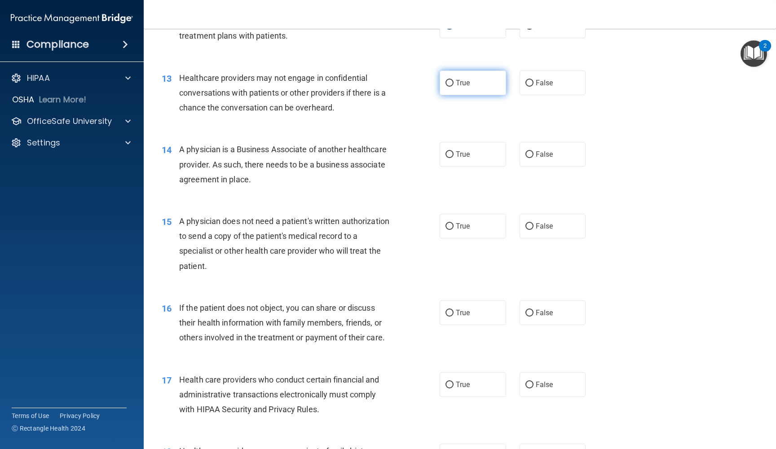
click at [452, 80] on input "True" at bounding box center [449, 83] width 8 height 7
radio input "true"
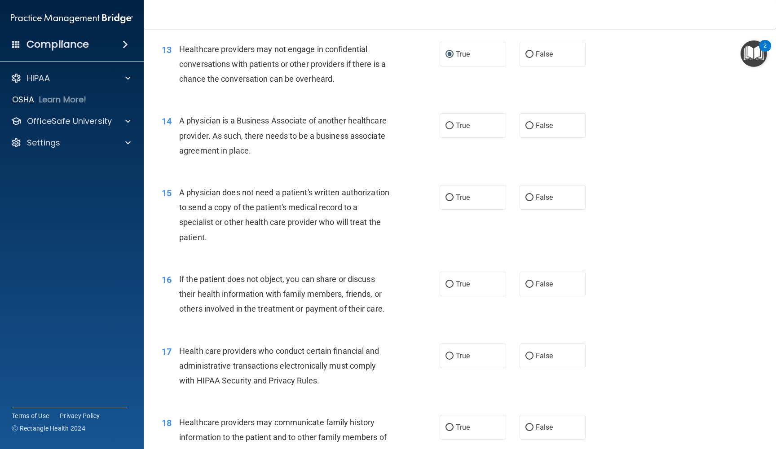
scroll to position [921, 0]
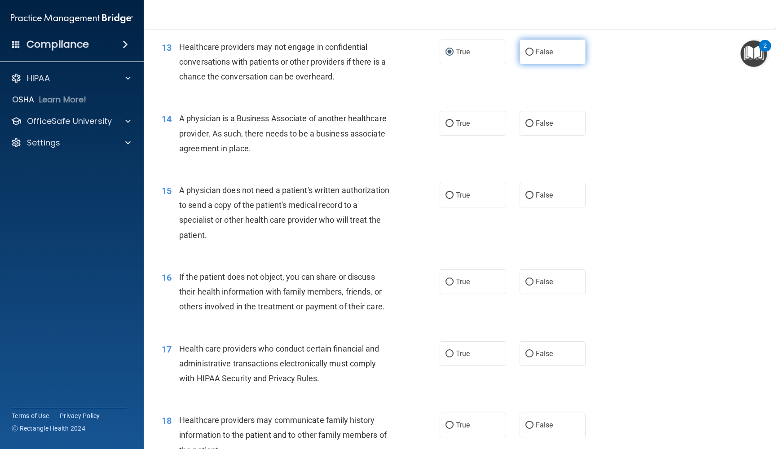
click at [531, 49] on input "False" at bounding box center [529, 52] width 8 height 7
radio input "true"
radio input "false"
click at [529, 120] on input "False" at bounding box center [529, 123] width 8 height 7
radio input "true"
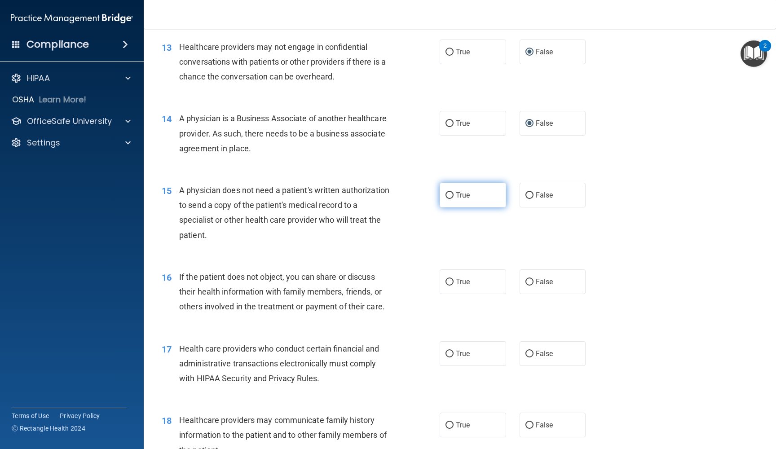
click at [452, 192] on input "True" at bounding box center [449, 195] width 8 height 7
radio input "true"
click at [452, 279] on input "True" at bounding box center [449, 282] width 8 height 7
radio input "true"
click at [449, 351] on input "True" at bounding box center [449, 354] width 8 height 7
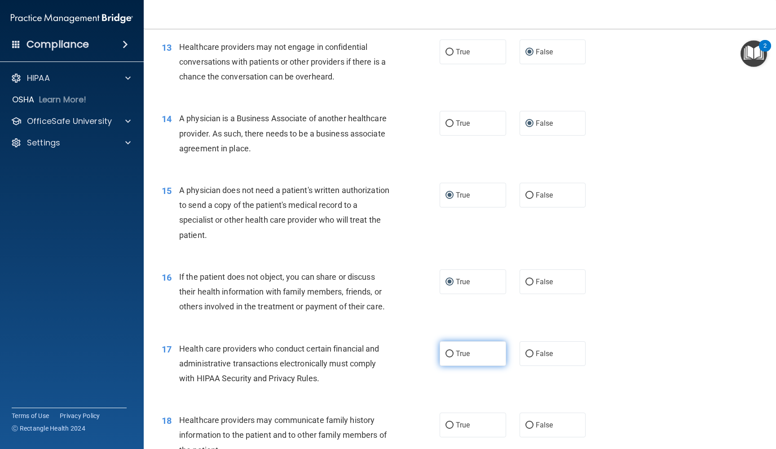
radio input "true"
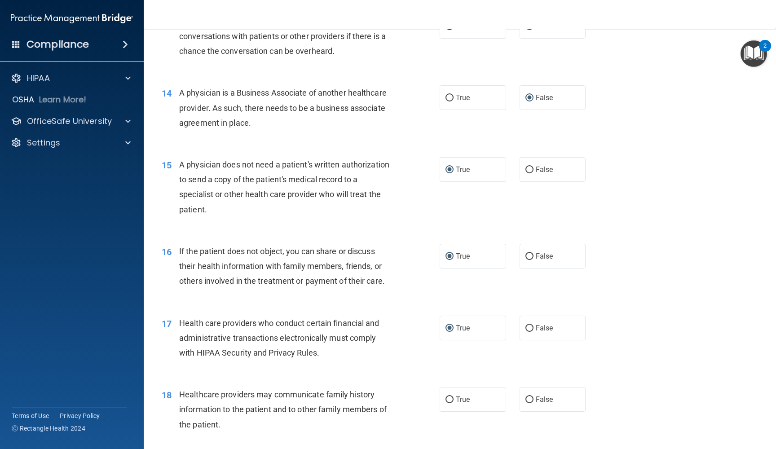
scroll to position [948, 0]
click at [526, 395] on input "False" at bounding box center [529, 398] width 8 height 7
radio input "true"
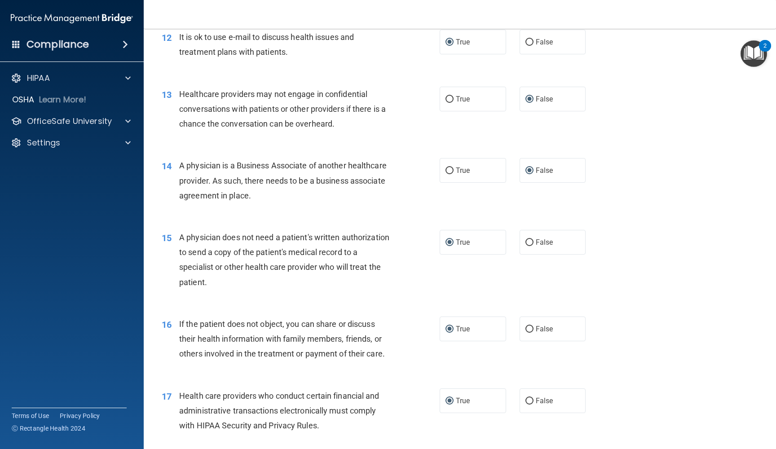
scroll to position [875, 0]
click at [449, 95] on input "True" at bounding box center [449, 98] width 8 height 7
radio input "true"
radio input "false"
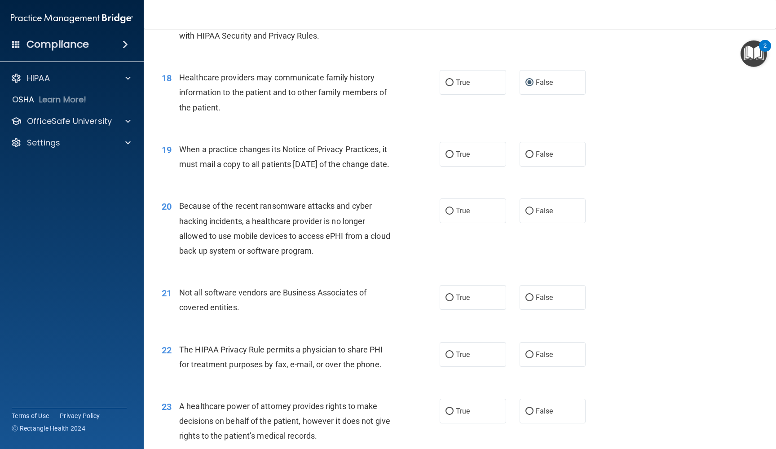
scroll to position [1280, 0]
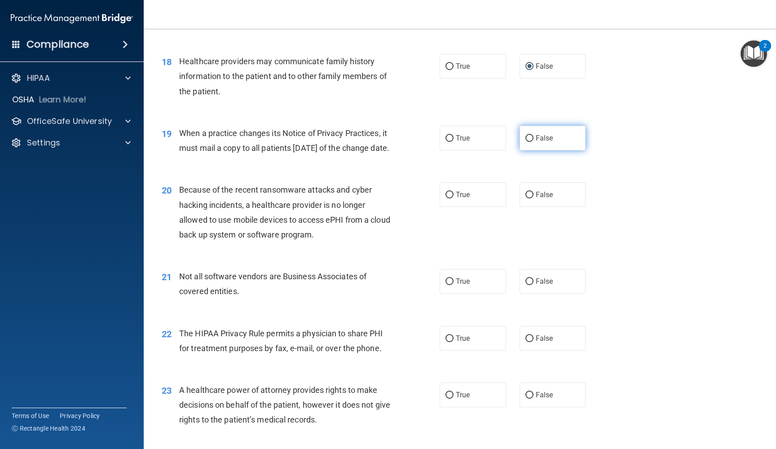
click at [528, 135] on input "False" at bounding box center [529, 138] width 8 height 7
radio input "true"
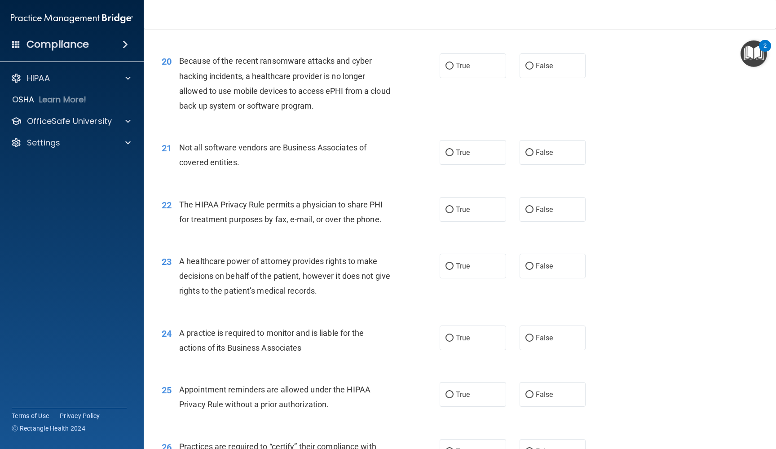
scroll to position [1411, 0]
click at [529, 68] on input "False" at bounding box center [529, 64] width 8 height 7
radio input "true"
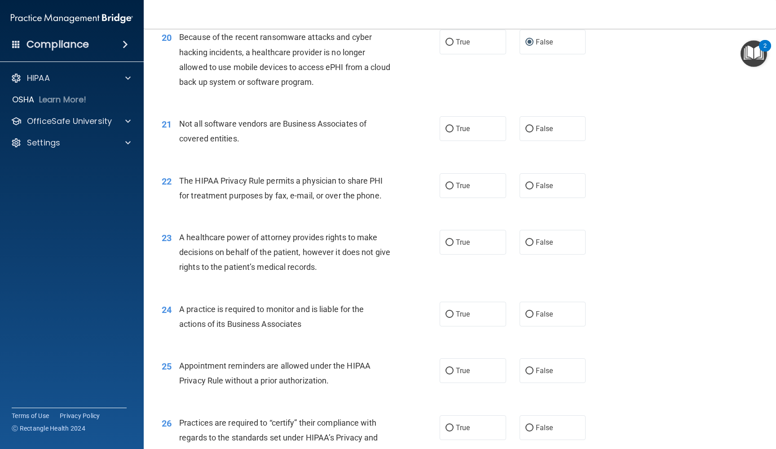
scroll to position [1436, 0]
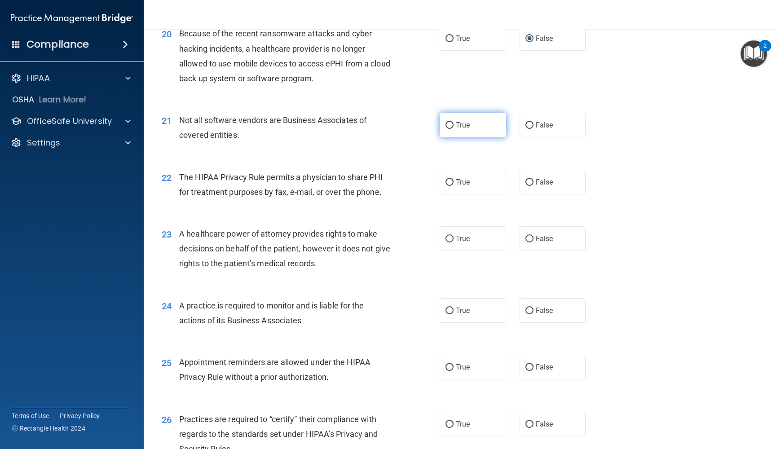
click at [449, 129] on input "True" at bounding box center [449, 125] width 8 height 7
radio input "true"
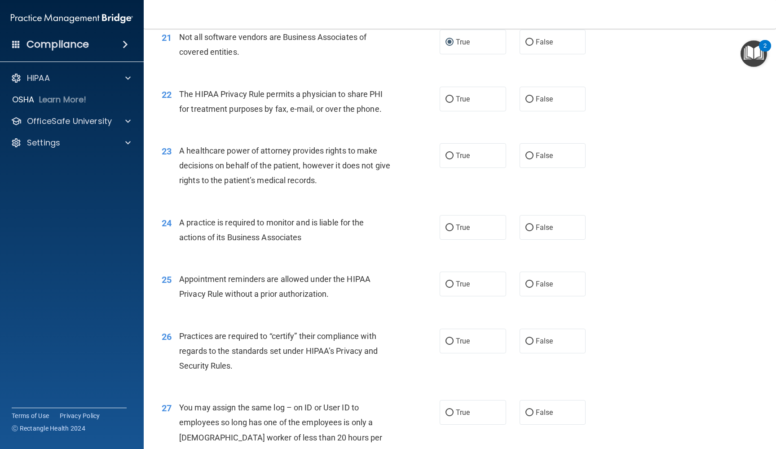
scroll to position [1528, 0]
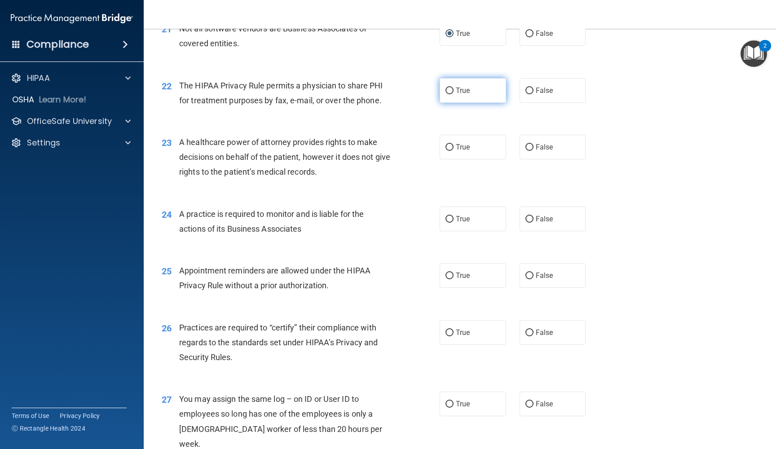
click at [448, 94] on input "True" at bounding box center [449, 91] width 8 height 7
radio input "true"
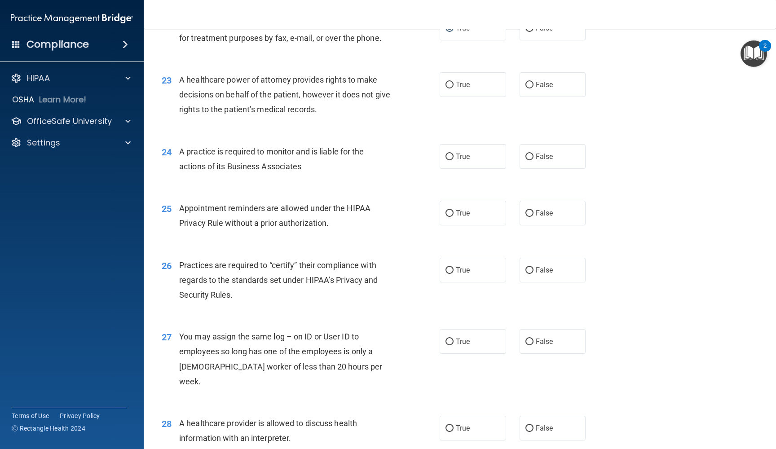
scroll to position [1607, 0]
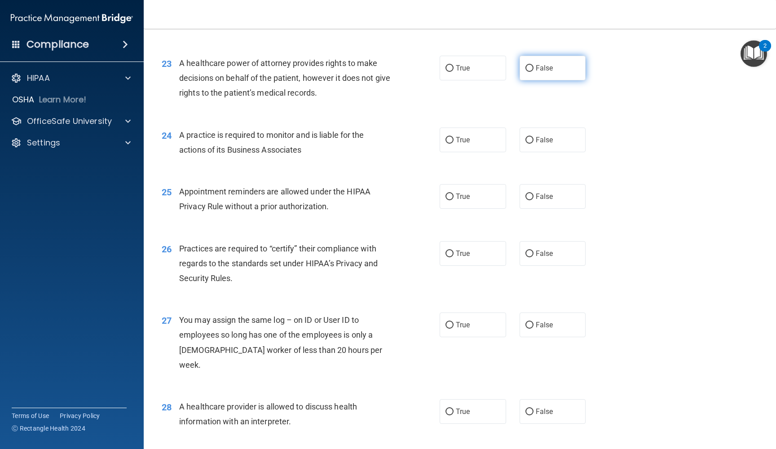
click at [529, 72] on input "False" at bounding box center [529, 68] width 8 height 7
radio input "true"
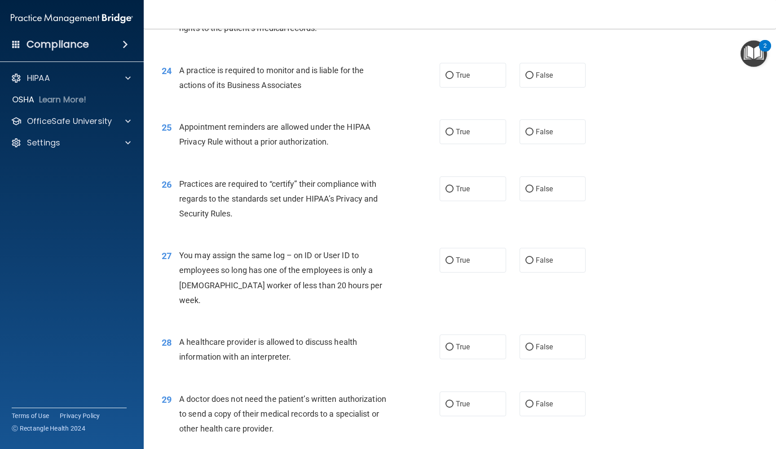
scroll to position [1684, 0]
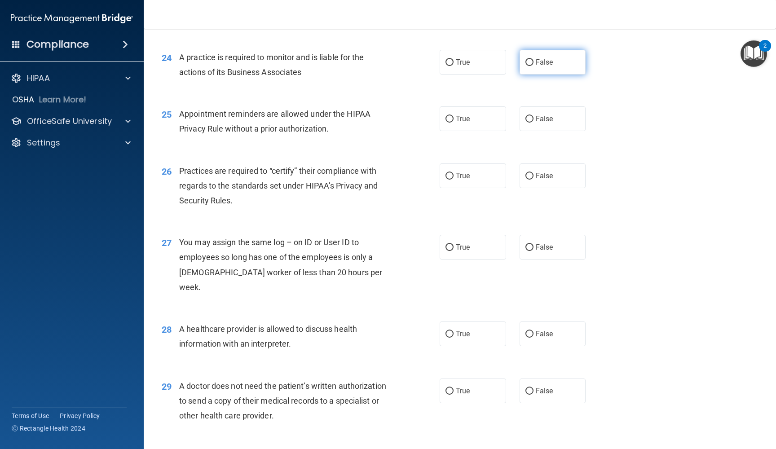
click at [530, 66] on input "False" at bounding box center [529, 62] width 8 height 7
radio input "true"
click at [449, 123] on input "True" at bounding box center [449, 119] width 8 height 7
radio input "true"
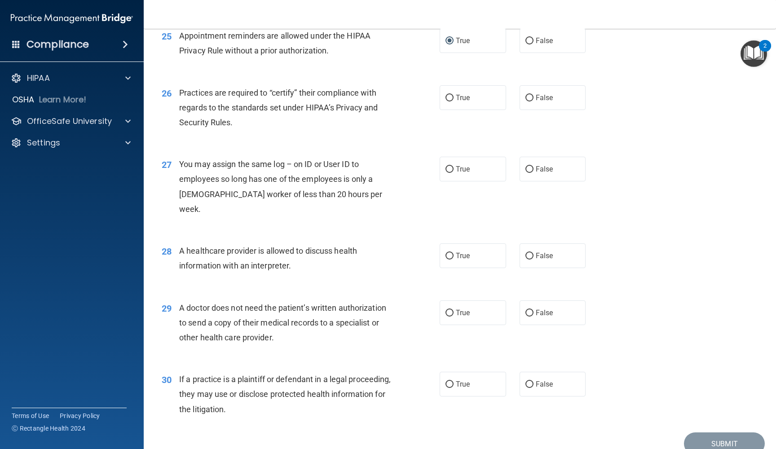
scroll to position [1772, 0]
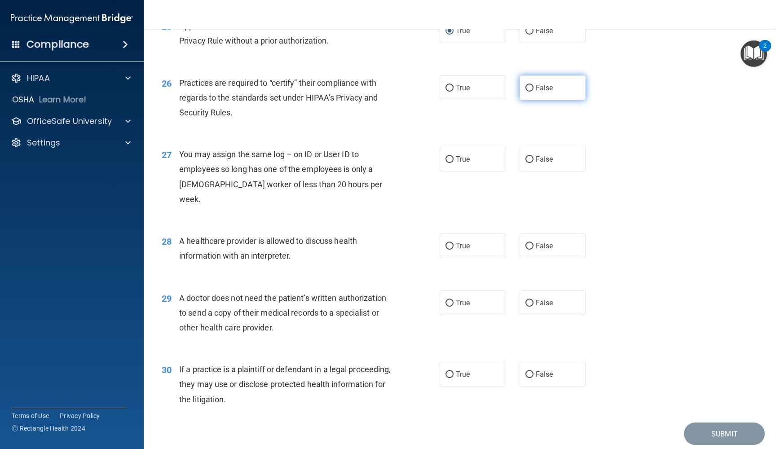
click at [525, 92] on input "False" at bounding box center [529, 88] width 8 height 7
radio input "true"
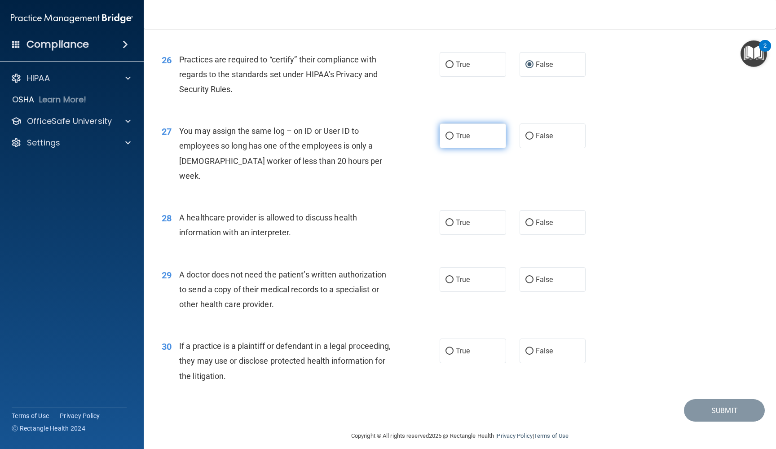
scroll to position [1795, 0]
click at [528, 140] on input "False" at bounding box center [529, 136] width 8 height 7
radio input "true"
click at [452, 220] on input "True" at bounding box center [449, 223] width 8 height 7
radio input "true"
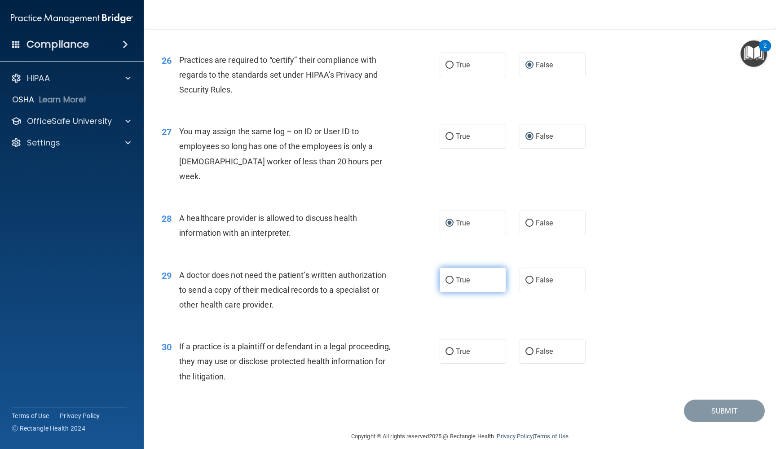
click at [449, 277] on input "True" at bounding box center [449, 280] width 8 height 7
radio input "true"
click at [451, 348] on input "True" at bounding box center [449, 351] width 8 height 7
radio input "true"
click at [711, 399] on button "Submit" at bounding box center [724, 410] width 81 height 23
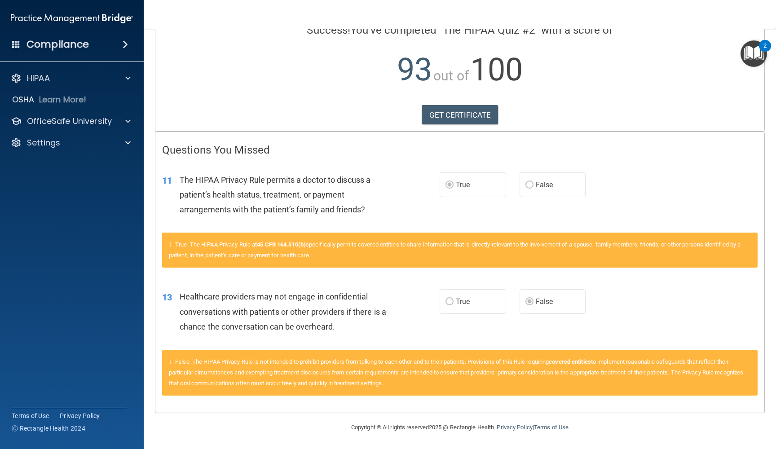
scroll to position [76, 0]
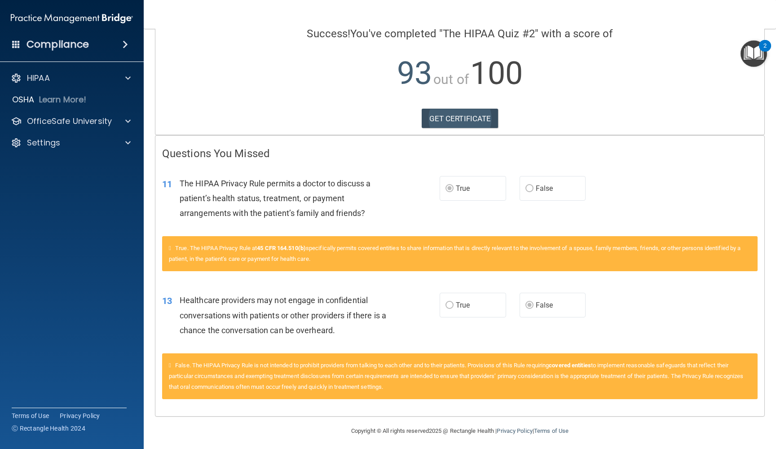
click at [452, 120] on link "GET CERTIFICATE" at bounding box center [459, 119] width 77 height 20
click at [748, 54] on img "Open Resource Center, 2 new notifications" at bounding box center [753, 53] width 26 height 26
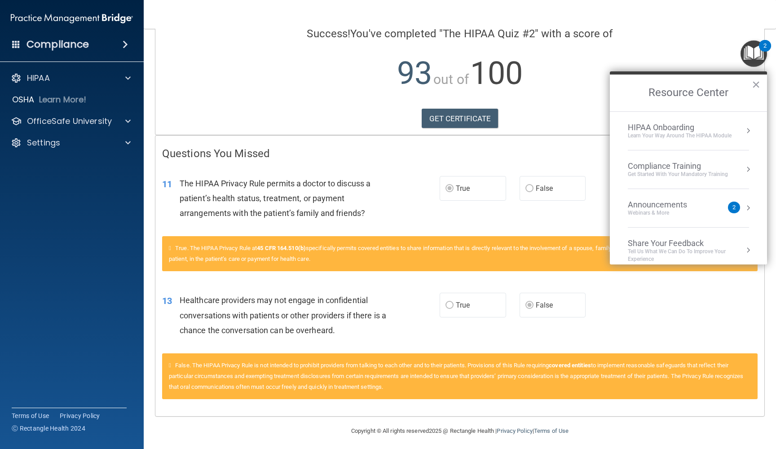
click at [664, 168] on div "Compliance Training" at bounding box center [677, 166] width 100 height 10
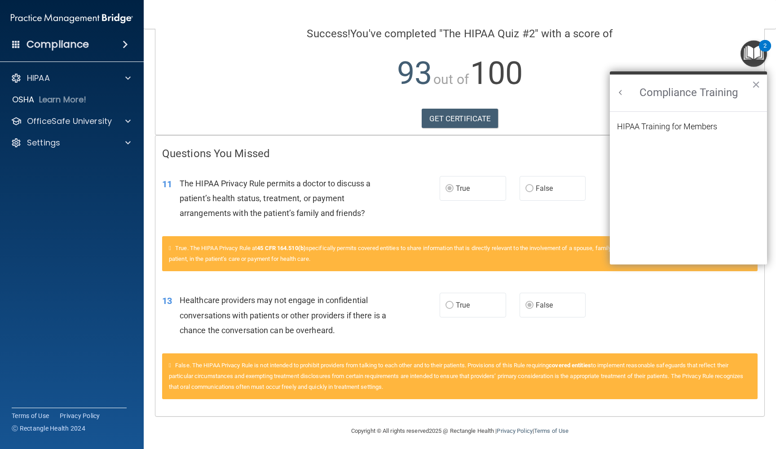
scroll to position [0, 0]
click at [658, 126] on div "HIPAA Training for Members" at bounding box center [667, 127] width 100 height 8
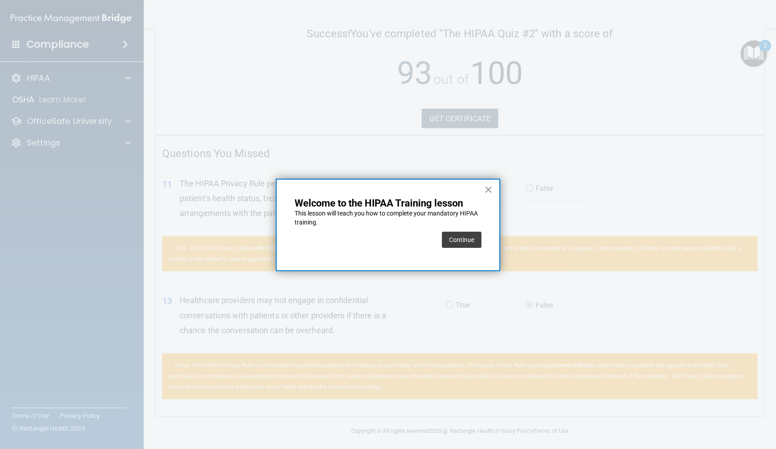
click at [487, 191] on button "×" at bounding box center [488, 189] width 9 height 14
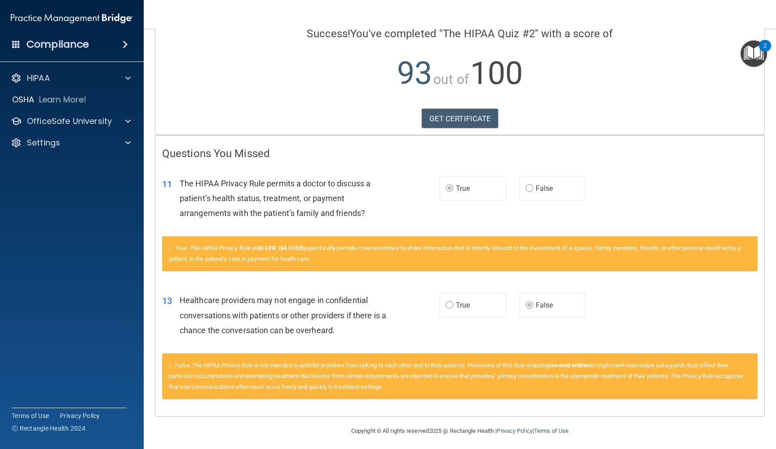
click at [749, 53] on img "Open Resource Center, 2 new notifications" at bounding box center [753, 53] width 26 height 26
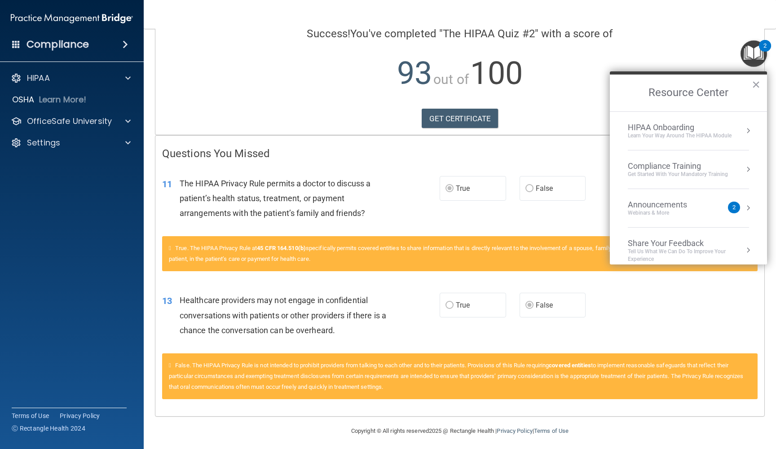
click at [666, 167] on div "Compliance Training" at bounding box center [677, 166] width 100 height 10
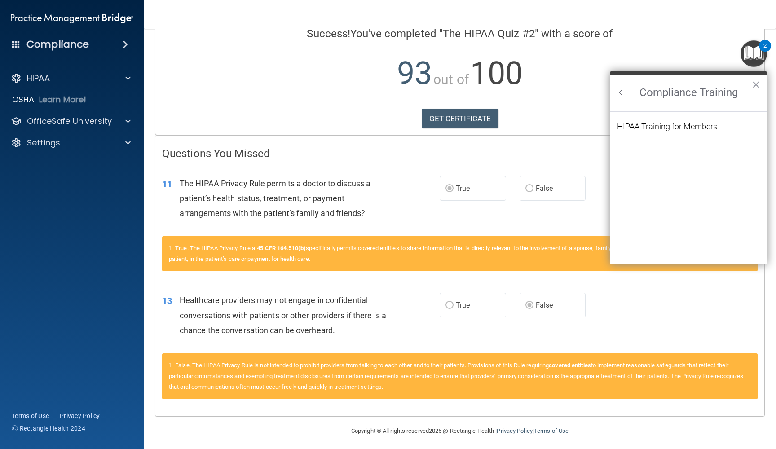
click at [660, 124] on div "HIPAA Training for Members" at bounding box center [667, 127] width 100 height 8
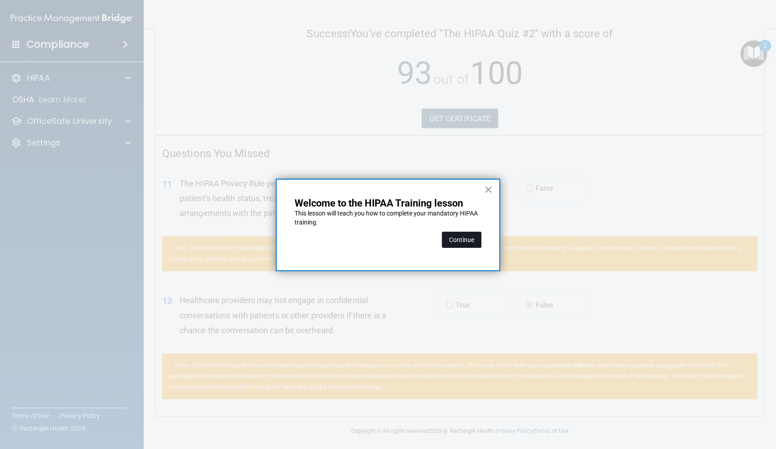
click at [458, 242] on button "Continue" at bounding box center [461, 240] width 39 height 16
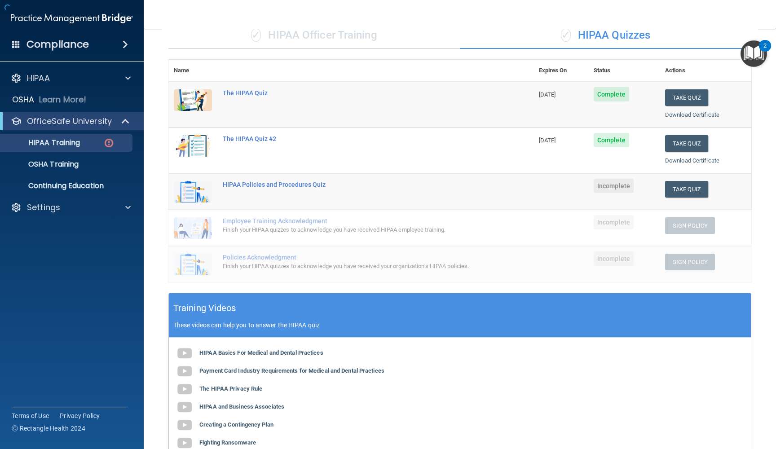
scroll to position [68, 0]
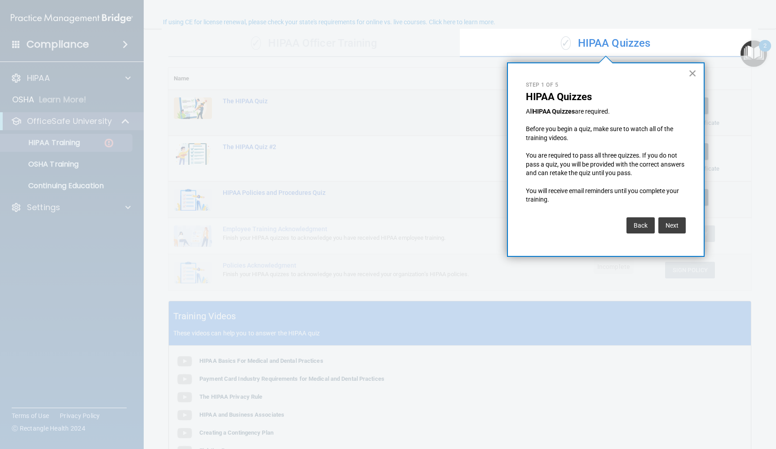
click at [690, 76] on button "×" at bounding box center [692, 73] width 9 height 14
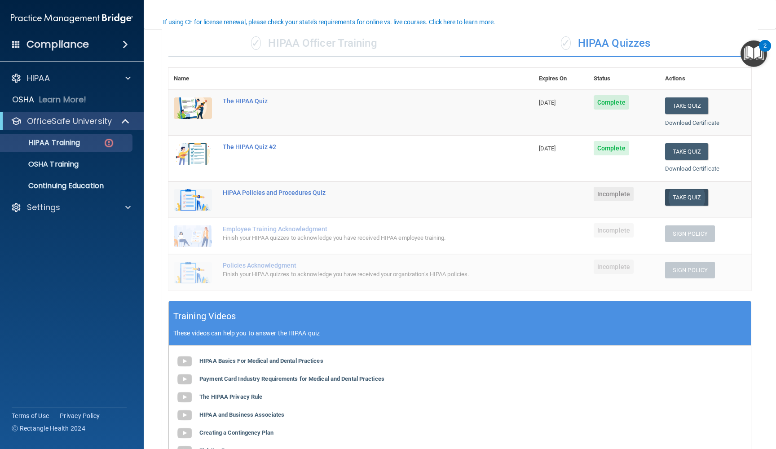
click at [687, 191] on button "Take Quiz" at bounding box center [686, 197] width 43 height 17
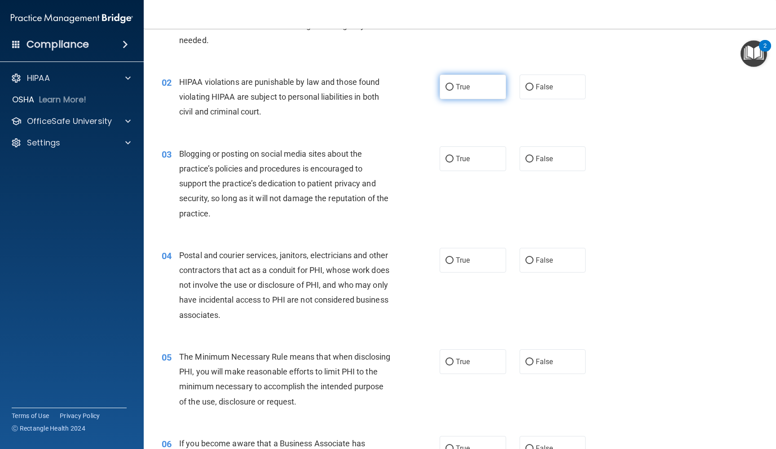
click at [451, 85] on input "True" at bounding box center [449, 87] width 8 height 7
radio input "true"
click at [450, 158] on input "True" at bounding box center [449, 159] width 8 height 7
radio input "true"
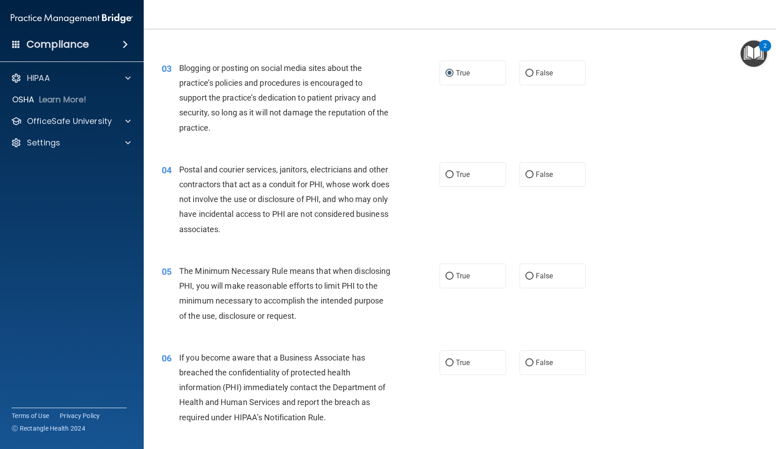
scroll to position [154, 0]
click at [448, 173] on input "True" at bounding box center [449, 174] width 8 height 7
radio input "true"
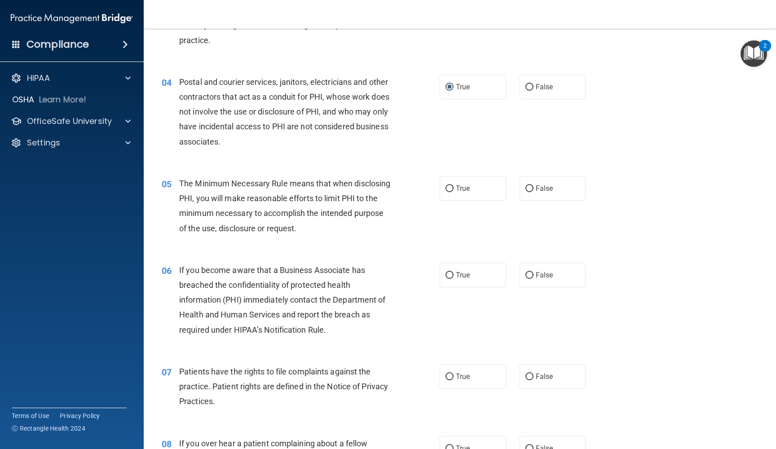
scroll to position [250, 0]
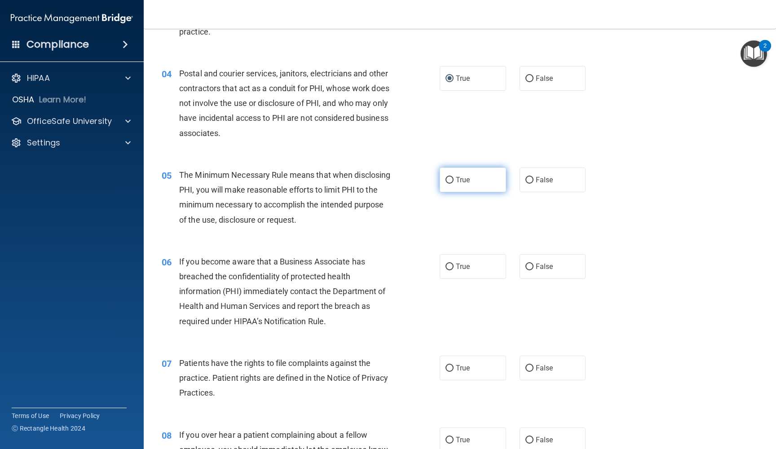
click at [450, 177] on input "True" at bounding box center [449, 180] width 8 height 7
radio input "true"
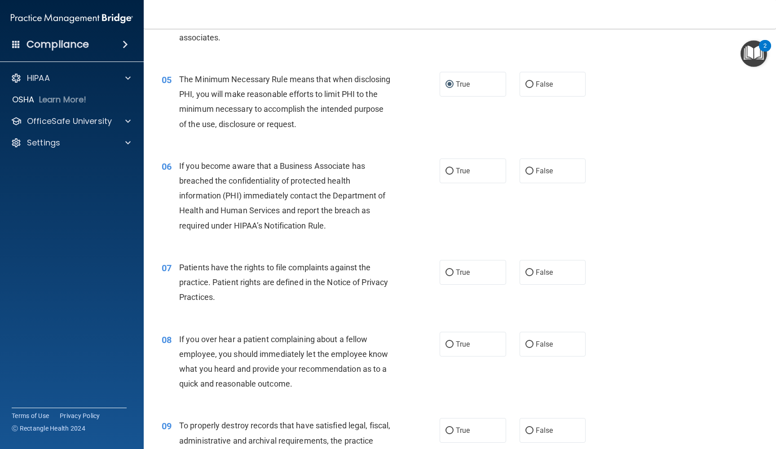
scroll to position [348, 0]
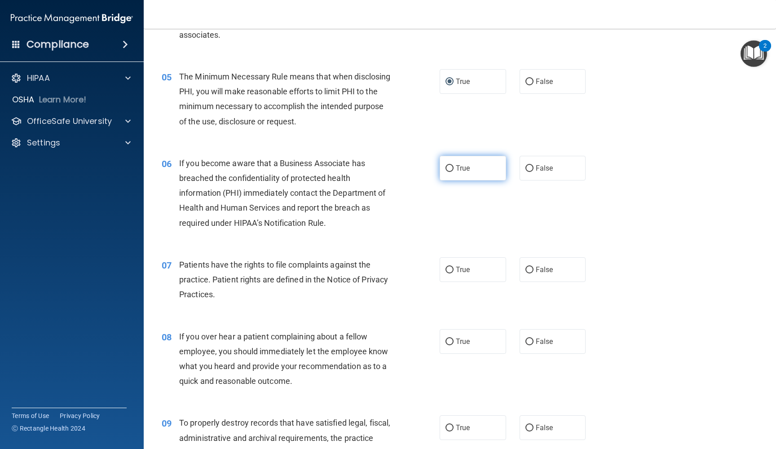
click at [450, 165] on input "True" at bounding box center [449, 168] width 8 height 7
radio input "true"
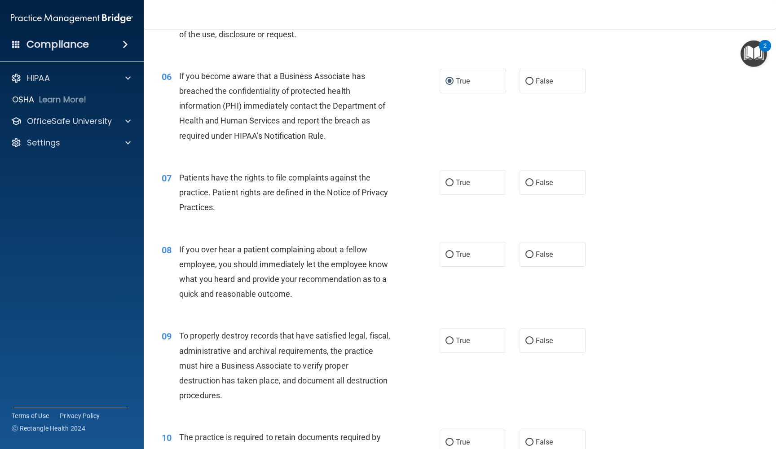
scroll to position [441, 0]
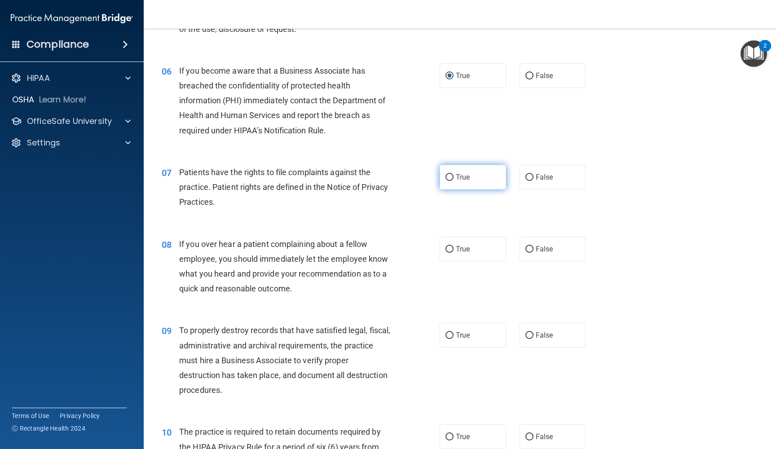
click at [448, 174] on input "True" at bounding box center [449, 177] width 8 height 7
radio input "true"
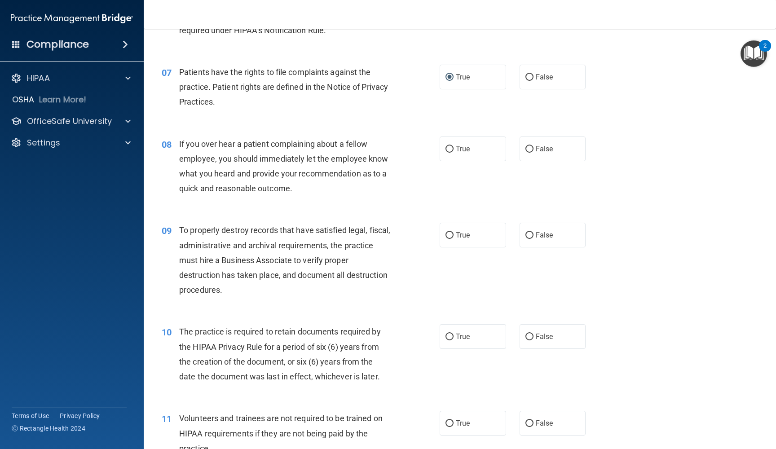
scroll to position [544, 0]
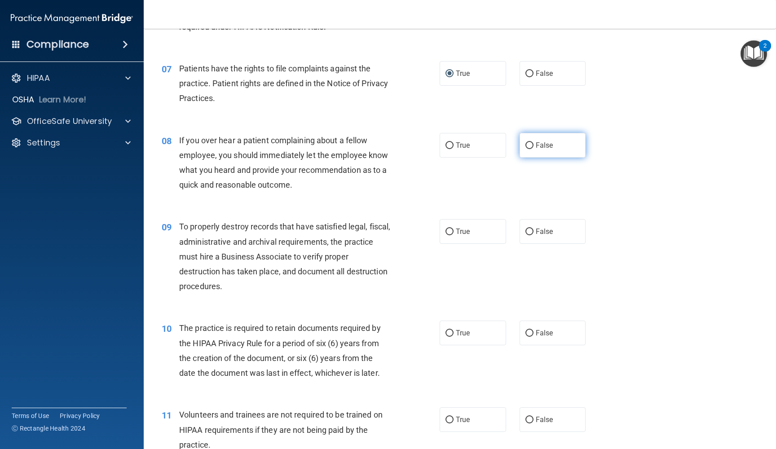
click at [528, 142] on input "False" at bounding box center [529, 145] width 8 height 7
radio input "true"
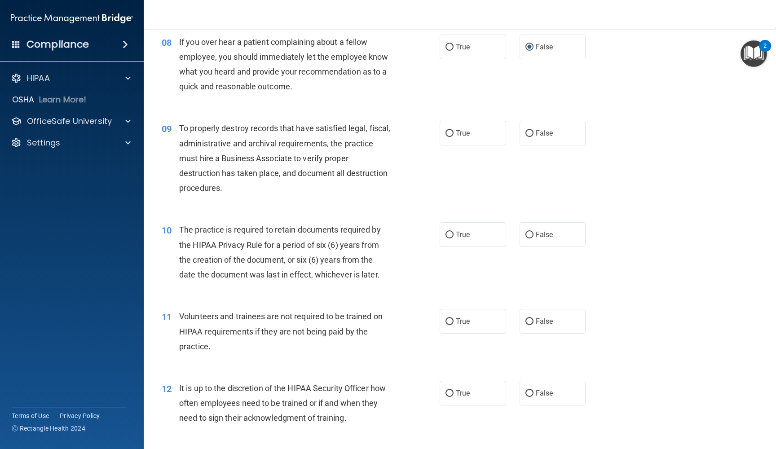
scroll to position [643, 0]
click at [453, 129] on label "True" at bounding box center [472, 133] width 66 height 25
click at [453, 130] on input "True" at bounding box center [449, 133] width 8 height 7
radio input "true"
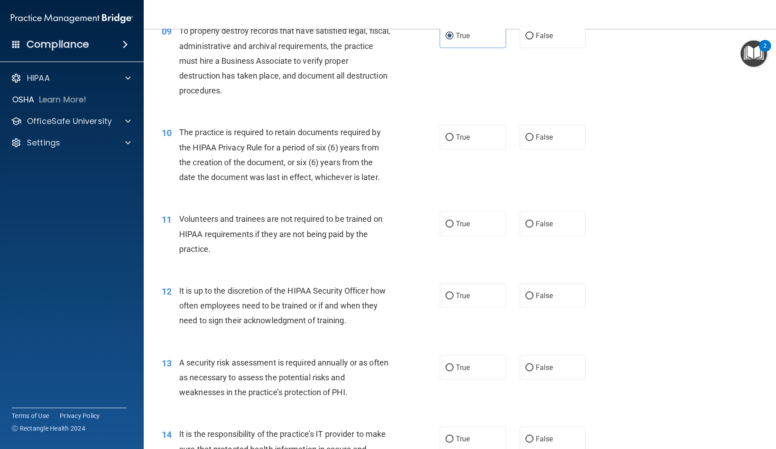
scroll to position [742, 0]
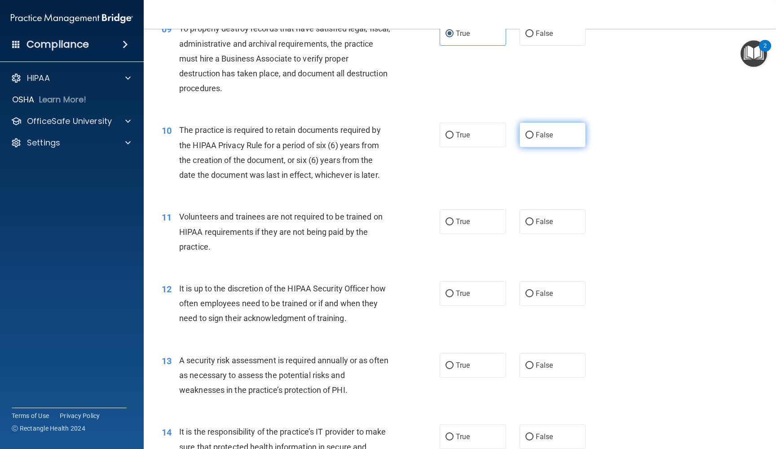
click at [528, 132] on input "False" at bounding box center [529, 135] width 8 height 7
radio input "true"
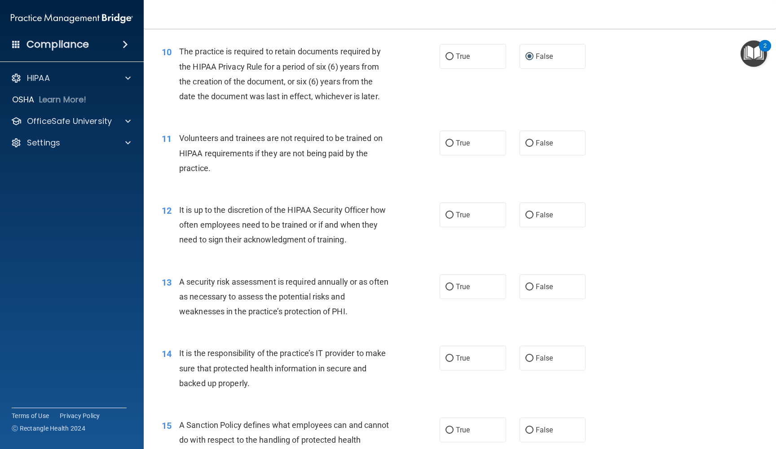
scroll to position [822, 0]
click at [528, 140] on input "False" at bounding box center [529, 142] width 8 height 7
radio input "true"
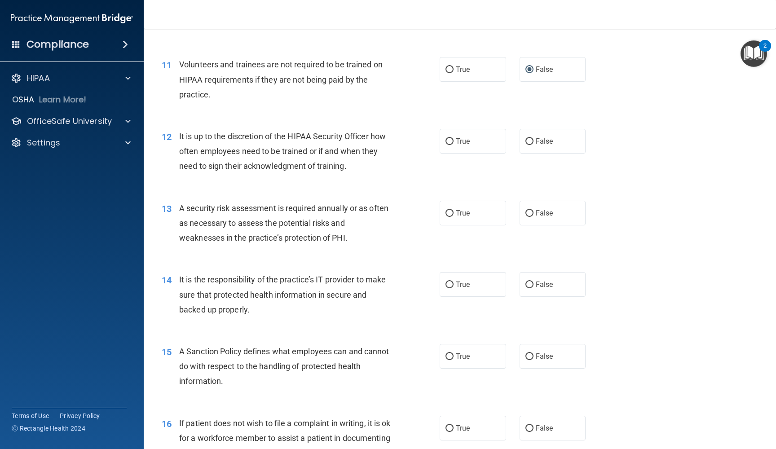
scroll to position [897, 0]
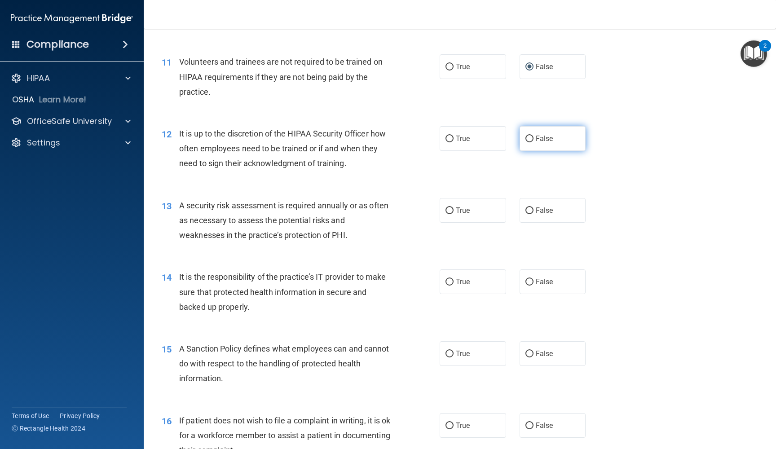
click at [531, 136] on input "False" at bounding box center [529, 139] width 8 height 7
radio input "true"
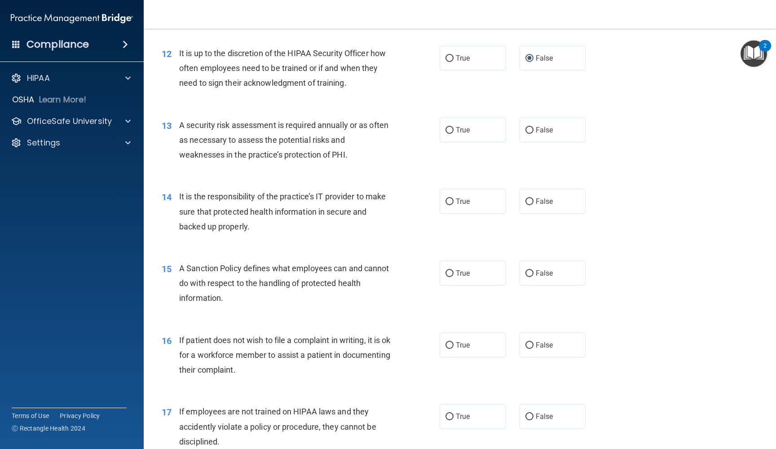
scroll to position [978, 0]
click at [449, 127] on input "True" at bounding box center [449, 130] width 8 height 7
radio input "true"
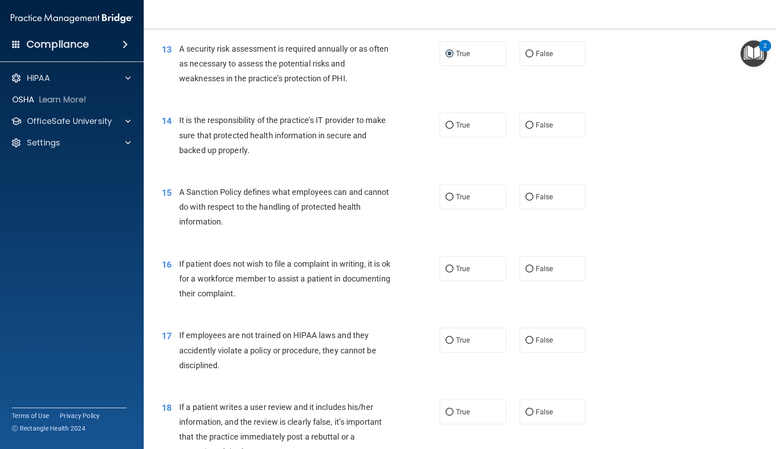
scroll to position [1055, 0]
click at [450, 121] on input "True" at bounding box center [449, 124] width 8 height 7
radio input "true"
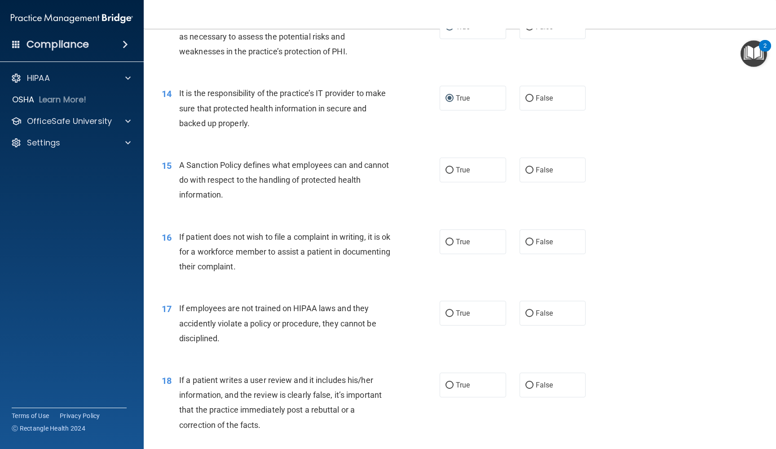
scroll to position [1082, 0]
click at [449, 166] on input "True" at bounding box center [449, 169] width 8 height 7
radio input "true"
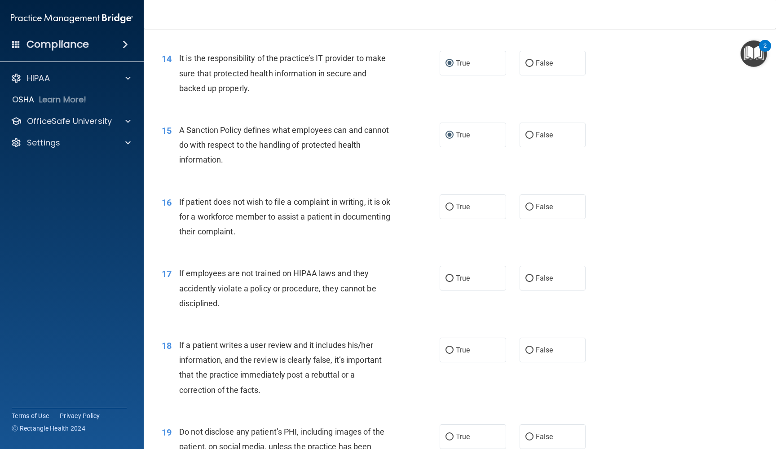
scroll to position [1124, 0]
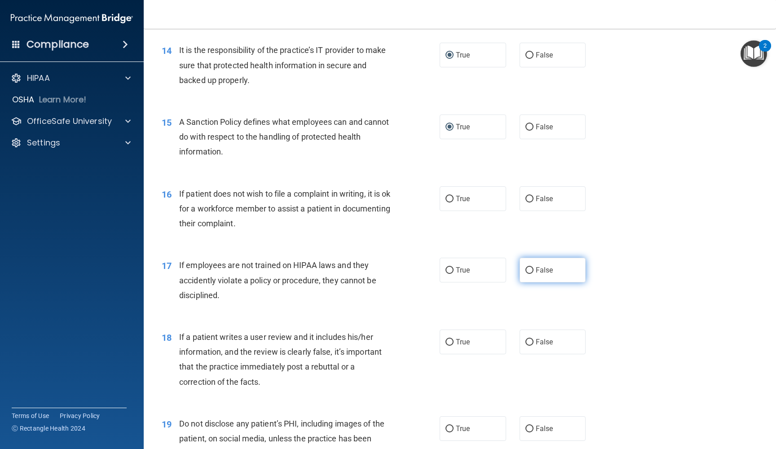
click at [529, 267] on input "False" at bounding box center [529, 270] width 8 height 7
radio input "true"
click at [445, 267] on input "True" at bounding box center [449, 270] width 8 height 7
radio input "true"
radio input "false"
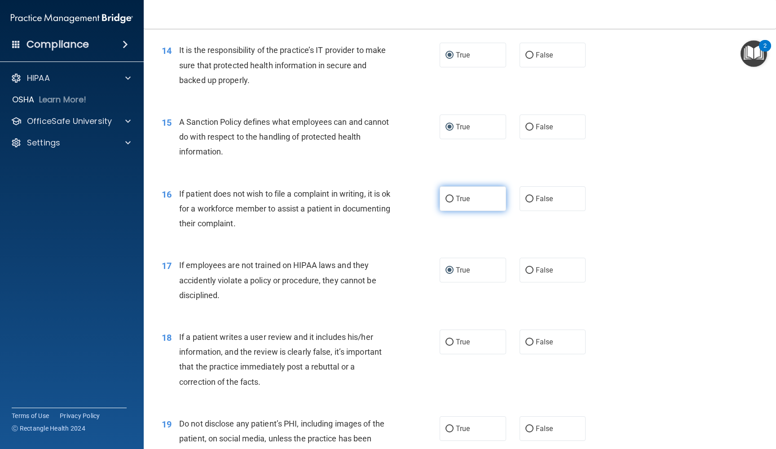
click at [449, 196] on input "True" at bounding box center [449, 199] width 8 height 7
radio input "true"
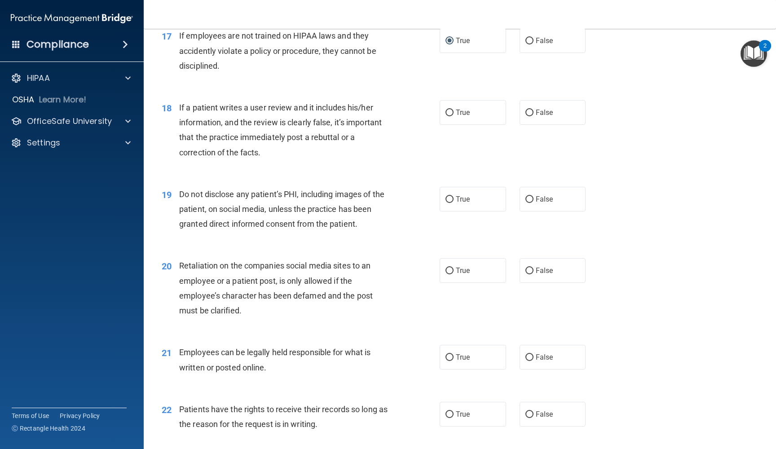
scroll to position [1357, 0]
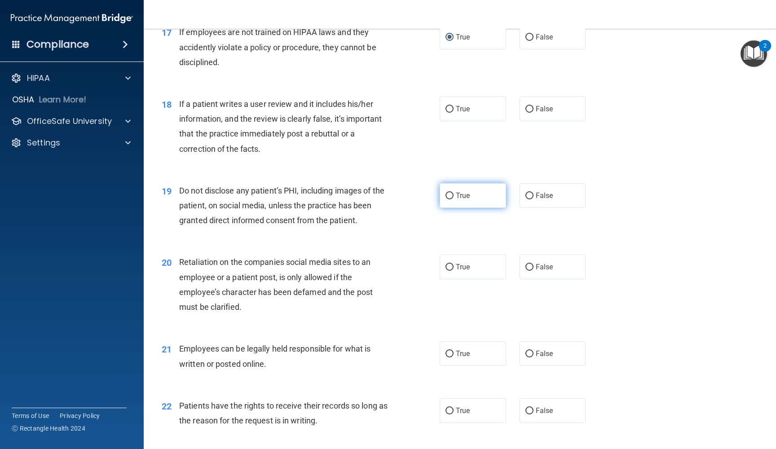
click at [449, 193] on input "True" at bounding box center [449, 196] width 8 height 7
radio input "true"
click at [531, 264] on input "False" at bounding box center [529, 267] width 8 height 7
radio input "true"
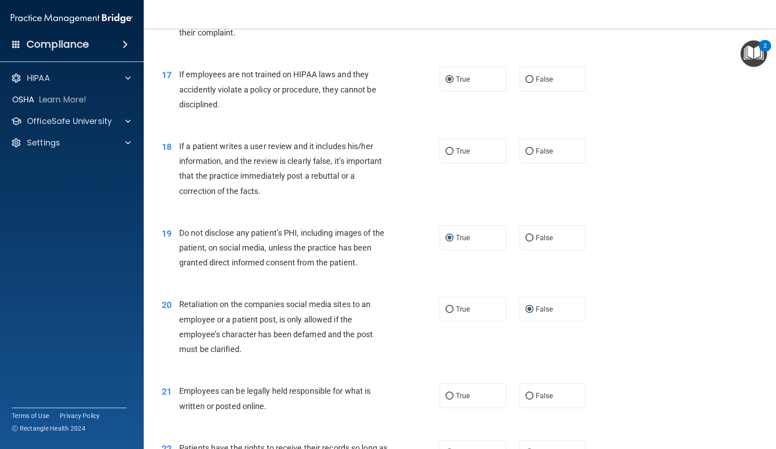
scroll to position [1294, 0]
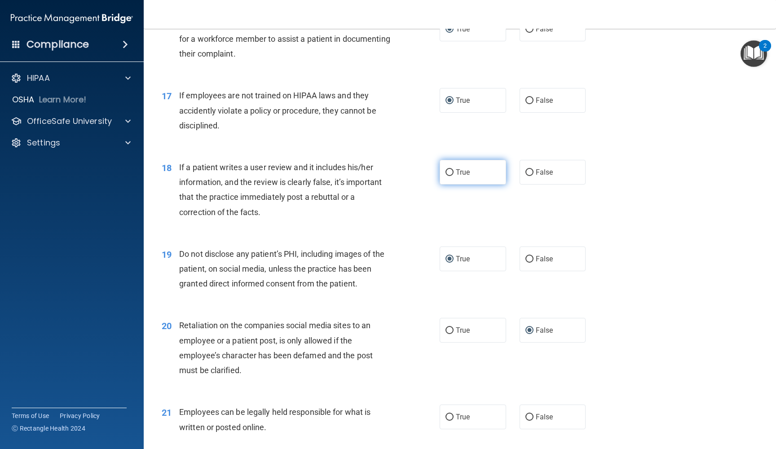
click at [451, 169] on input "True" at bounding box center [449, 172] width 8 height 7
radio input "true"
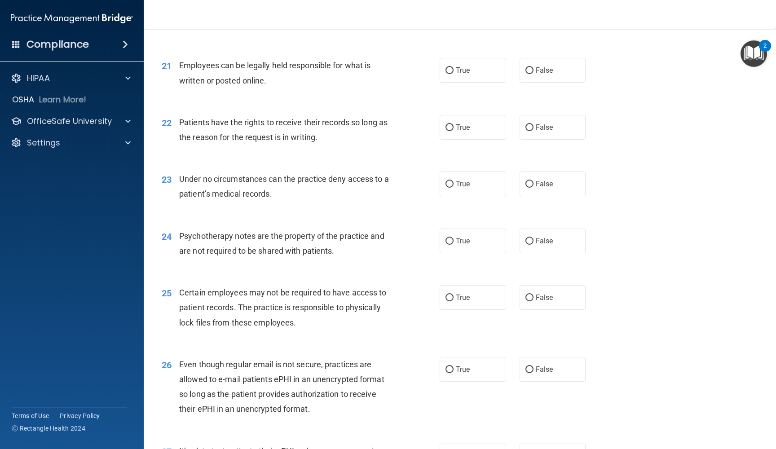
scroll to position [1641, 0]
click at [448, 66] on input "True" at bounding box center [449, 69] width 8 height 7
radio input "true"
click at [451, 123] on input "True" at bounding box center [449, 126] width 8 height 7
radio input "true"
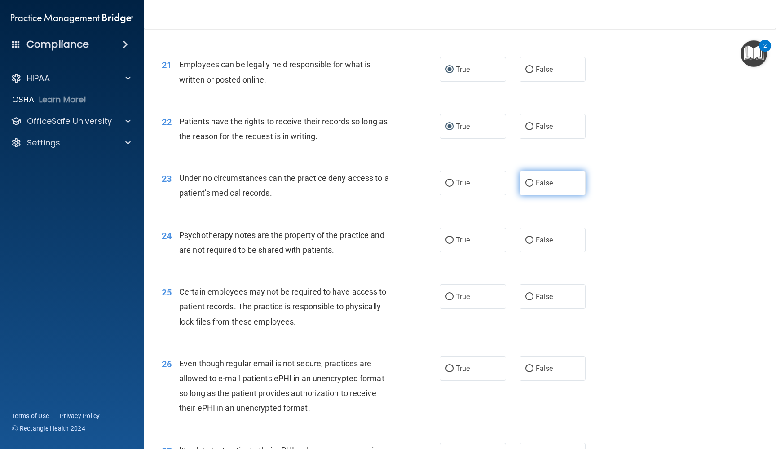
click at [529, 180] on input "False" at bounding box center [529, 183] width 8 height 7
radio input "true"
click at [528, 237] on input "False" at bounding box center [529, 240] width 8 height 7
radio input "true"
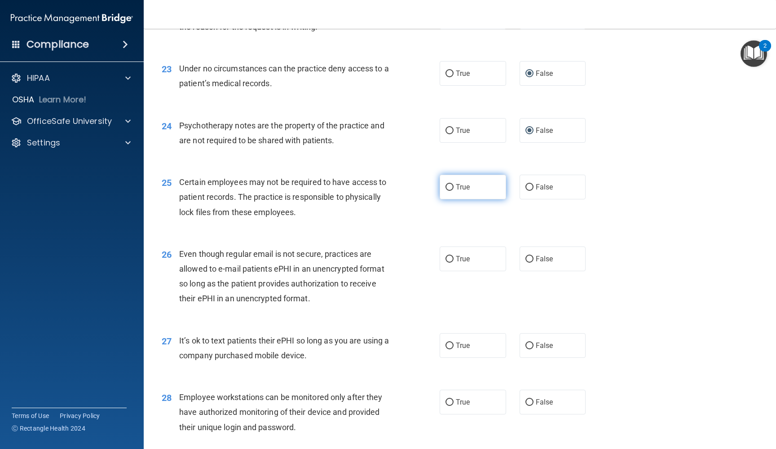
scroll to position [1753, 0]
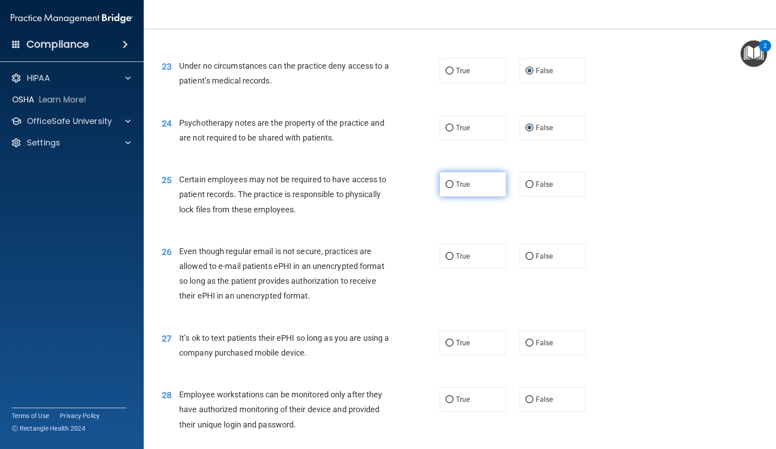
click at [449, 181] on input "True" at bounding box center [449, 184] width 8 height 7
radio input "true"
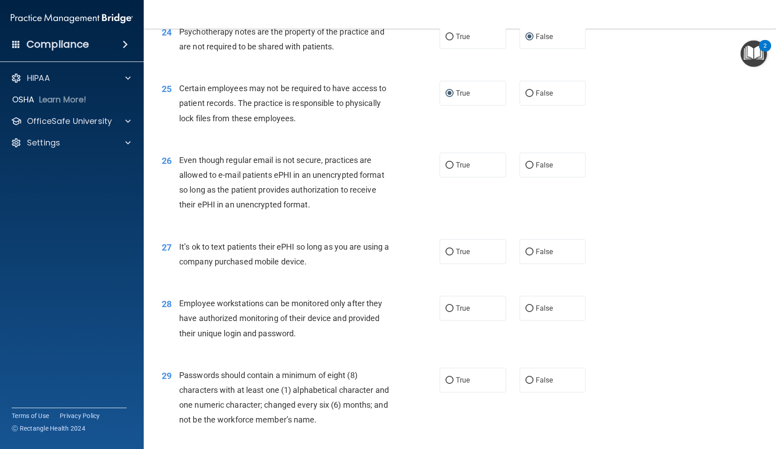
scroll to position [1845, 0]
click at [450, 162] on input "True" at bounding box center [449, 165] width 8 height 7
radio input "true"
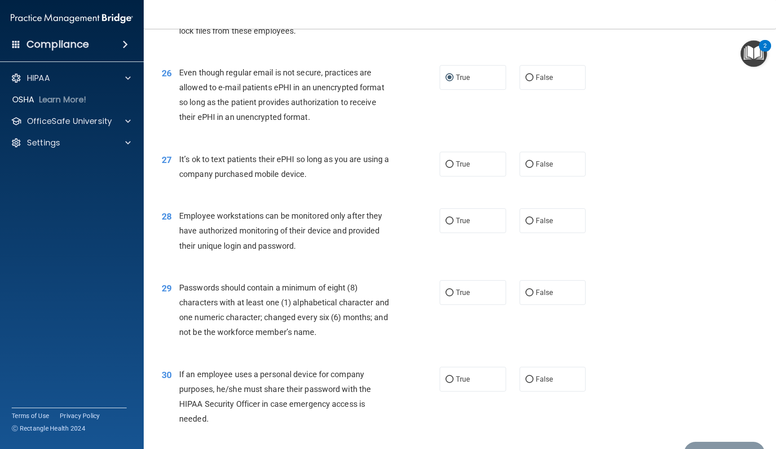
scroll to position [1932, 0]
click at [449, 161] on input "True" at bounding box center [449, 164] width 8 height 7
radio input "true"
click at [527, 217] on input "False" at bounding box center [529, 220] width 8 height 7
radio input "true"
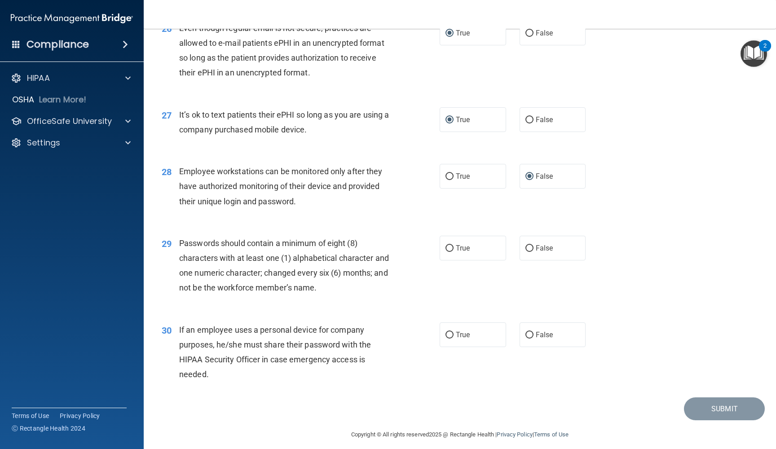
scroll to position [1973, 0]
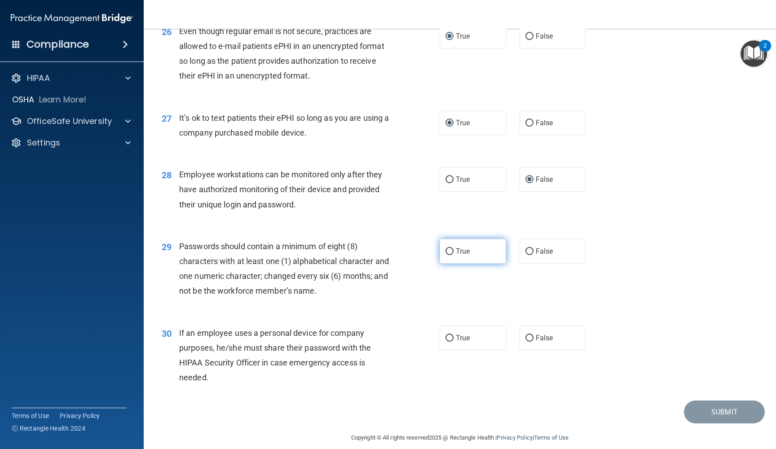
click at [451, 248] on input "True" at bounding box center [449, 251] width 8 height 7
radio input "true"
click at [449, 335] on input "True" at bounding box center [449, 338] width 8 height 7
radio input "true"
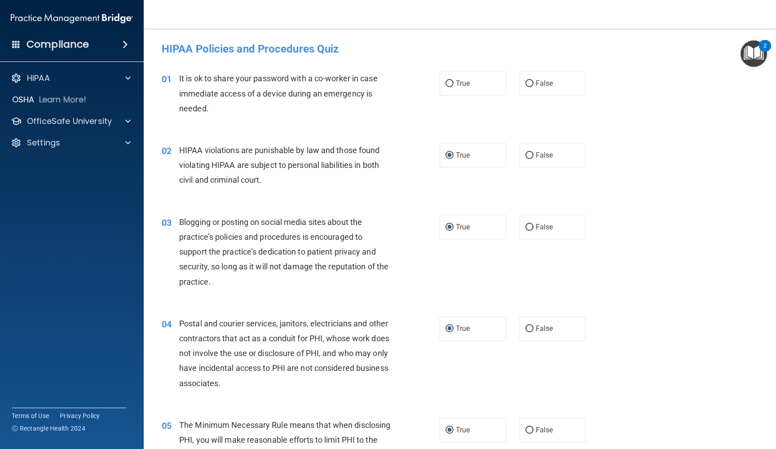
scroll to position [0, 0]
click at [526, 85] on input "False" at bounding box center [529, 83] width 8 height 7
radio input "true"
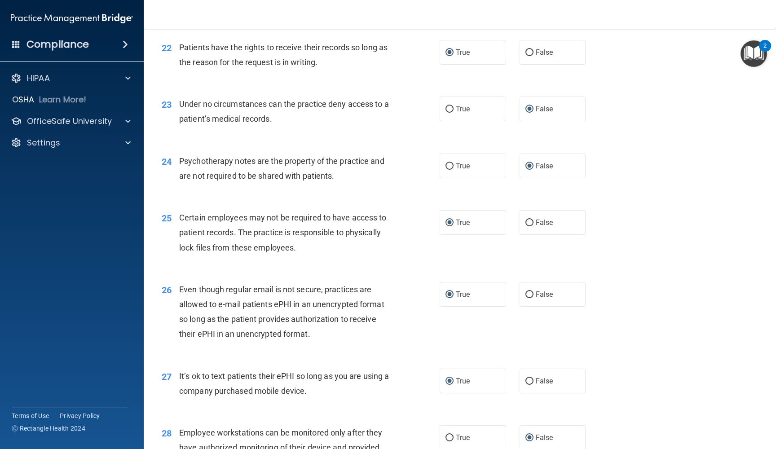
scroll to position [1973, 0]
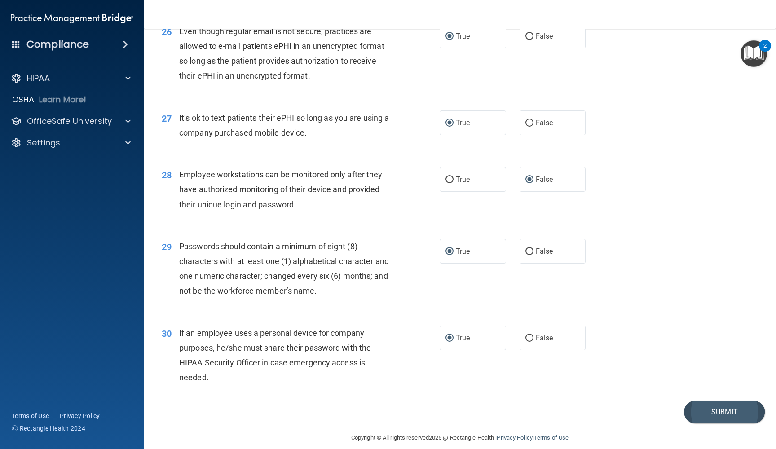
click at [719, 402] on button "Submit" at bounding box center [724, 411] width 81 height 23
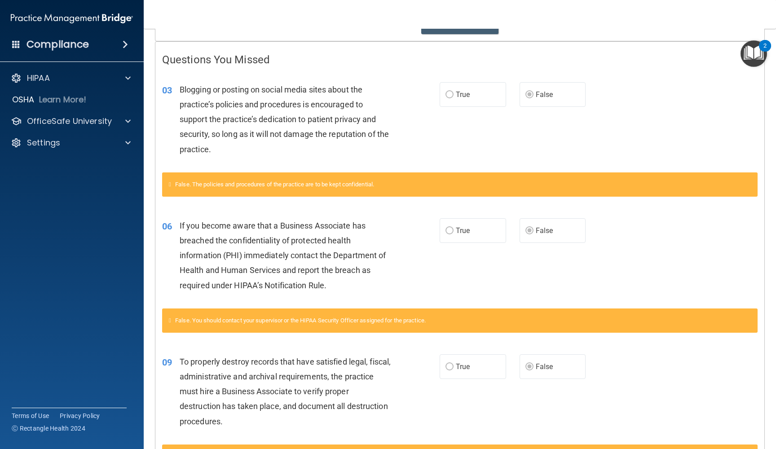
scroll to position [88, 0]
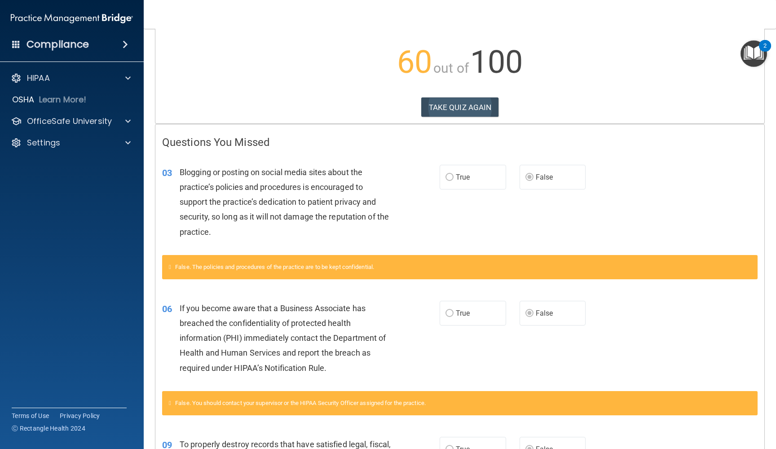
click at [452, 108] on button "TAKE QUIZ AGAIN" at bounding box center [460, 107] width 78 height 20
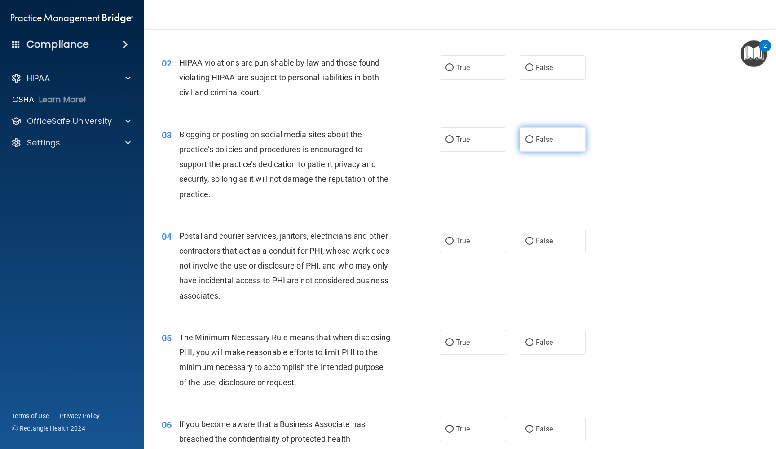
click at [529, 137] on input "False" at bounding box center [529, 139] width 8 height 7
radio input "true"
click at [530, 429] on input "False" at bounding box center [529, 429] width 8 height 7
radio input "true"
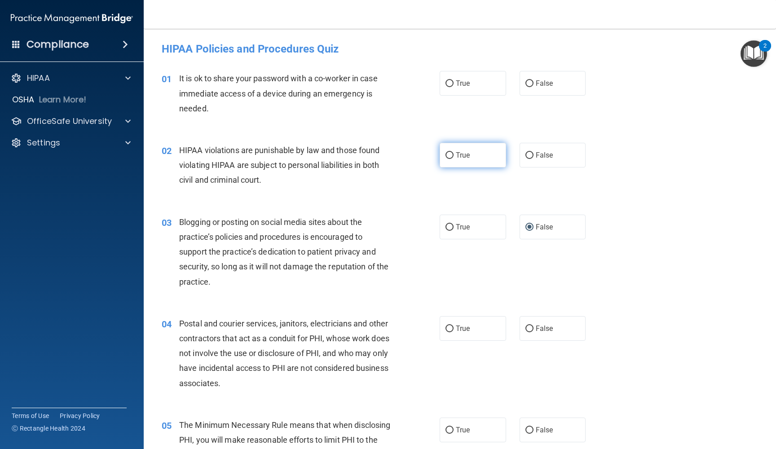
click at [448, 156] on input "True" at bounding box center [449, 155] width 8 height 7
radio input "true"
click at [528, 85] on input "False" at bounding box center [529, 83] width 8 height 7
radio input "true"
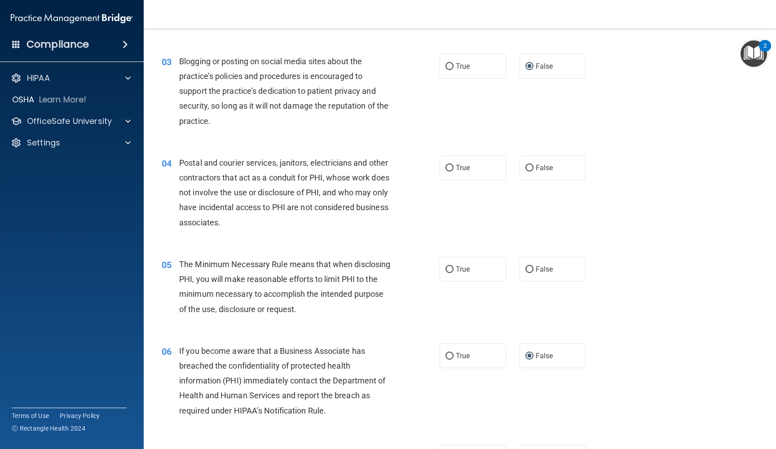
scroll to position [169, 0]
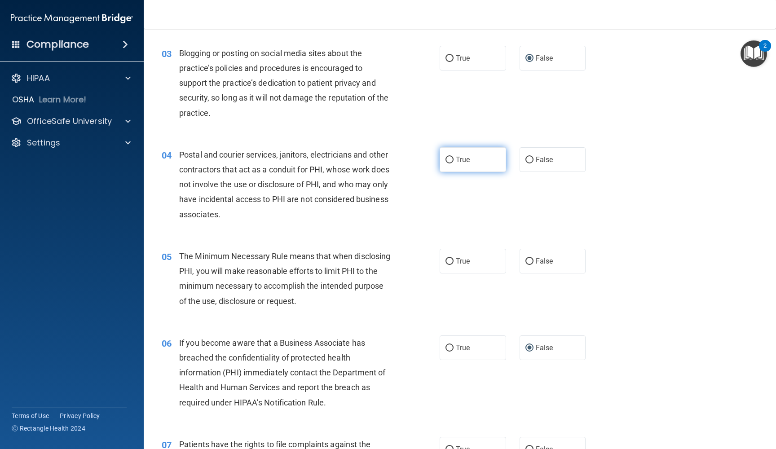
click at [450, 157] on input "True" at bounding box center [449, 160] width 8 height 7
radio input "true"
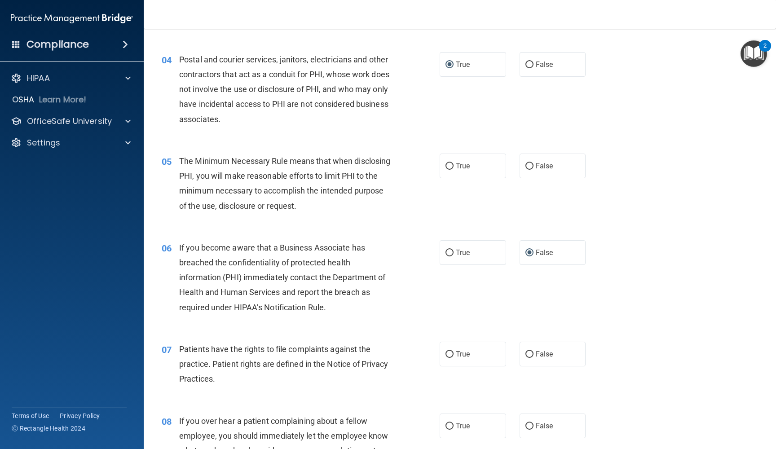
scroll to position [281, 0]
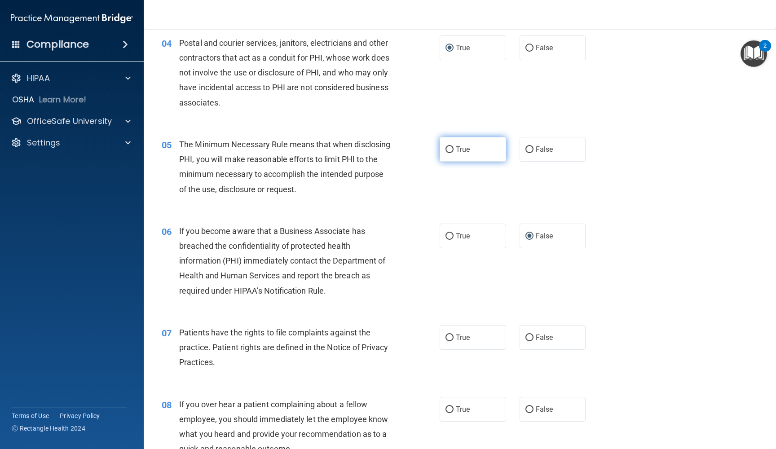
click at [448, 146] on input "True" at bounding box center [449, 149] width 8 height 7
radio input "true"
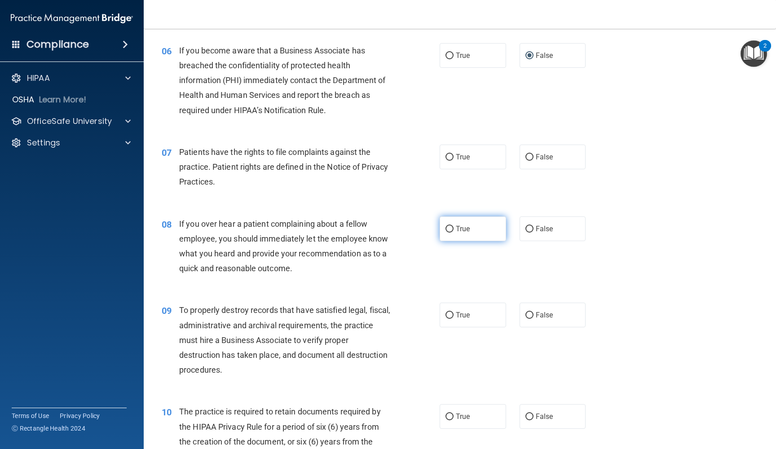
scroll to position [467, 0]
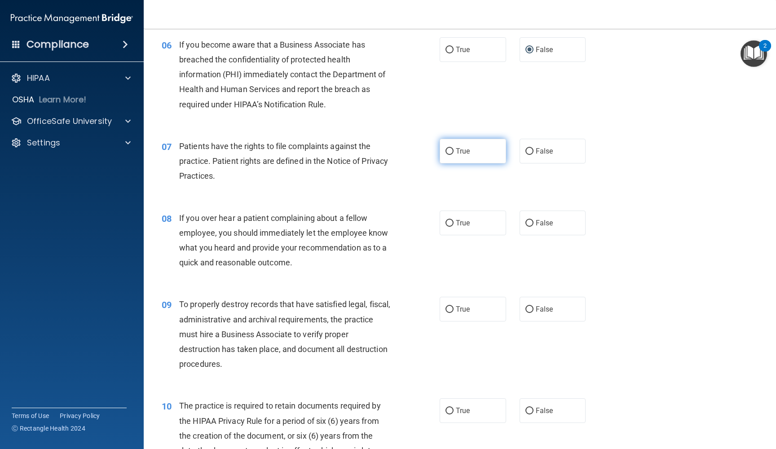
click at [451, 148] on input "True" at bounding box center [449, 151] width 8 height 7
radio input "true"
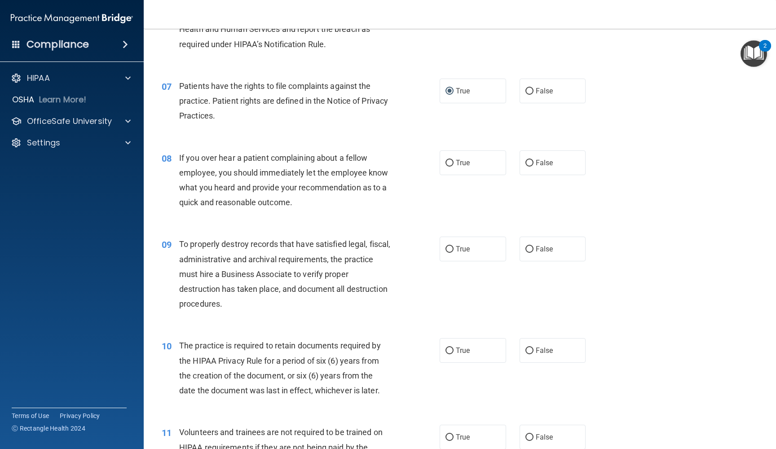
scroll to position [532, 0]
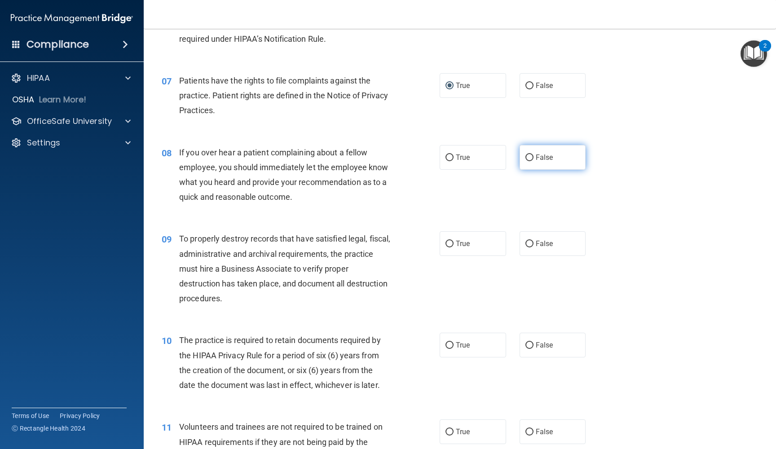
click at [530, 154] on input "False" at bounding box center [529, 157] width 8 height 7
radio input "true"
click at [528, 241] on input "False" at bounding box center [529, 244] width 8 height 7
radio input "true"
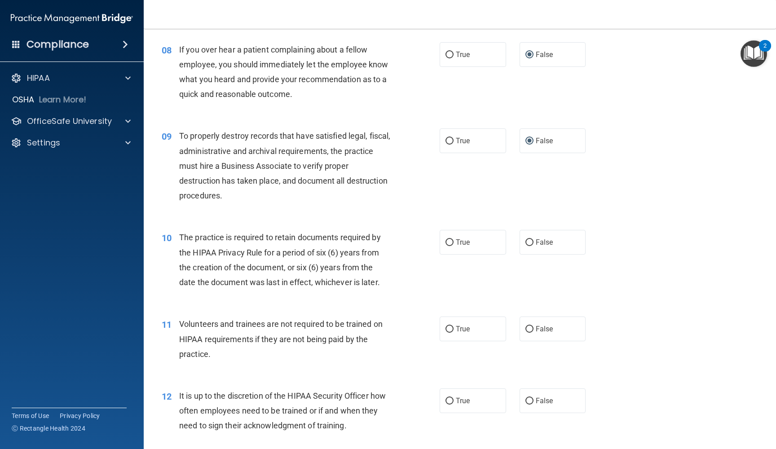
scroll to position [645, 0]
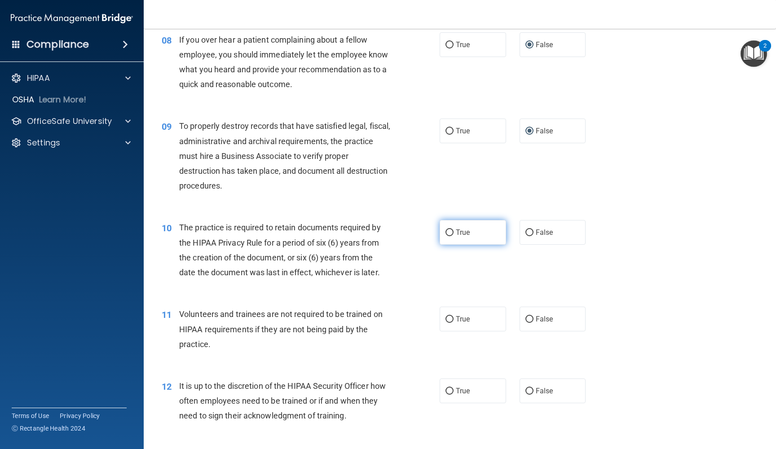
click at [450, 232] on input "True" at bounding box center [449, 232] width 8 height 7
radio input "true"
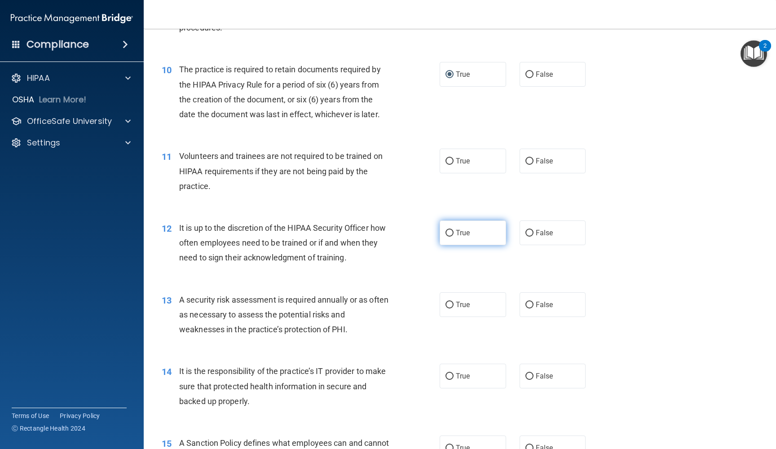
scroll to position [805, 0]
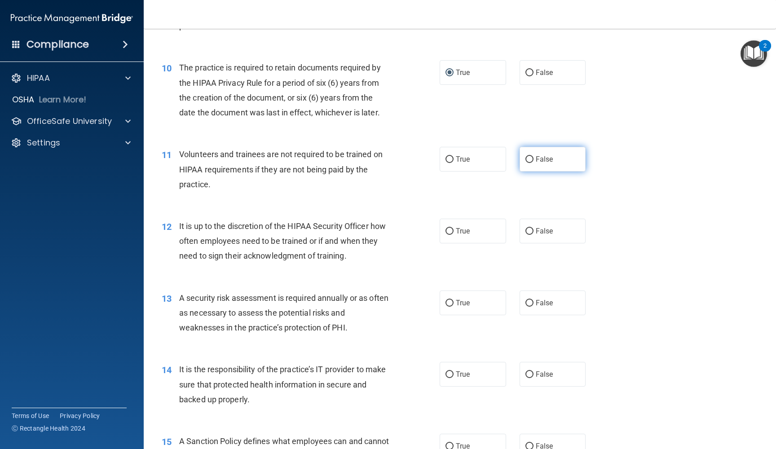
click at [528, 156] on input "False" at bounding box center [529, 159] width 8 height 7
radio input "true"
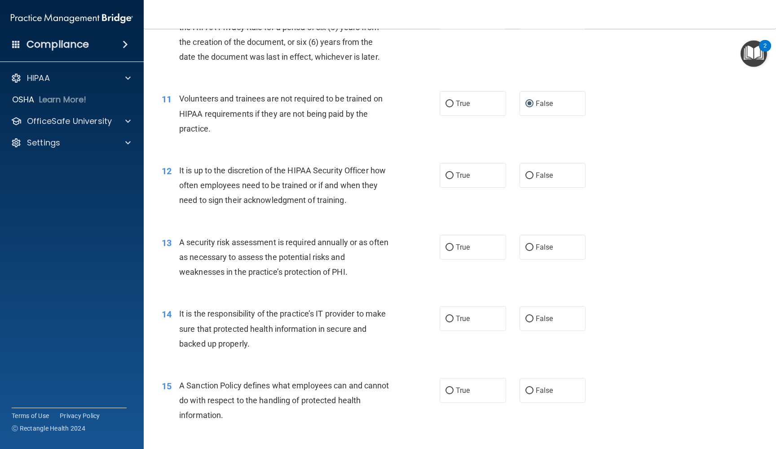
scroll to position [875, 0]
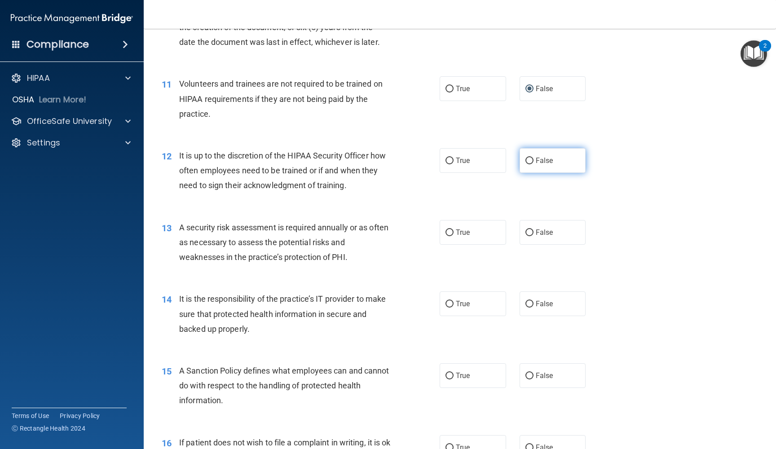
click at [527, 158] on input "False" at bounding box center [529, 161] width 8 height 7
radio input "true"
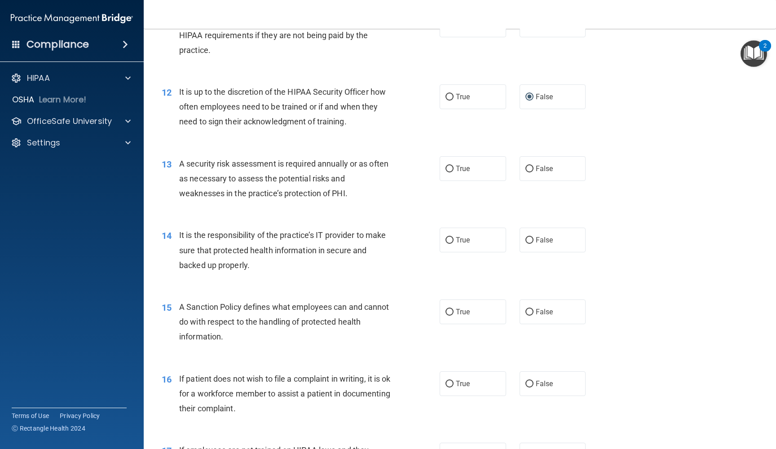
scroll to position [943, 0]
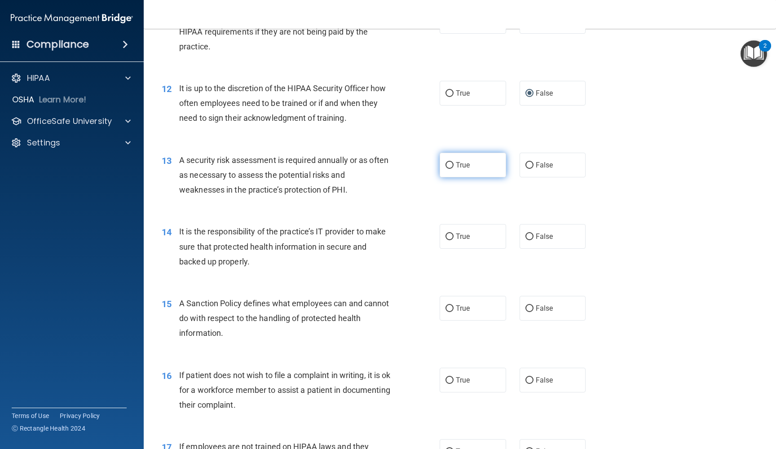
click at [451, 162] on input "True" at bounding box center [449, 165] width 8 height 7
radio input "true"
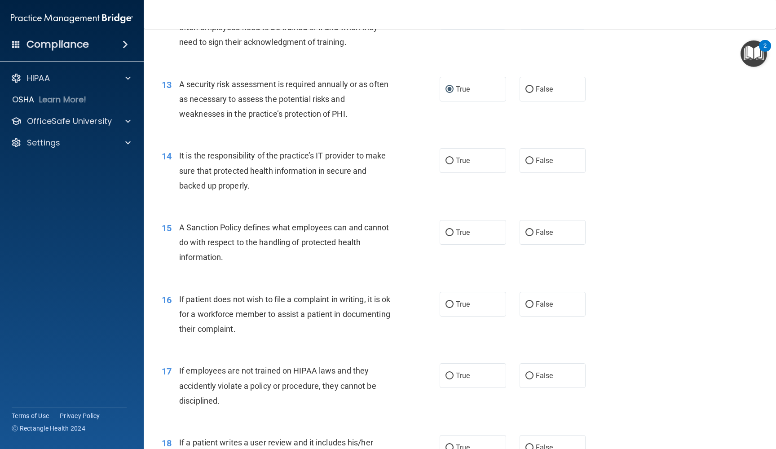
scroll to position [1025, 0]
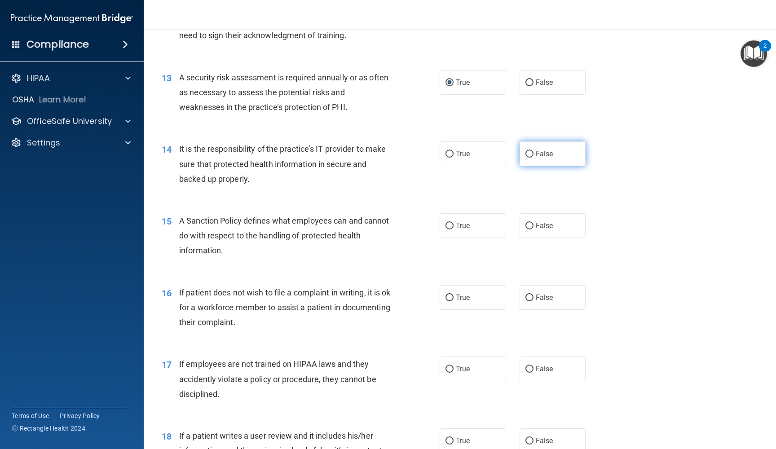
click at [530, 151] on input "False" at bounding box center [529, 154] width 8 height 7
radio input "true"
click at [529, 223] on input "False" at bounding box center [529, 226] width 8 height 7
radio input "true"
click at [529, 366] on input "False" at bounding box center [529, 369] width 8 height 7
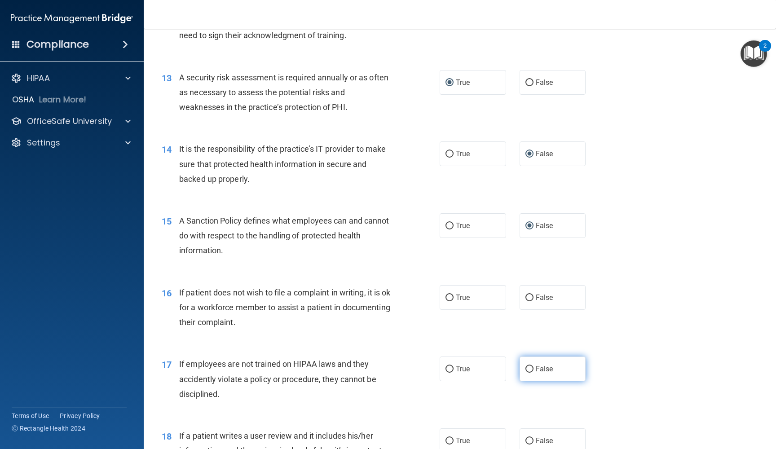
radio input "true"
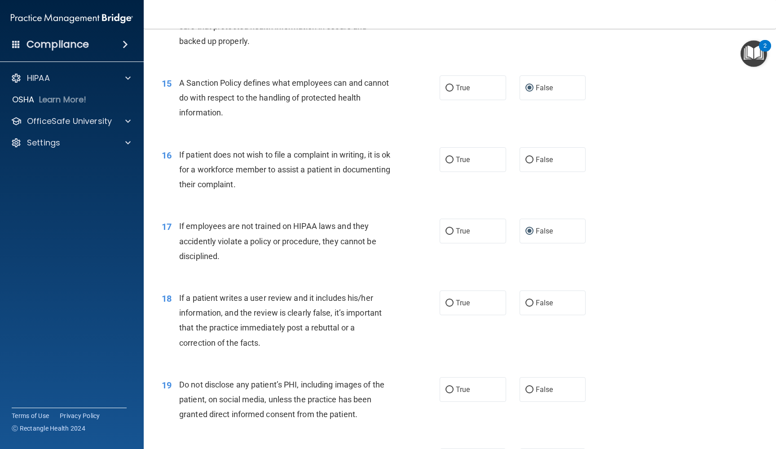
scroll to position [1198, 0]
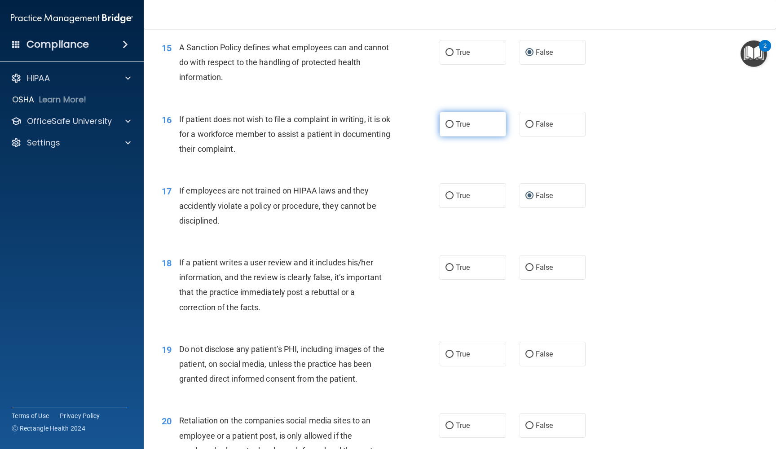
click at [447, 121] on input "True" at bounding box center [449, 124] width 8 height 7
radio input "true"
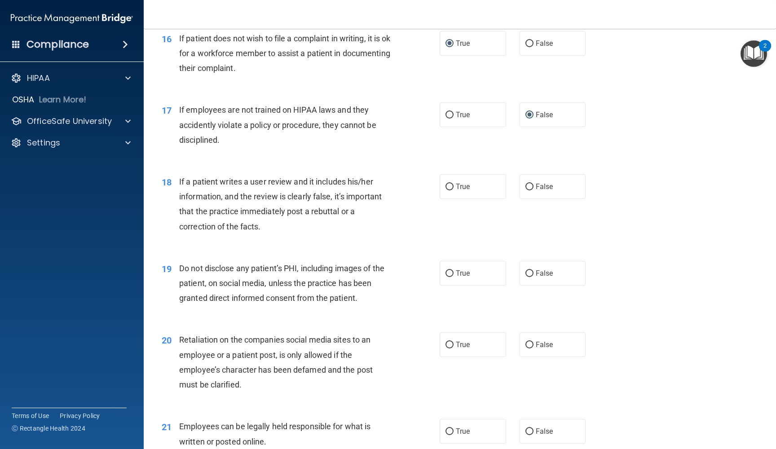
scroll to position [1280, 0]
click at [530, 183] on input "False" at bounding box center [529, 186] width 8 height 7
radio input "true"
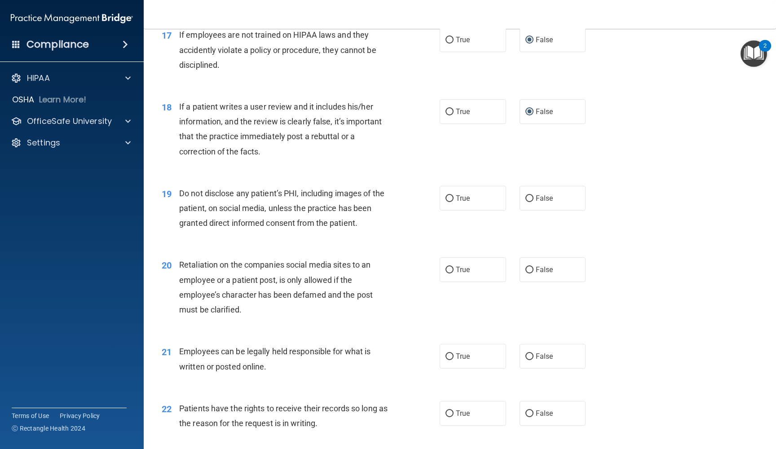
scroll to position [1353, 0]
click at [451, 196] on input "True" at bounding box center [449, 199] width 8 height 7
radio input "true"
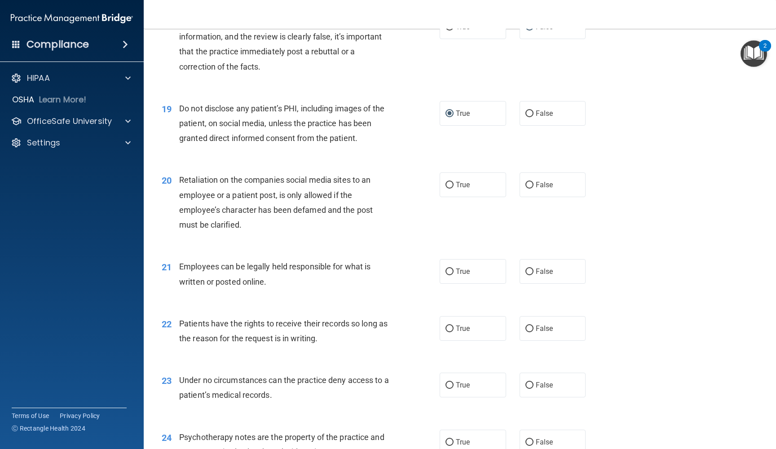
scroll to position [1439, 0]
click at [450, 181] on input "True" at bounding box center [449, 184] width 8 height 7
radio input "true"
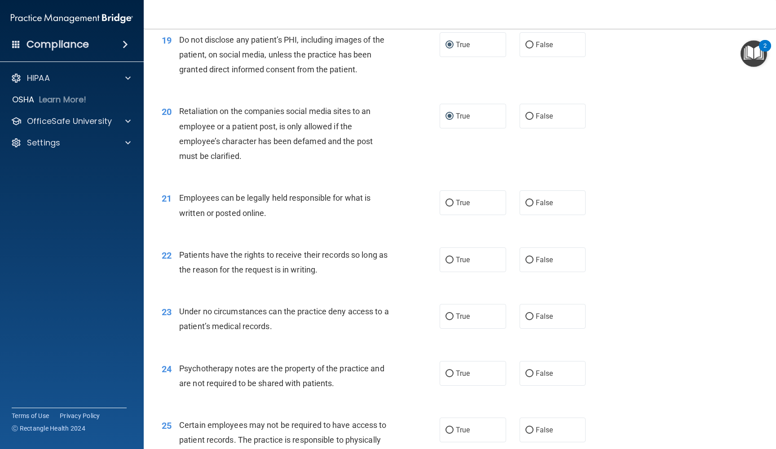
scroll to position [1509, 0]
click at [448, 199] on input "True" at bounding box center [449, 202] width 8 height 7
radio input "true"
click at [529, 256] on input "False" at bounding box center [529, 259] width 8 height 7
radio input "true"
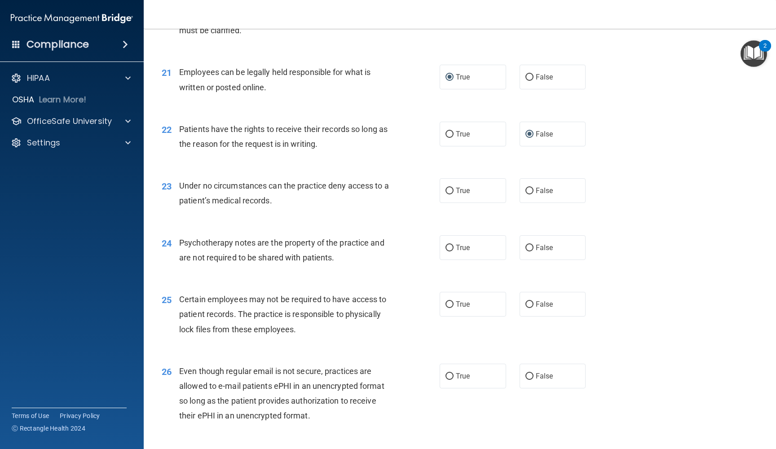
scroll to position [1636, 0]
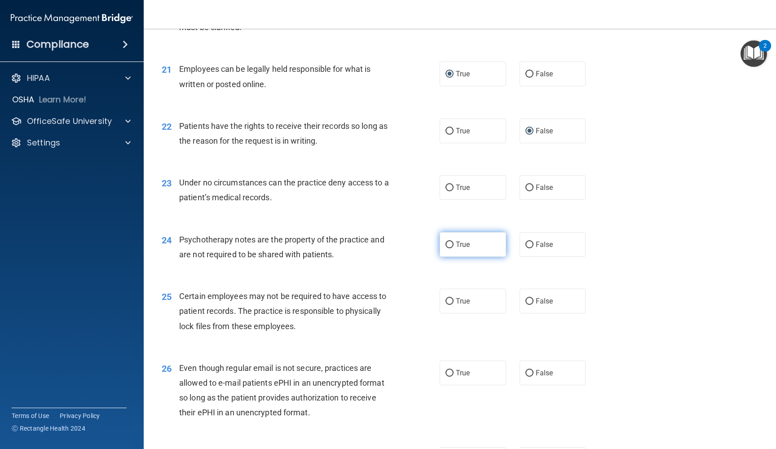
click at [452, 241] on input "True" at bounding box center [449, 244] width 8 height 7
radio input "true"
click at [448, 184] on input "True" at bounding box center [449, 187] width 8 height 7
radio input "true"
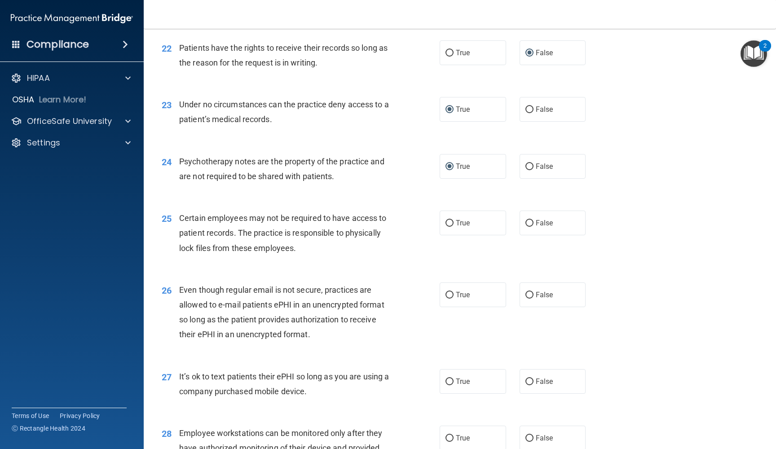
scroll to position [1714, 0]
click at [451, 220] on input "True" at bounding box center [449, 223] width 8 height 7
radio input "true"
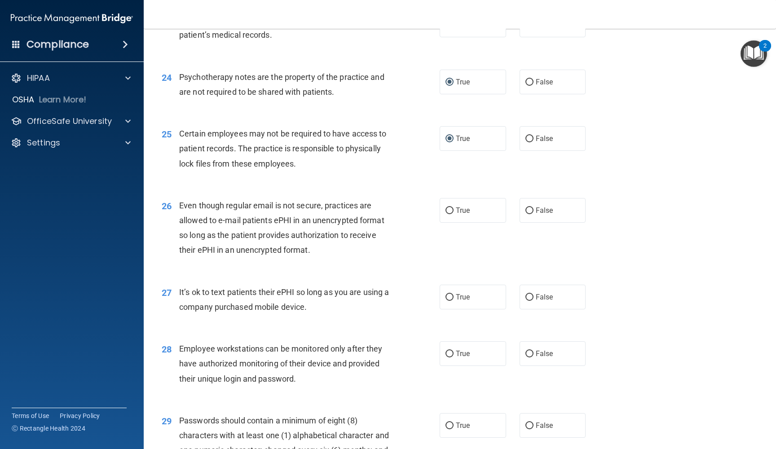
scroll to position [1802, 0]
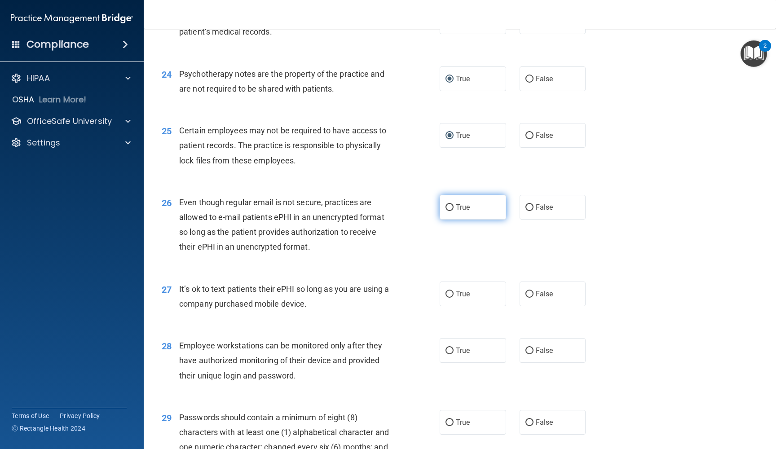
click at [449, 204] on input "True" at bounding box center [449, 207] width 8 height 7
radio input "true"
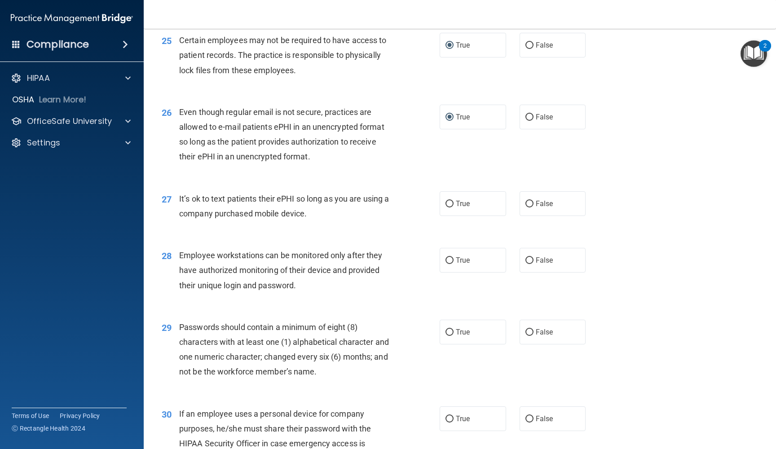
scroll to position [1894, 0]
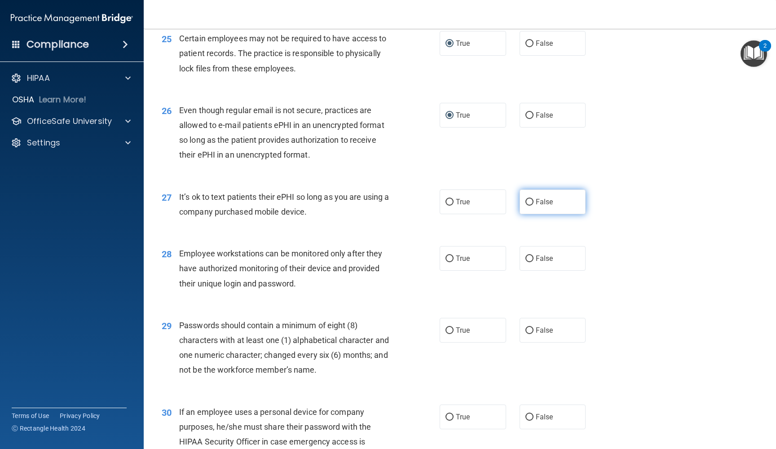
click at [528, 199] on input "False" at bounding box center [529, 202] width 8 height 7
radio input "true"
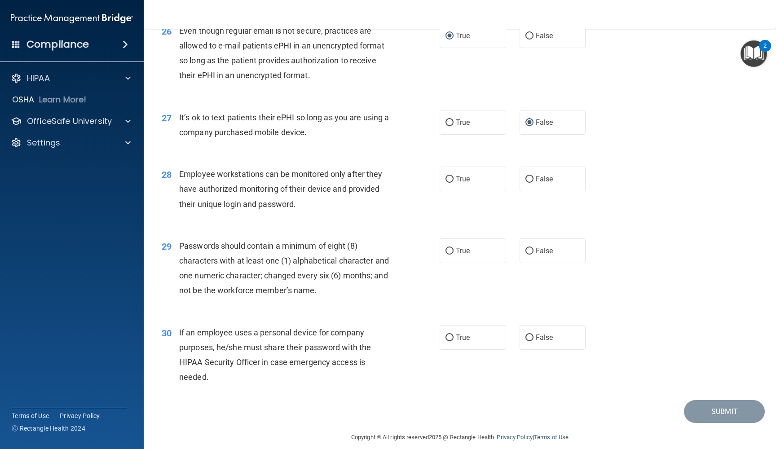
scroll to position [1973, 0]
click at [452, 248] on input "True" at bounding box center [449, 251] width 8 height 7
radio input "true"
click at [532, 335] on input "False" at bounding box center [529, 338] width 8 height 7
radio input "true"
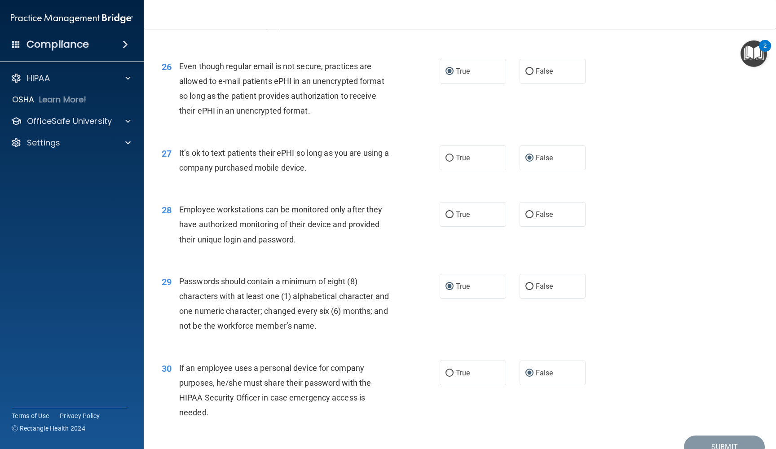
scroll to position [1946, 0]
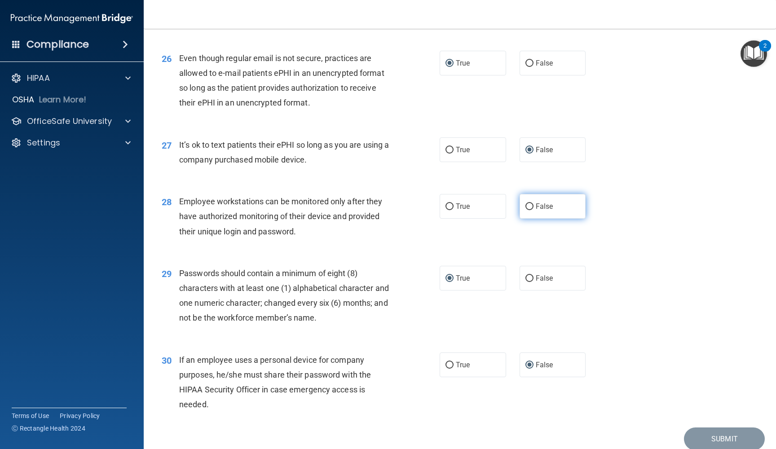
click at [531, 203] on input "False" at bounding box center [529, 206] width 8 height 7
radio input "true"
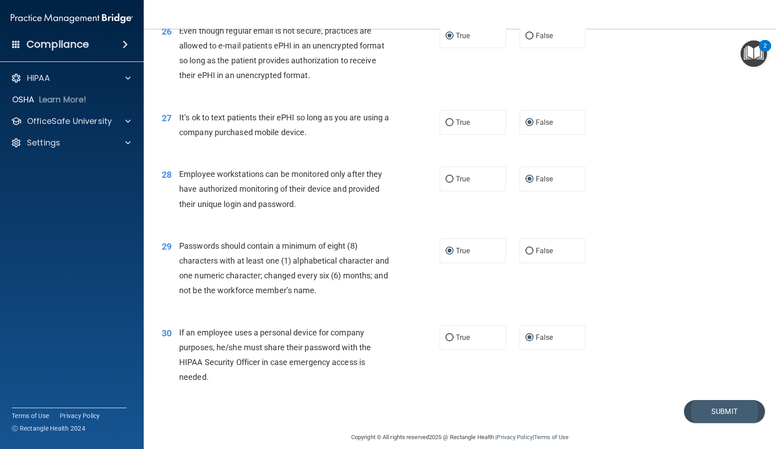
scroll to position [1973, 0]
click at [706, 404] on button "Submit" at bounding box center [724, 411] width 81 height 23
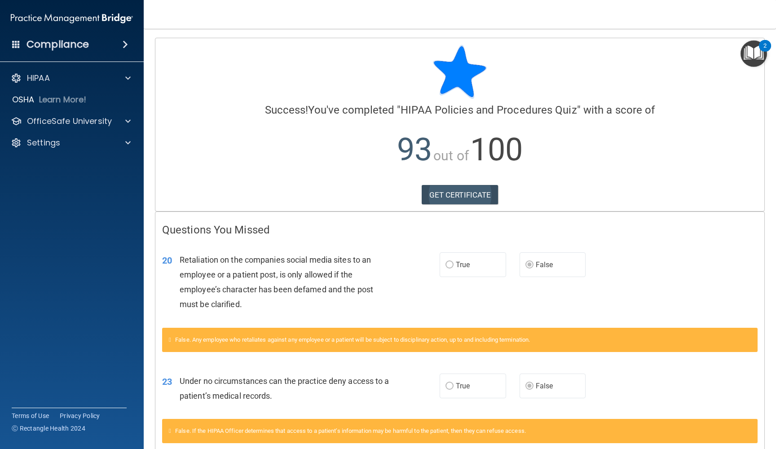
click at [455, 195] on link "GET CERTIFICATE" at bounding box center [459, 195] width 77 height 20
click at [752, 50] on img "Open Resource Center, 2 new notifications" at bounding box center [753, 53] width 26 height 26
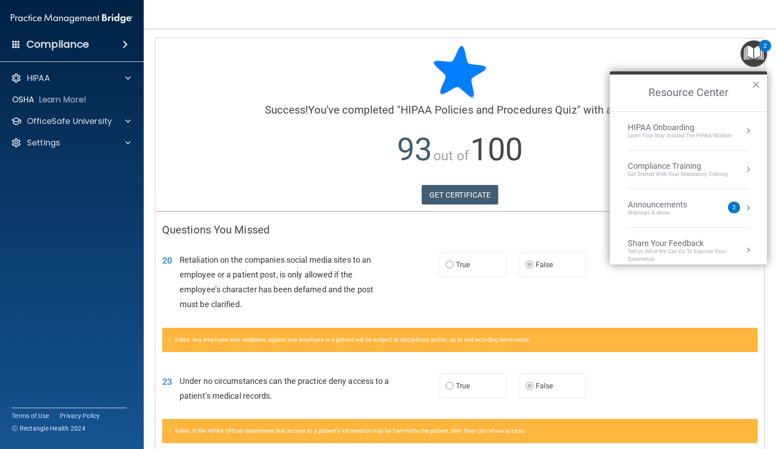
click at [692, 163] on div "Compliance Training" at bounding box center [677, 166] width 100 height 10
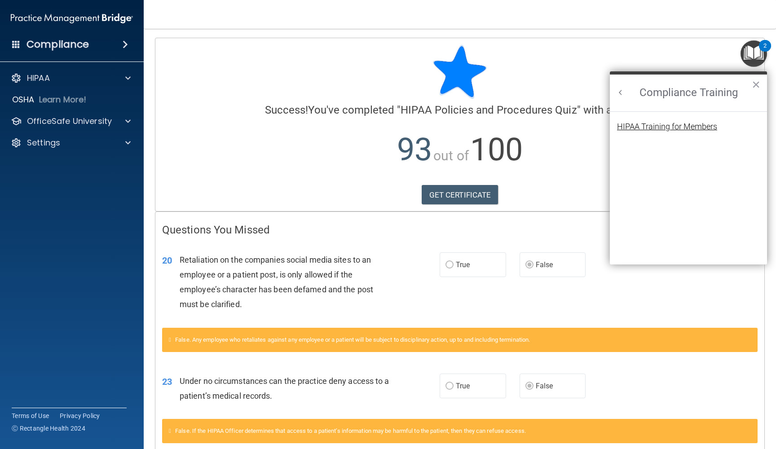
click at [686, 126] on div "HIPAA Training for Members" at bounding box center [667, 127] width 100 height 8
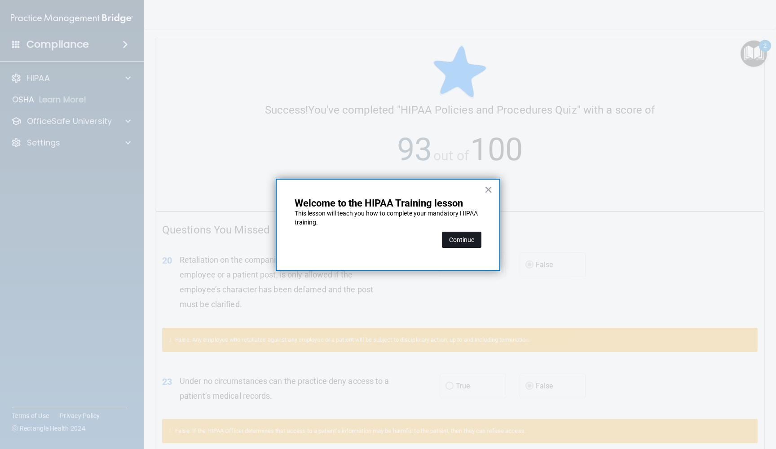
click at [470, 236] on button "Continue" at bounding box center [461, 240] width 39 height 16
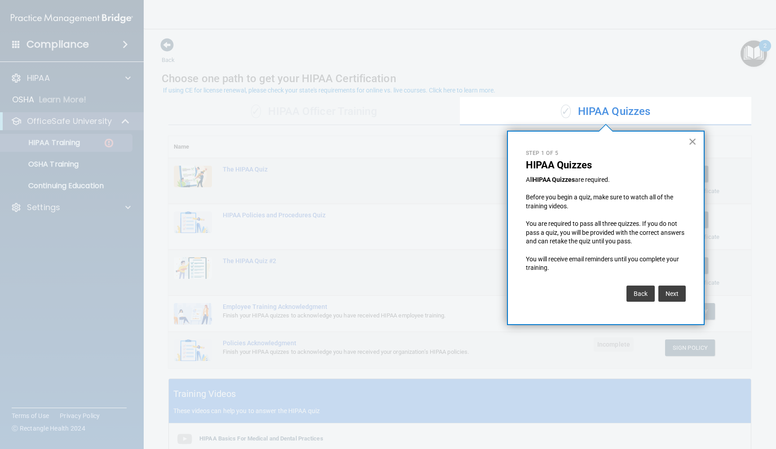
click at [692, 140] on button "×" at bounding box center [692, 141] width 9 height 14
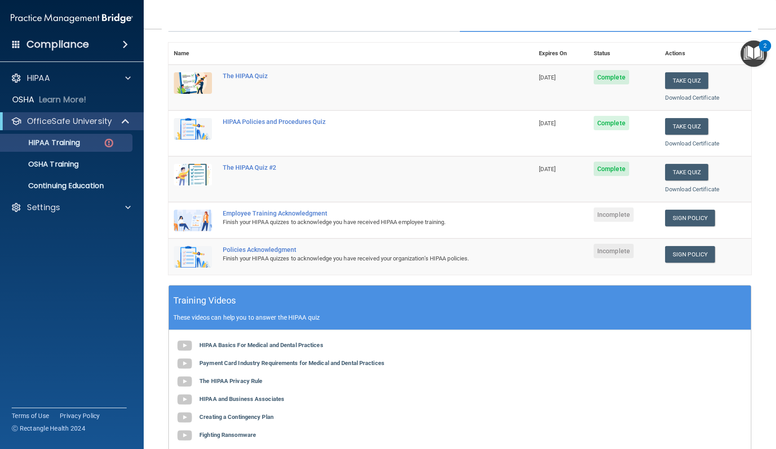
scroll to position [94, 0]
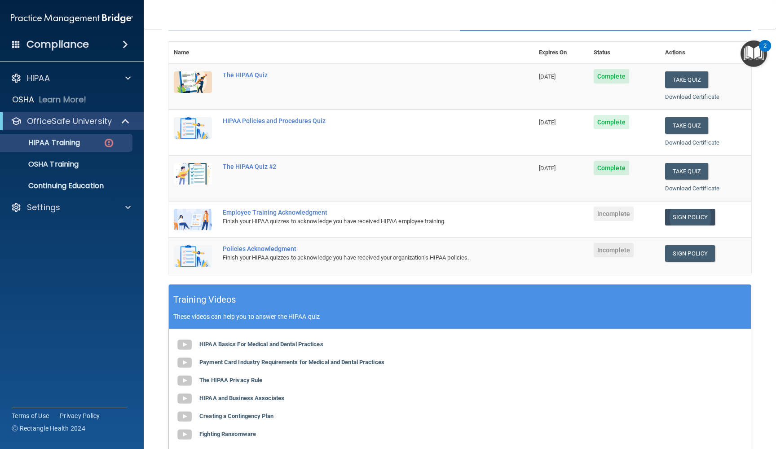
click at [701, 211] on link "Sign Policy" at bounding box center [690, 217] width 50 height 17
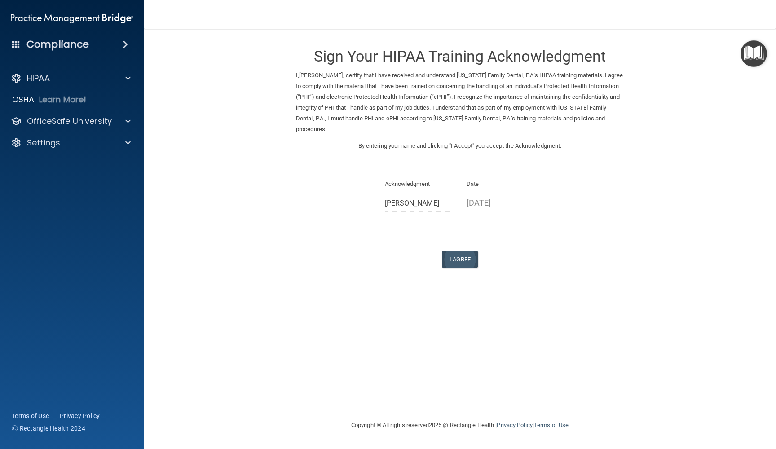
click at [456, 254] on button "I Agree" at bounding box center [460, 259] width 36 height 17
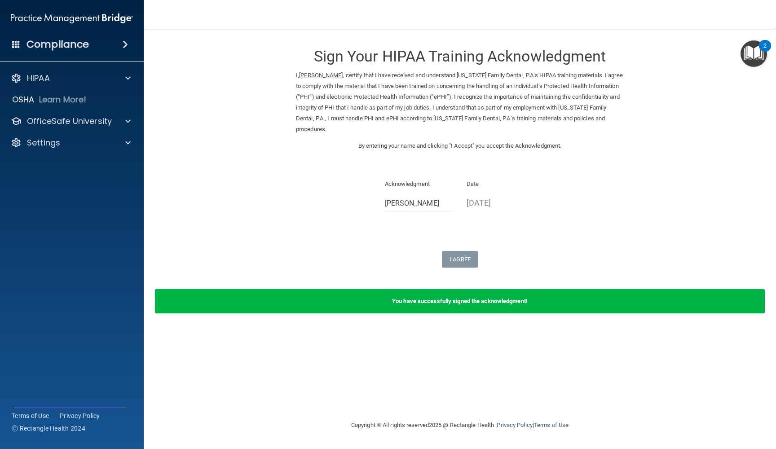
click at [759, 49] on img "Open Resource Center, 2 new notifications" at bounding box center [753, 53] width 26 height 26
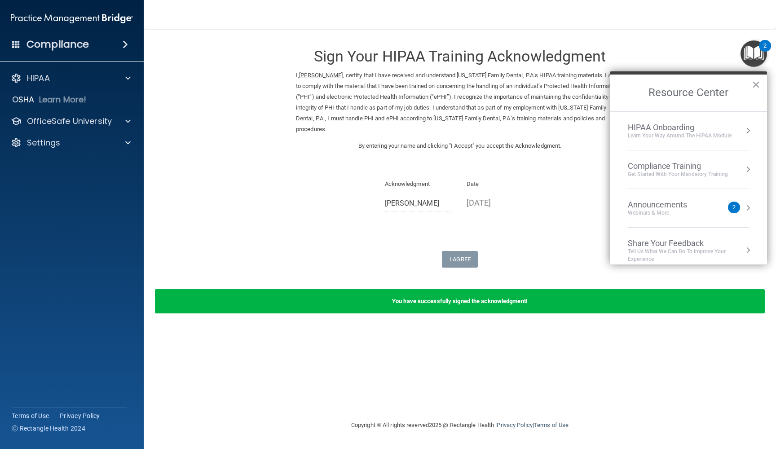
click at [674, 168] on div "Compliance Training" at bounding box center [677, 166] width 100 height 10
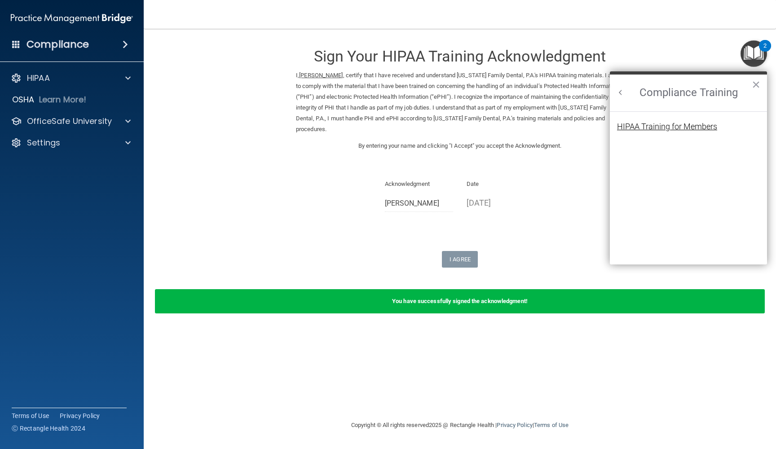
click at [668, 127] on div "HIPAA Training for Members" at bounding box center [667, 127] width 100 height 8
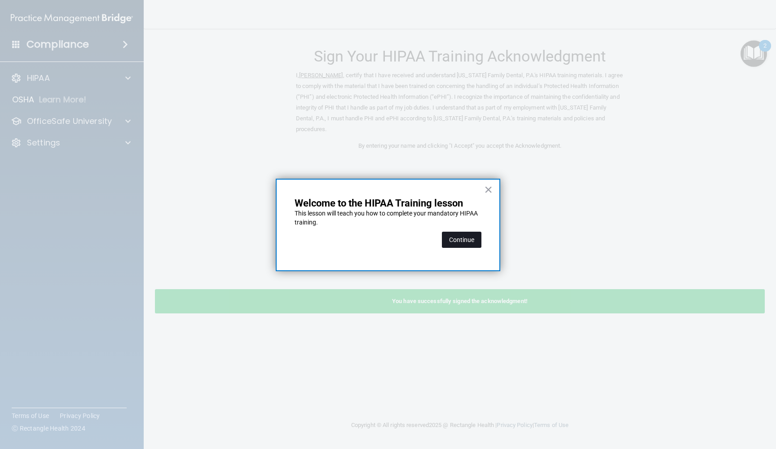
click at [474, 237] on button "Continue" at bounding box center [461, 240] width 39 height 16
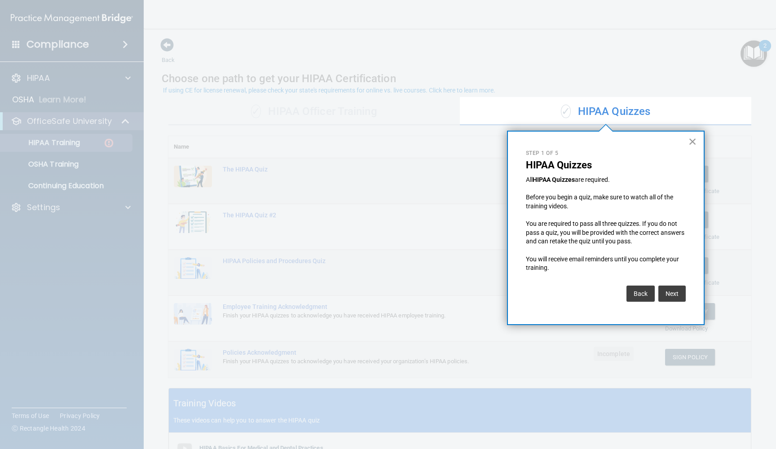
click at [692, 142] on button "×" at bounding box center [692, 141] width 9 height 14
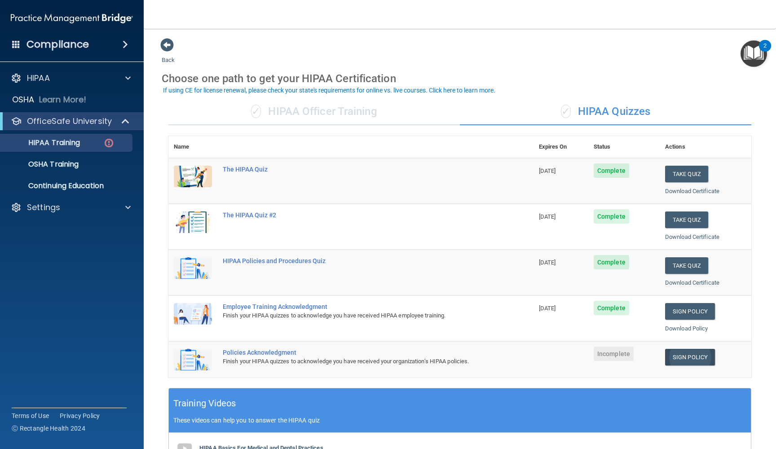
click at [683, 350] on link "Sign Policy" at bounding box center [690, 357] width 50 height 17
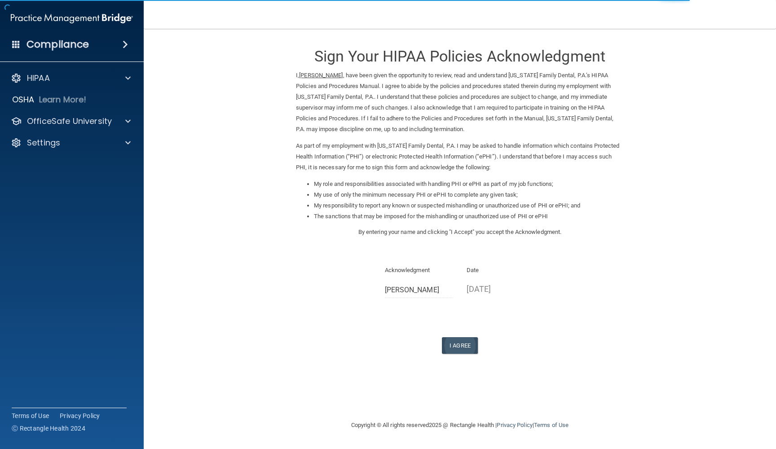
click at [470, 337] on button "I Agree" at bounding box center [460, 345] width 36 height 17
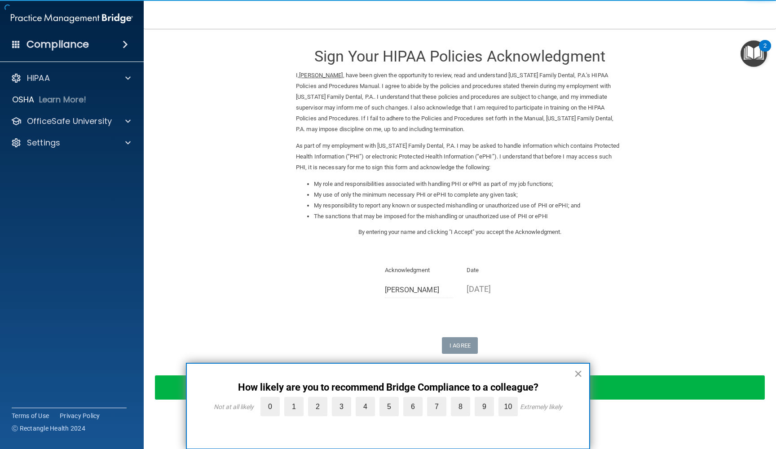
click at [581, 375] on button "×" at bounding box center [578, 373] width 9 height 14
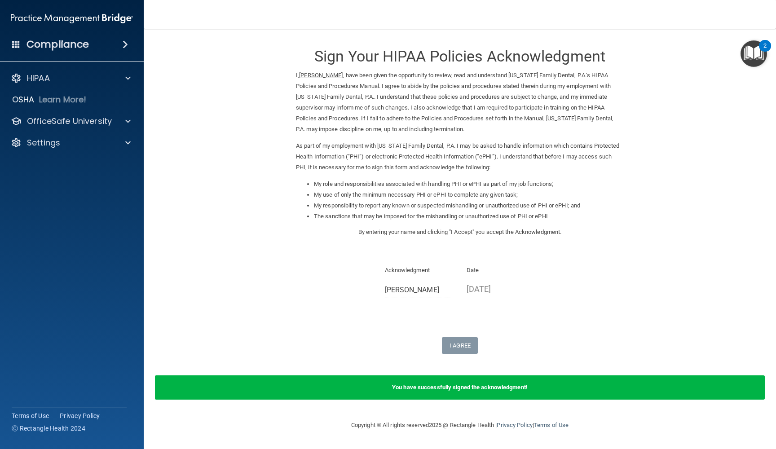
click at [753, 51] on img "Open Resource Center, 2 new notifications" at bounding box center [753, 53] width 26 height 26
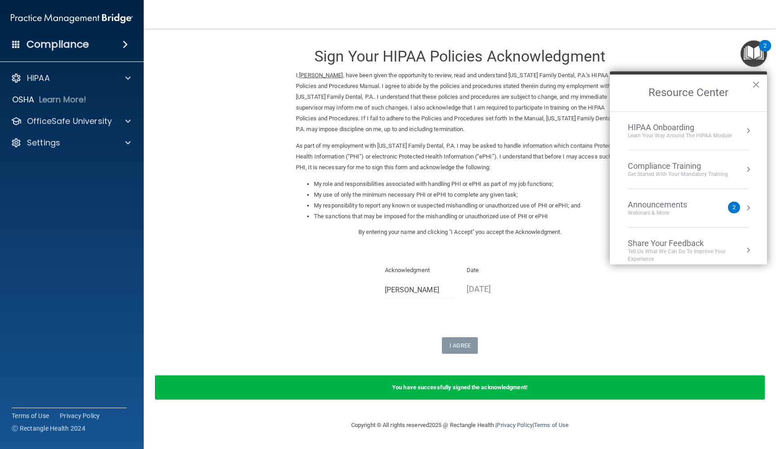
click at [684, 165] on div "Compliance Training" at bounding box center [677, 166] width 100 height 10
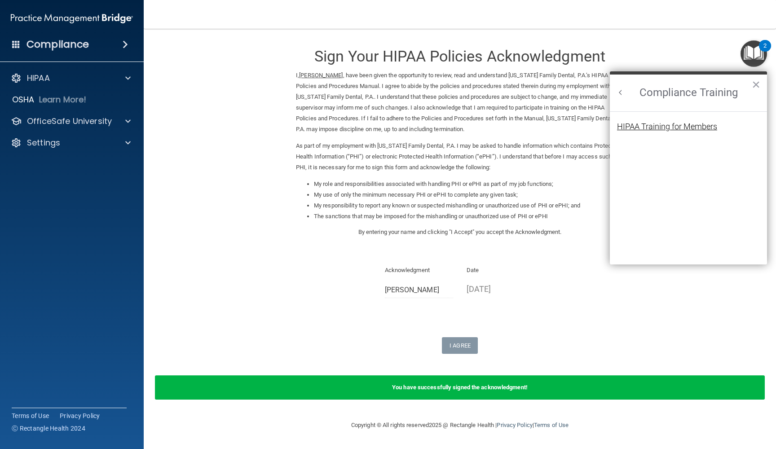
click at [671, 124] on div "HIPAA Training for Members" at bounding box center [667, 127] width 100 height 8
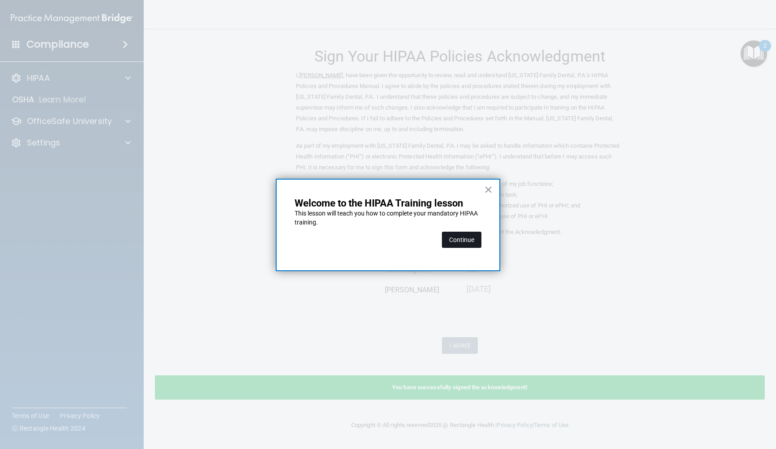
click at [463, 240] on button "Continue" at bounding box center [461, 240] width 39 height 16
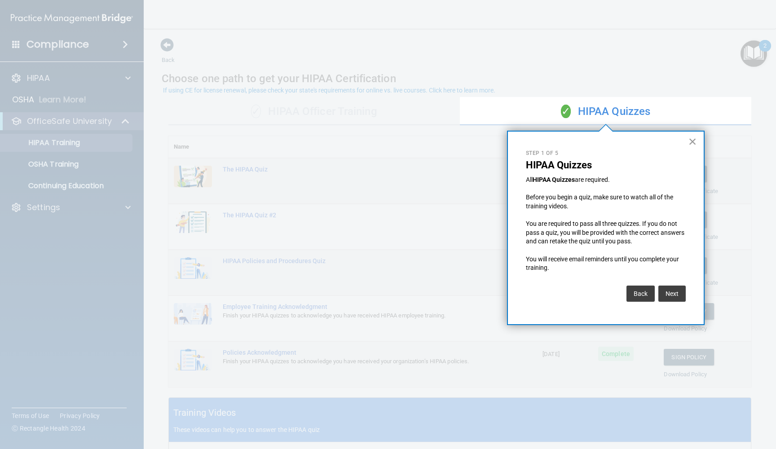
click at [692, 141] on button "×" at bounding box center [692, 141] width 9 height 14
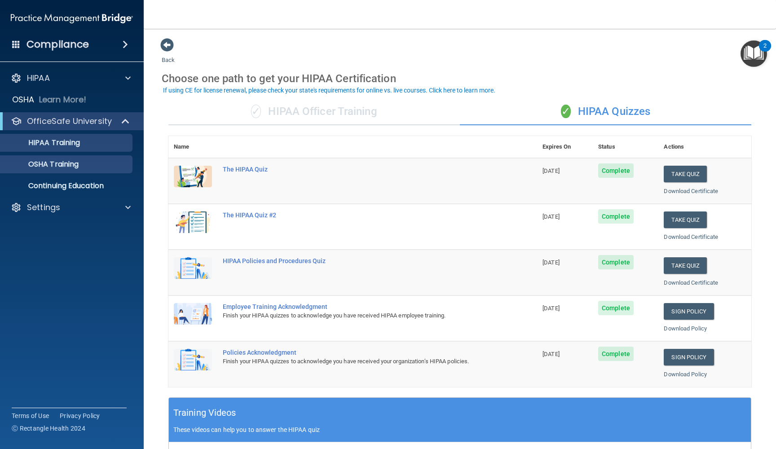
click at [53, 162] on p "OSHA Training" at bounding box center [42, 164] width 73 height 9
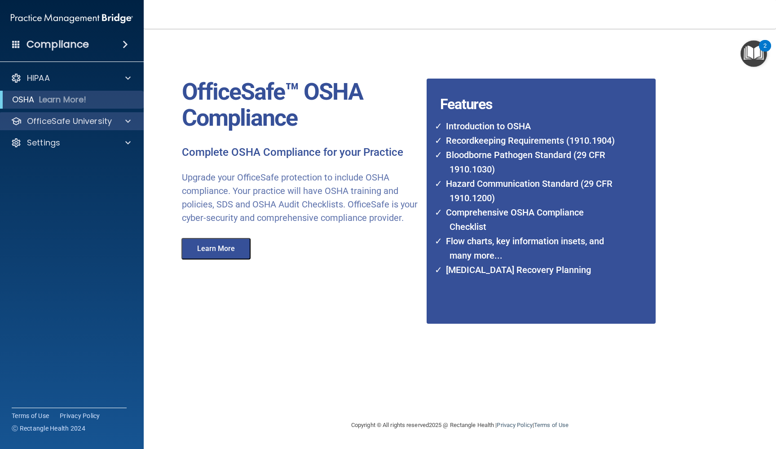
click at [52, 121] on p "OfficeSafe University" at bounding box center [69, 121] width 85 height 11
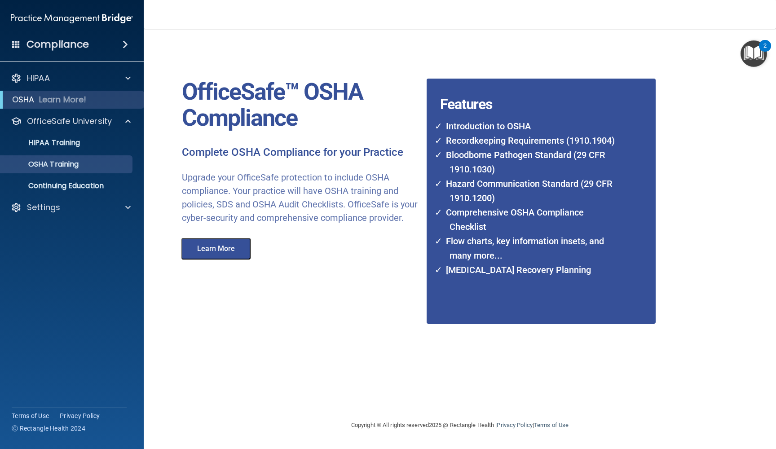
click at [51, 162] on p "OSHA Training" at bounding box center [42, 164] width 73 height 9
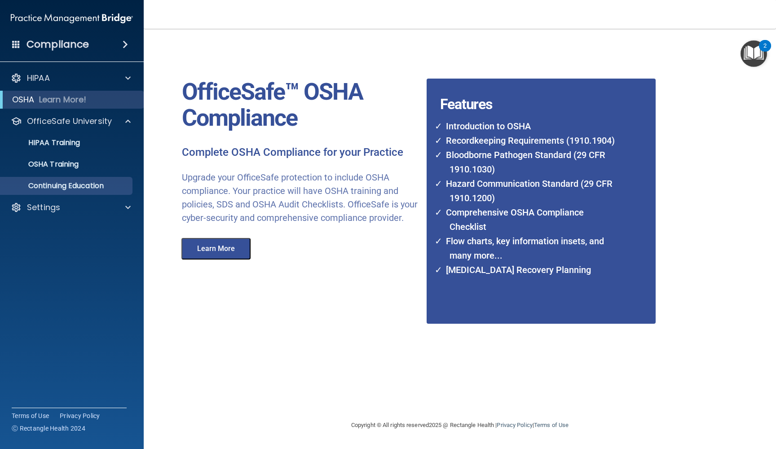
click at [70, 189] on p "Continuing Education" at bounding box center [67, 185] width 123 height 9
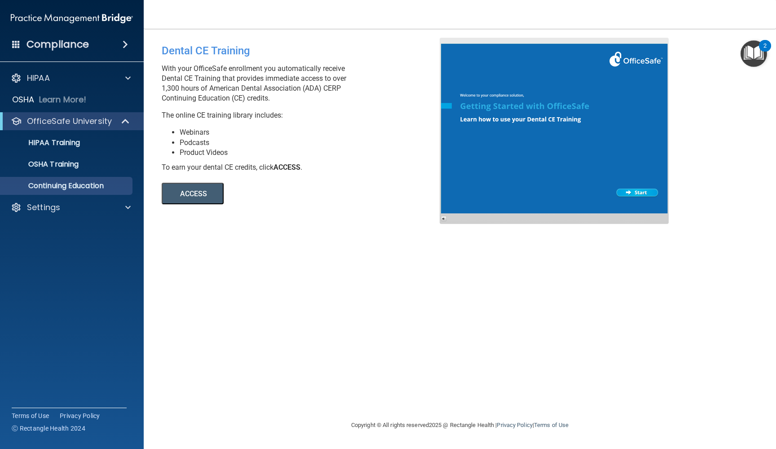
click at [191, 193] on button "ACCESS" at bounding box center [193, 194] width 62 height 22
